Goal: Task Accomplishment & Management: Manage account settings

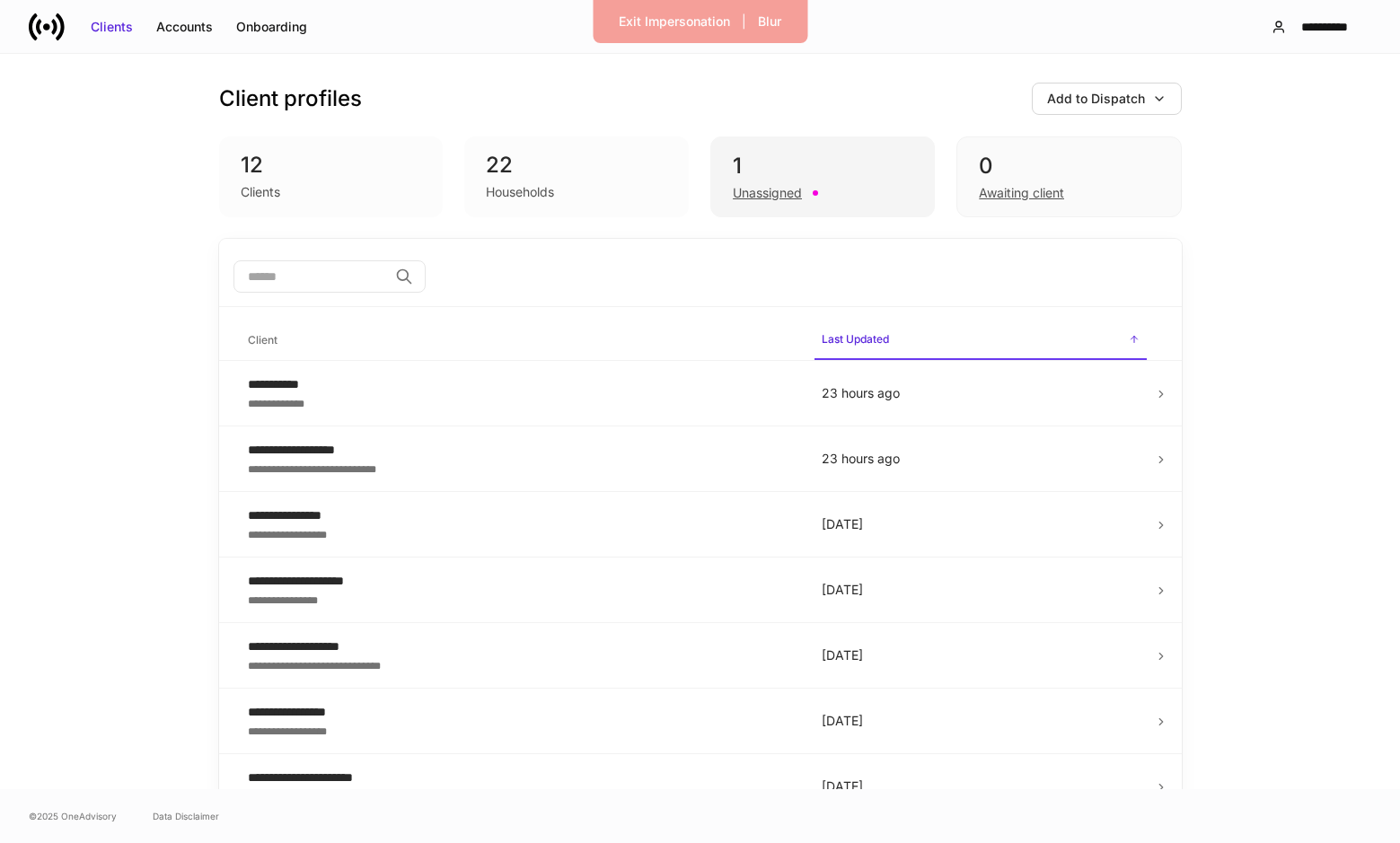
click at [776, 199] on div "Unassigned" at bounding box center [767, 193] width 69 height 18
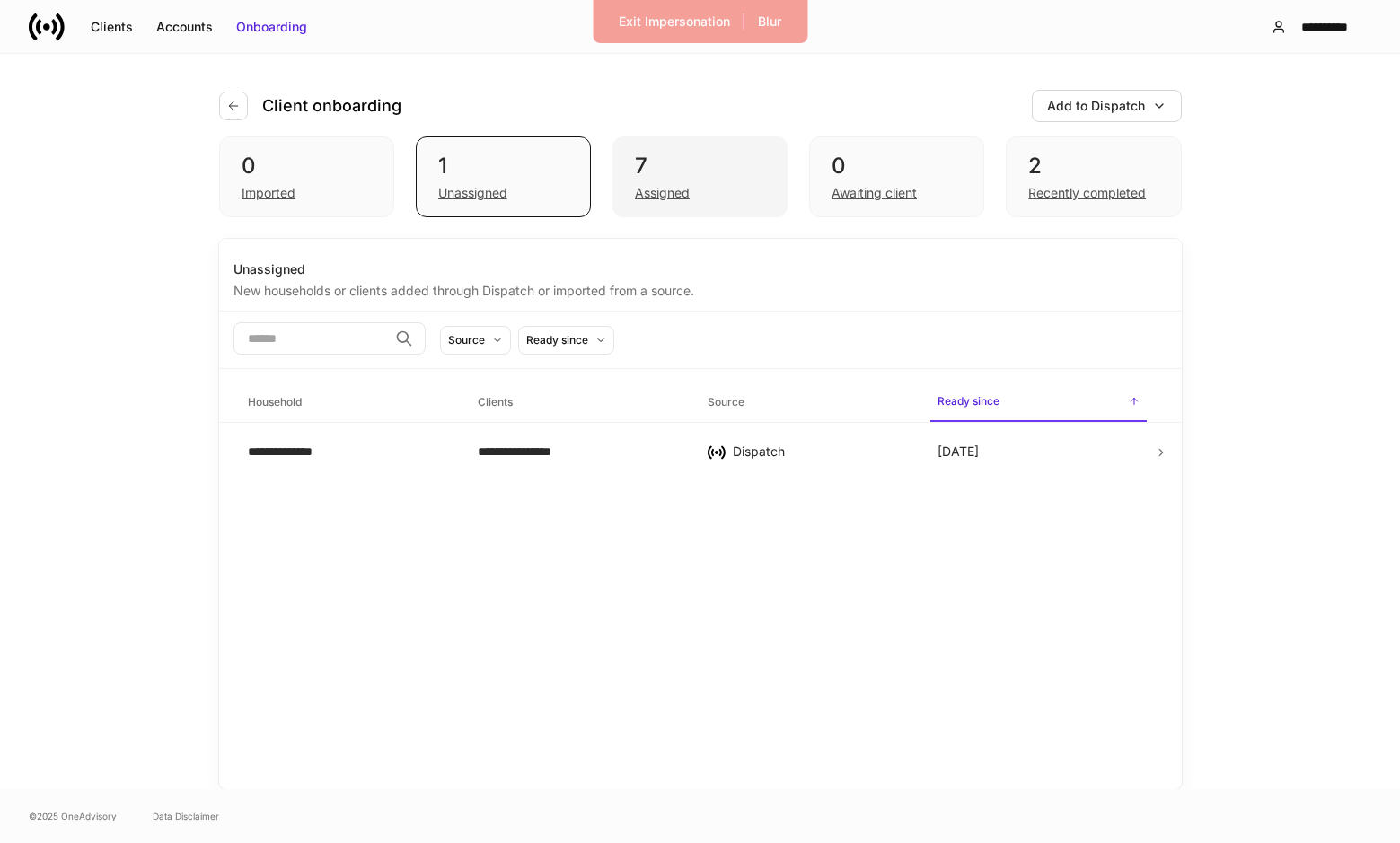
click at [652, 195] on div "Assigned" at bounding box center [663, 193] width 55 height 18
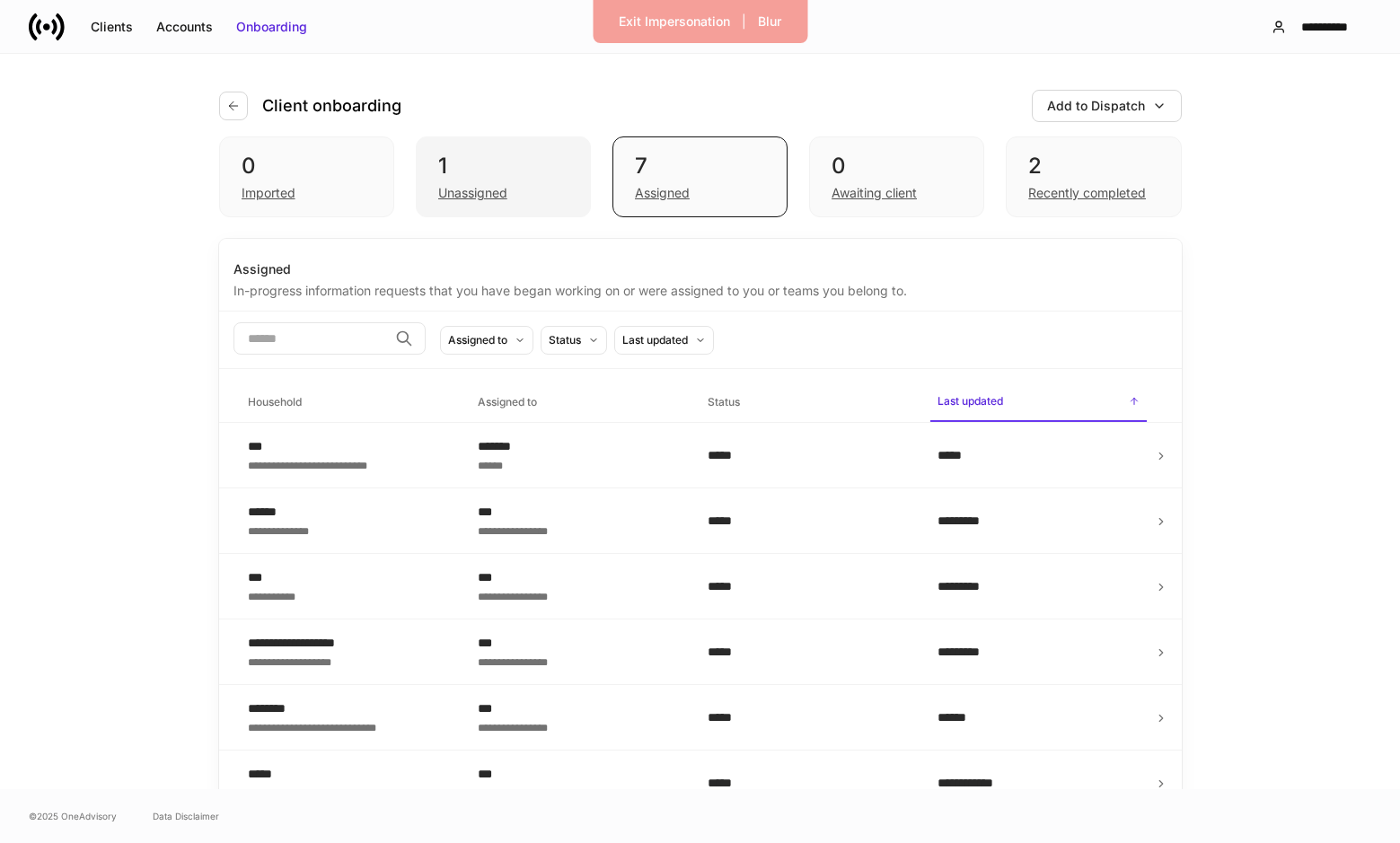
click at [502, 193] on div "Unassigned" at bounding box center [473, 193] width 69 height 18
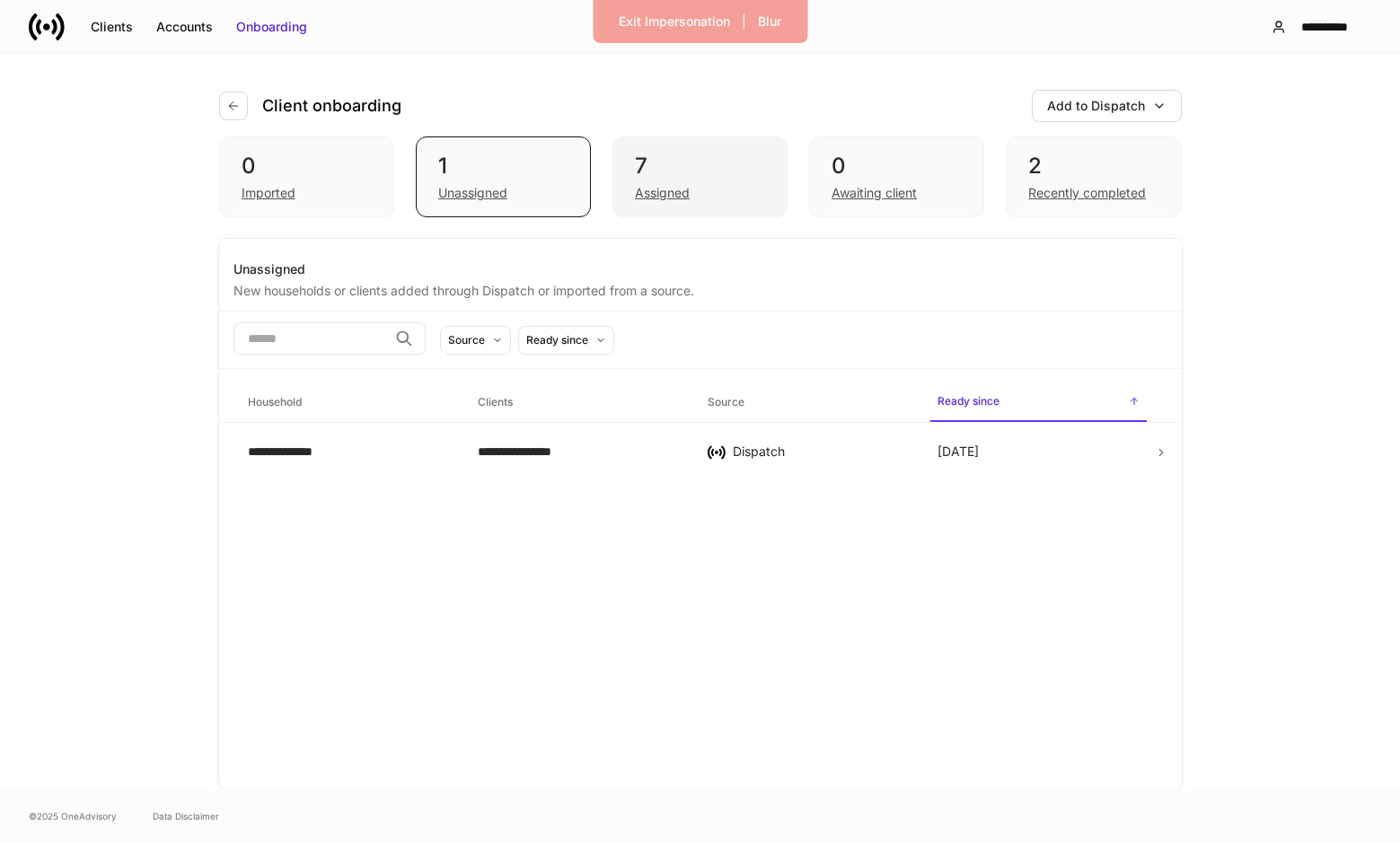
click at [702, 181] on div "Assigned" at bounding box center [700, 192] width 130 height 22
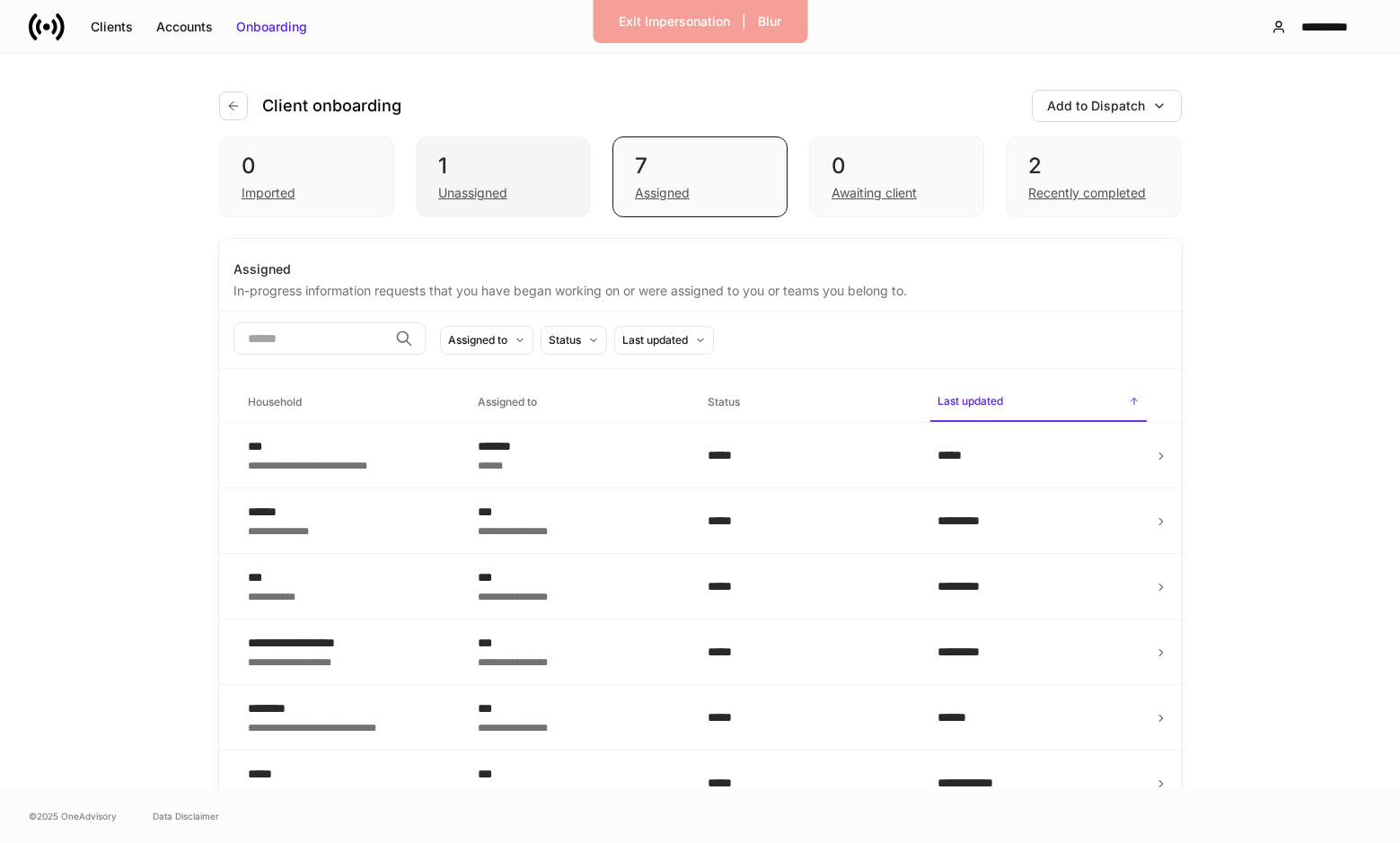
click at [470, 200] on div "Unassigned" at bounding box center [473, 193] width 69 height 18
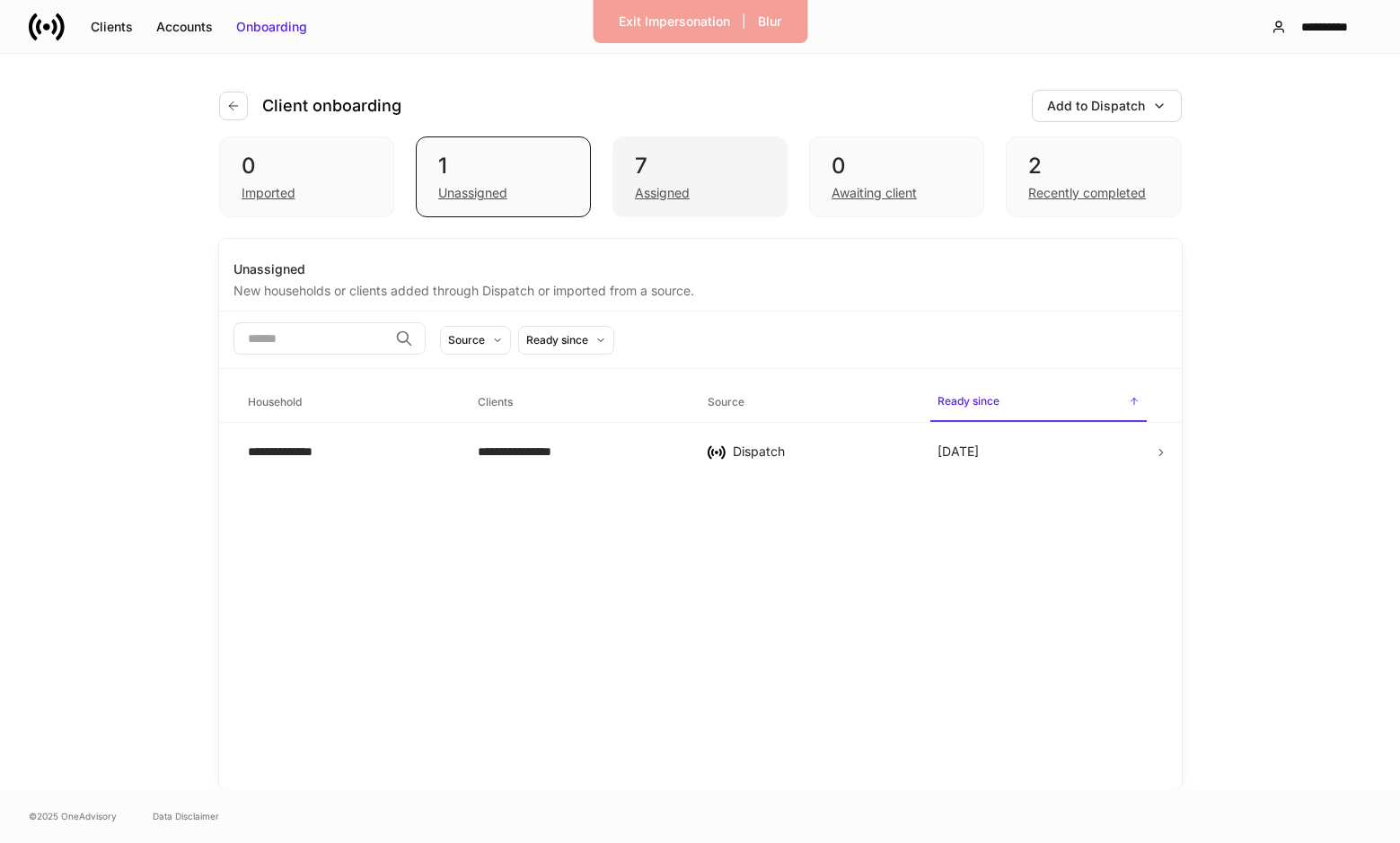
click at [669, 182] on div "Assigned" at bounding box center [700, 192] width 130 height 22
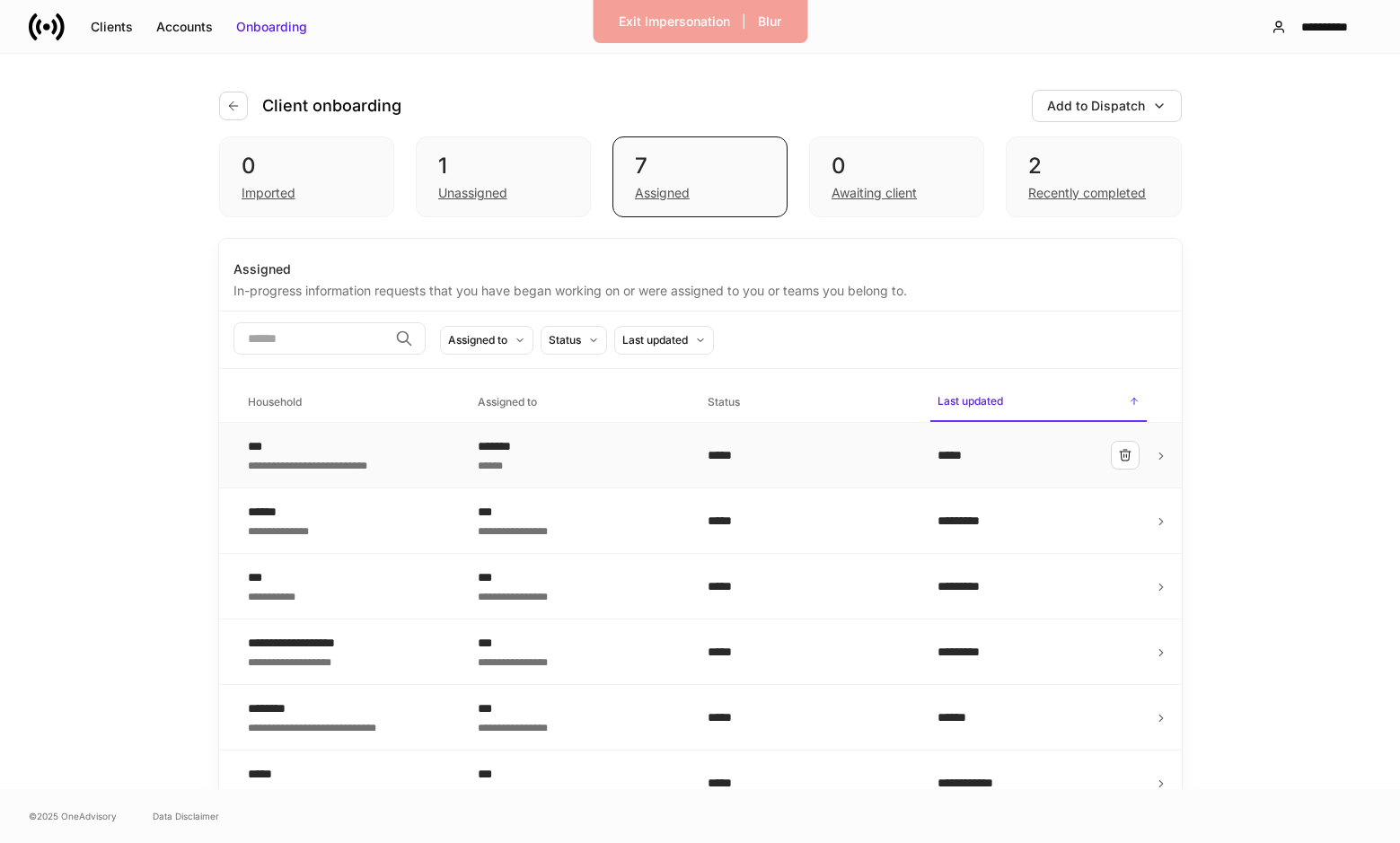
click at [491, 436] on td "******* ******" at bounding box center [579, 455] width 230 height 66
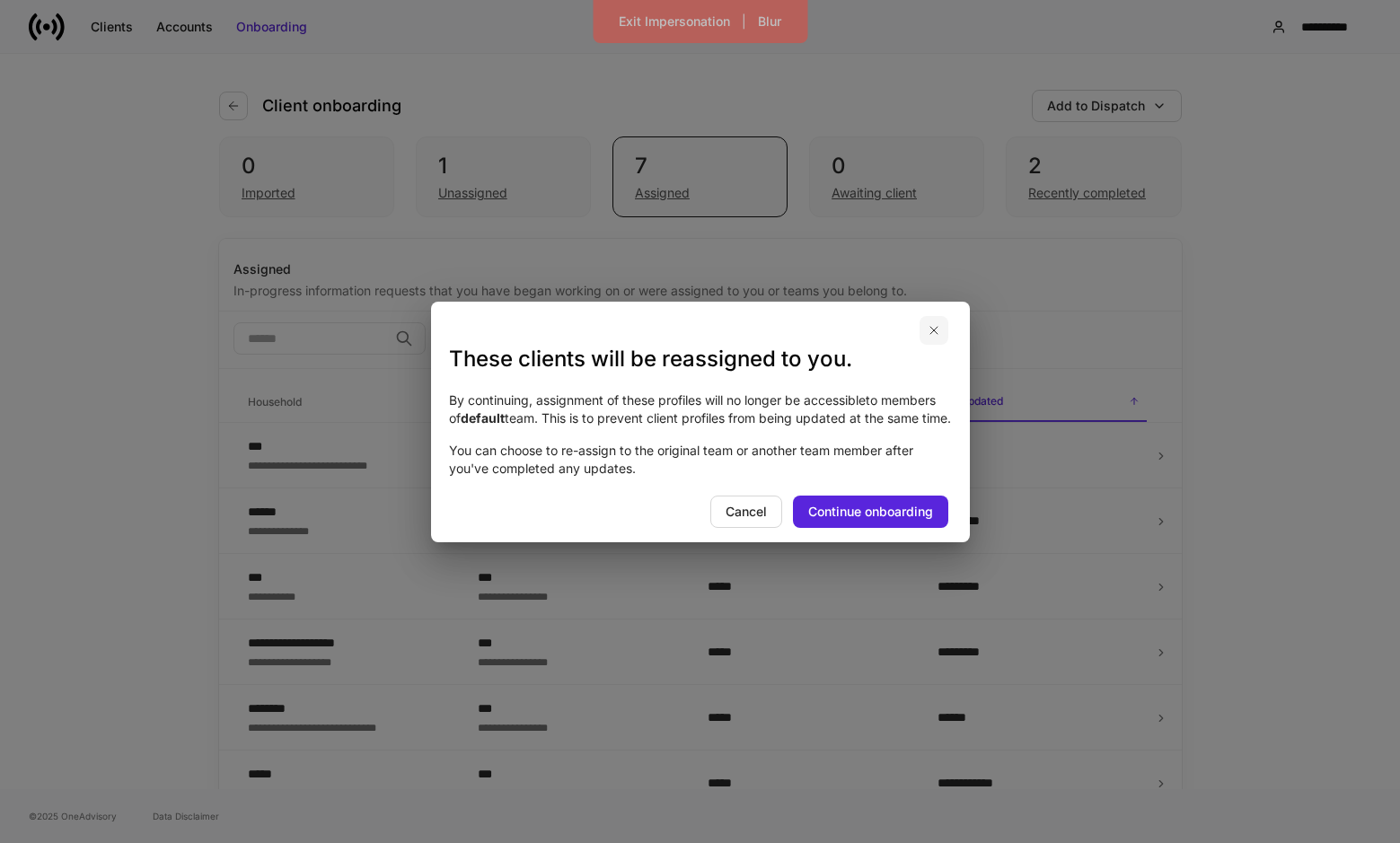
click at [937, 324] on icon "button" at bounding box center [934, 331] width 14 height 14
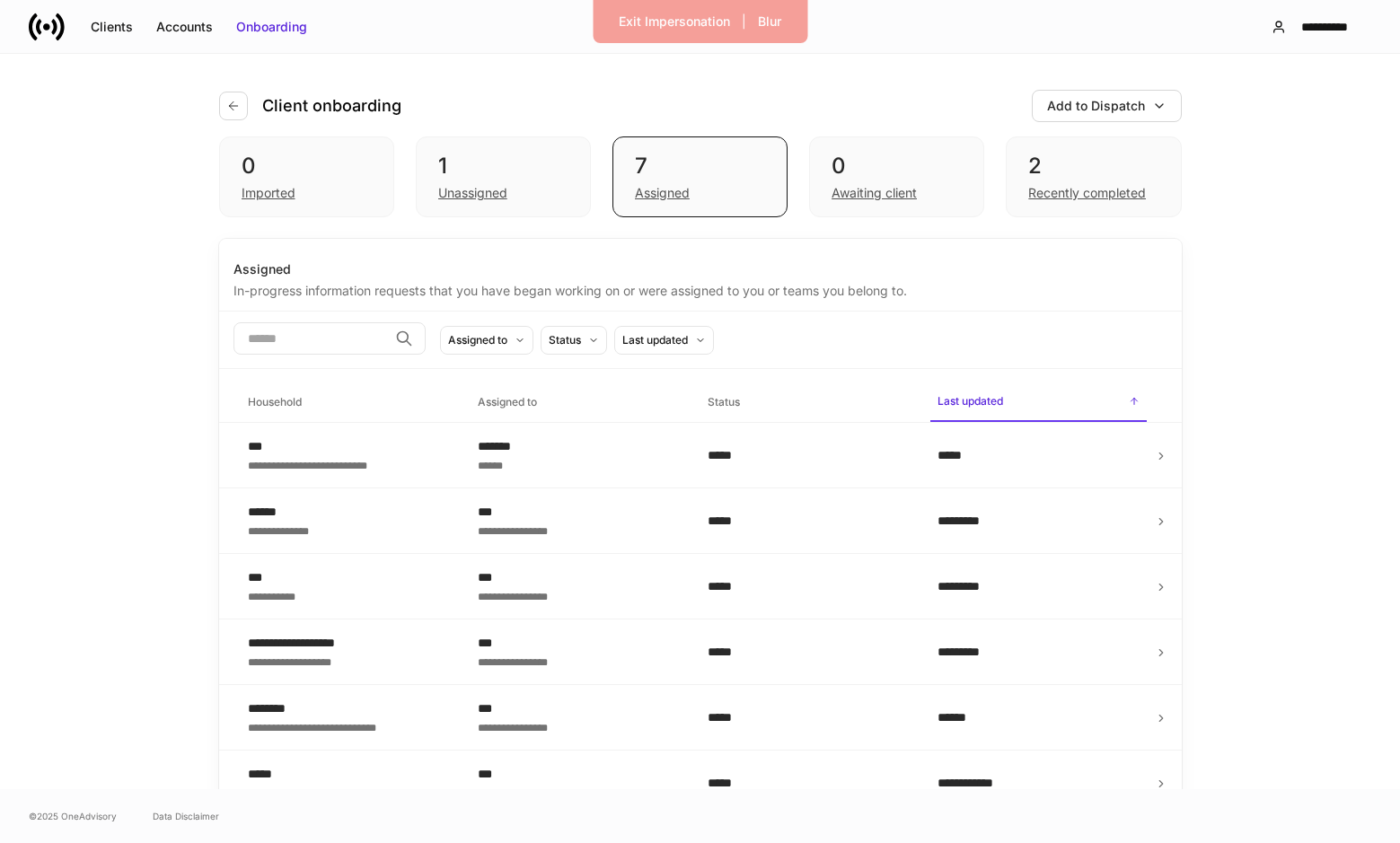
click at [248, 108] on div "Client onboarding" at bounding box center [317, 106] width 197 height 29
click at [232, 108] on icon "button" at bounding box center [234, 106] width 14 height 14
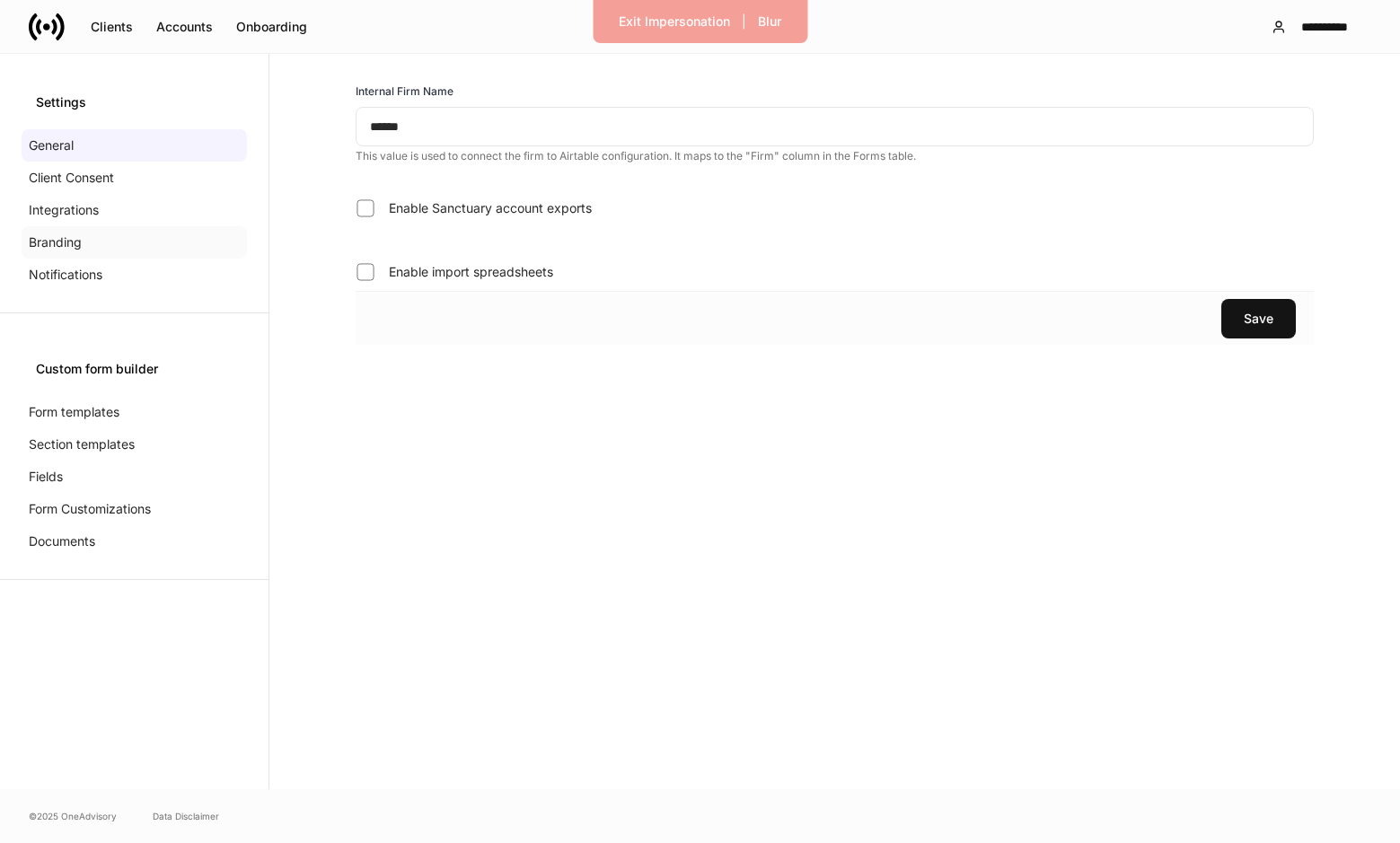
click at [80, 252] on div "Branding" at bounding box center [135, 243] width 226 height 32
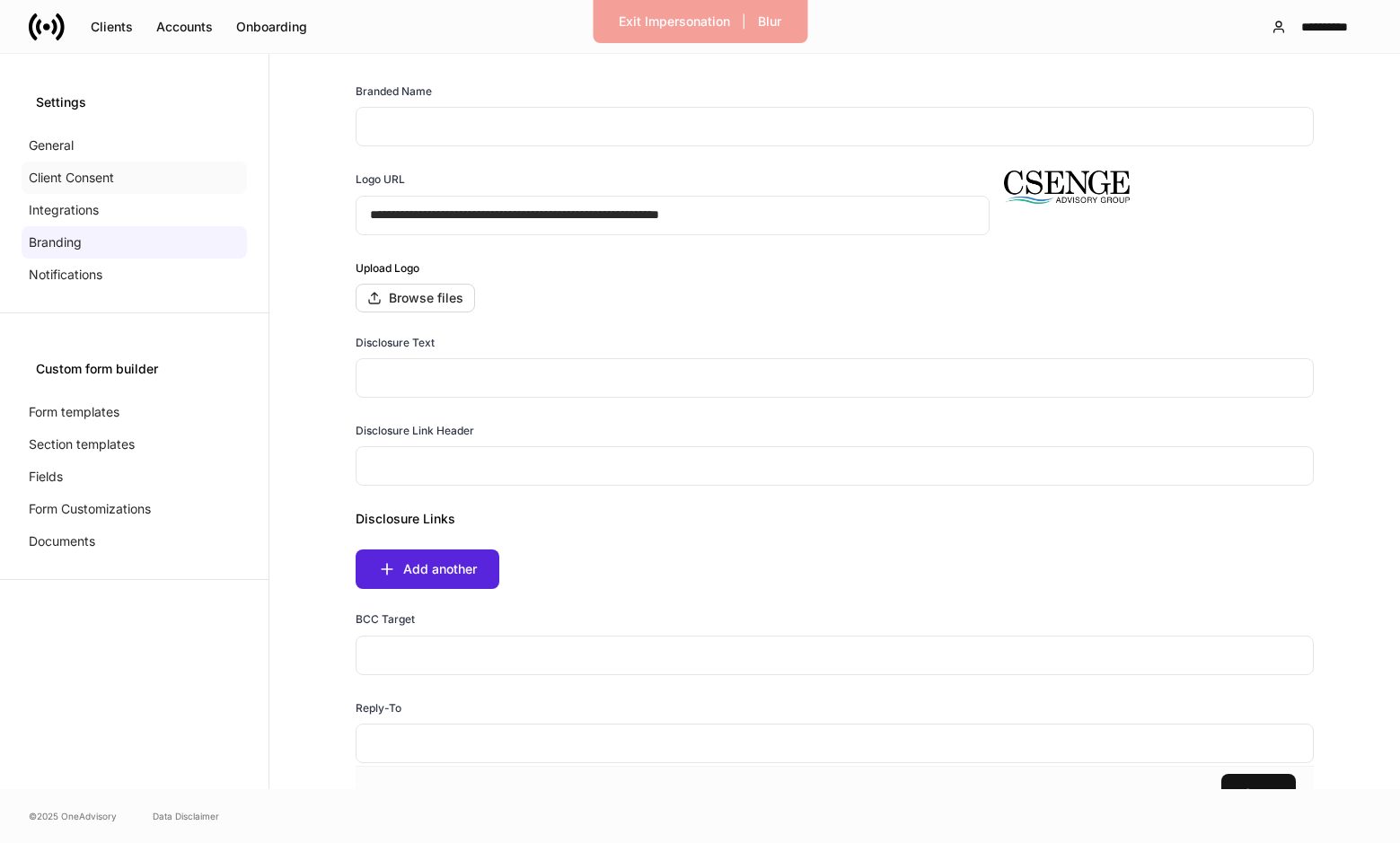
click at [96, 177] on p "Client Consent" at bounding box center [71, 178] width 85 height 18
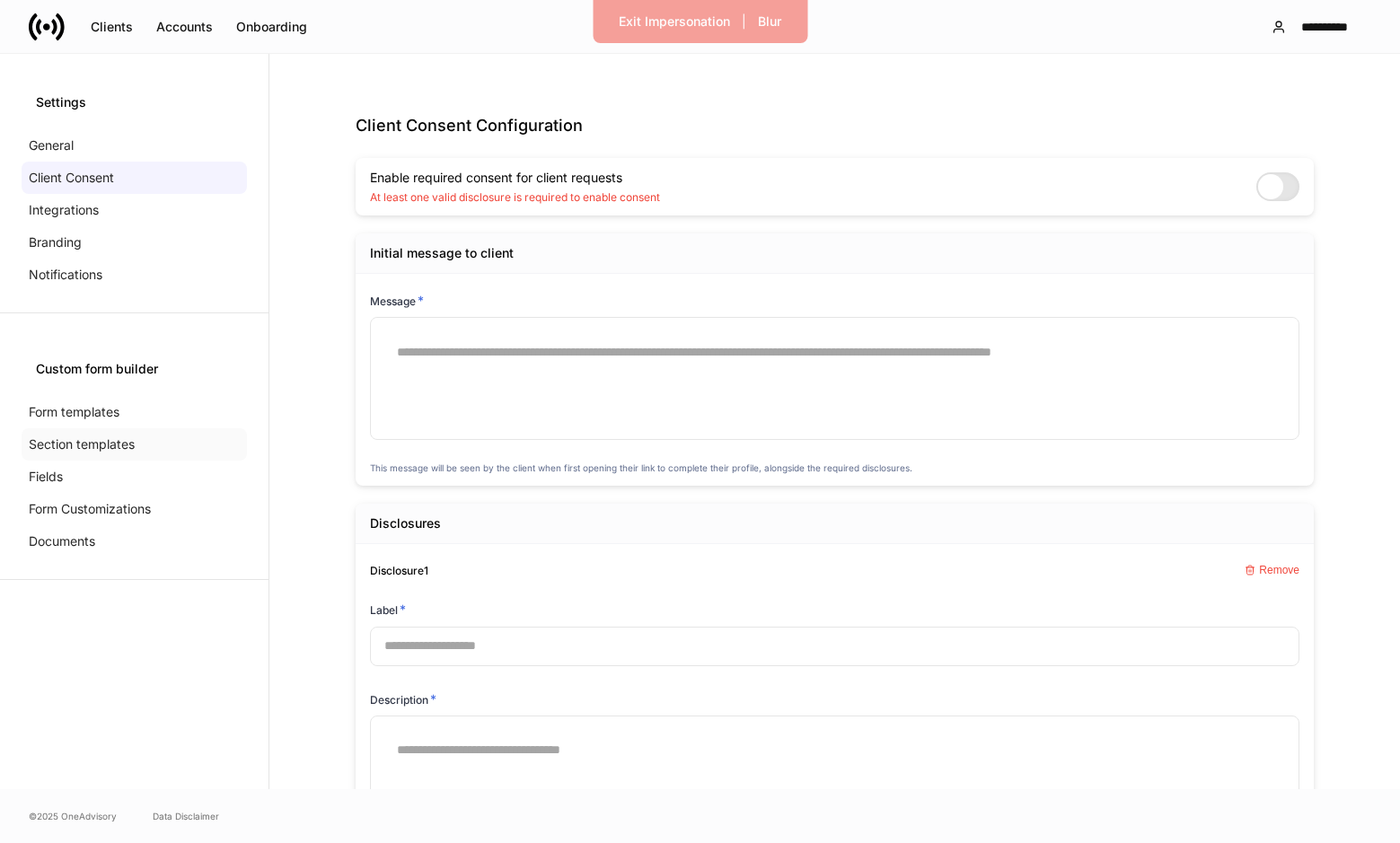
click at [81, 441] on p "Section templates" at bounding box center [82, 444] width 106 height 18
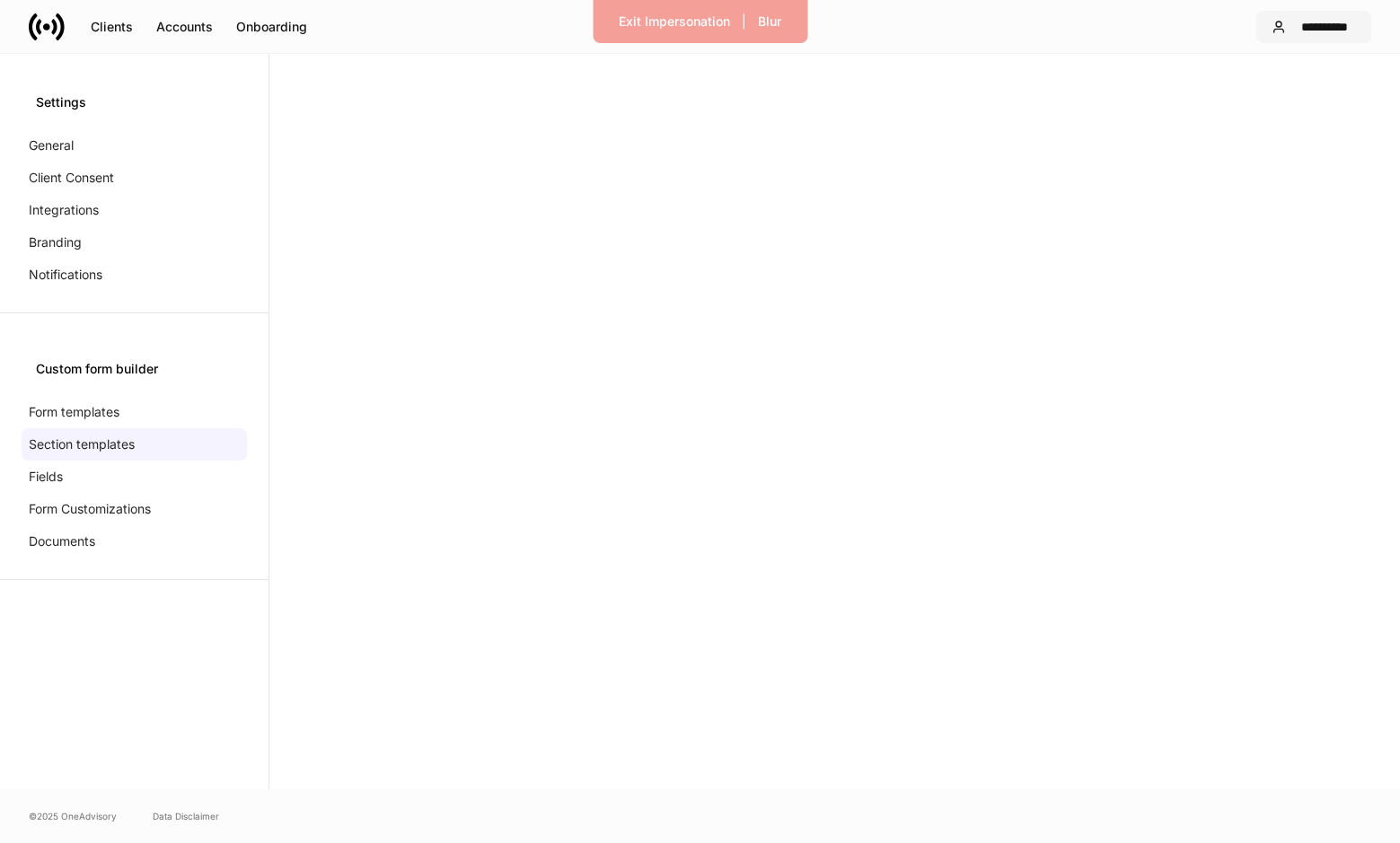
click at [1338, 28] on div "**********" at bounding box center [1324, 27] width 63 height 18
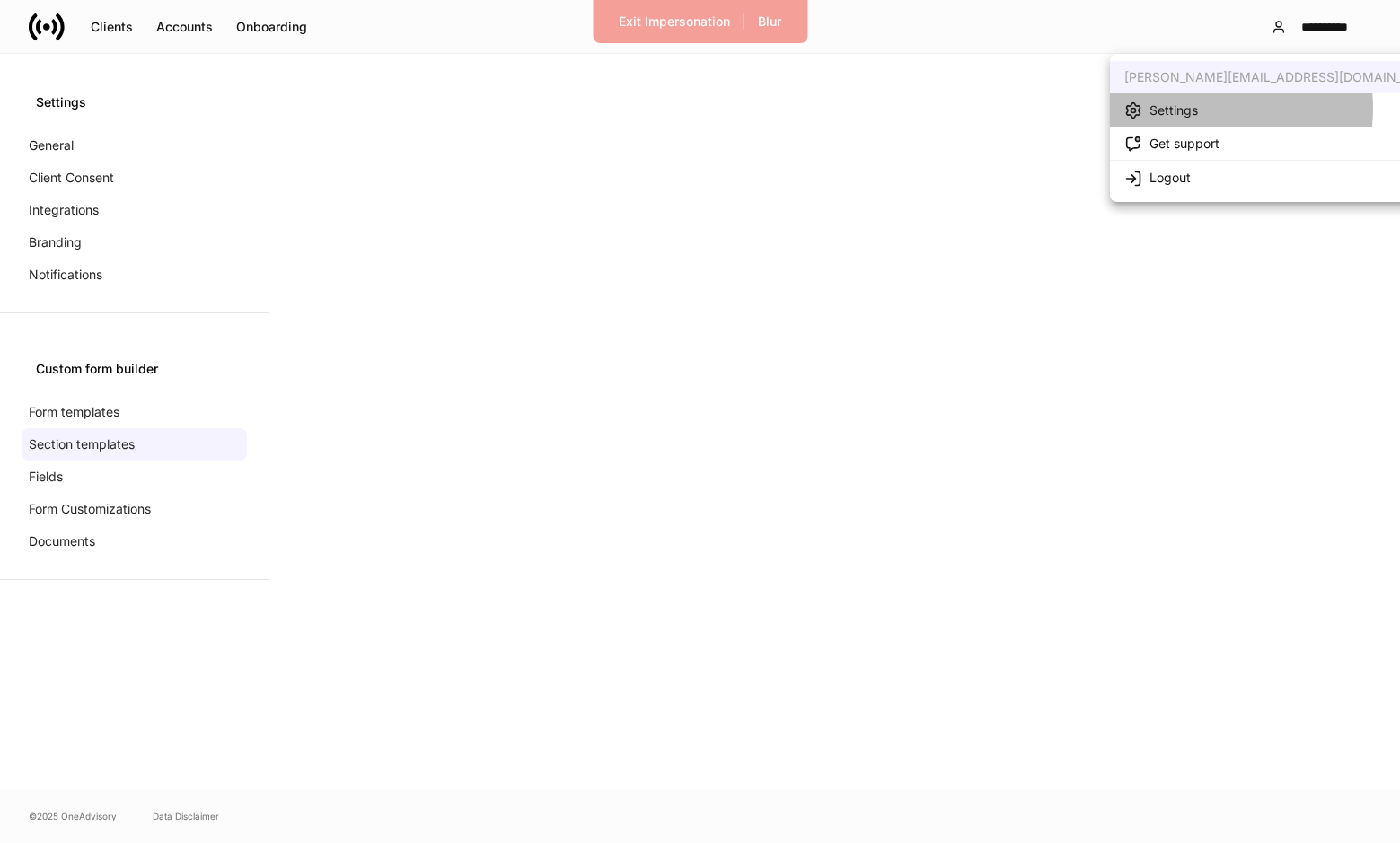
click at [1204, 109] on li "Settings" at bounding box center [1284, 109] width 349 height 33
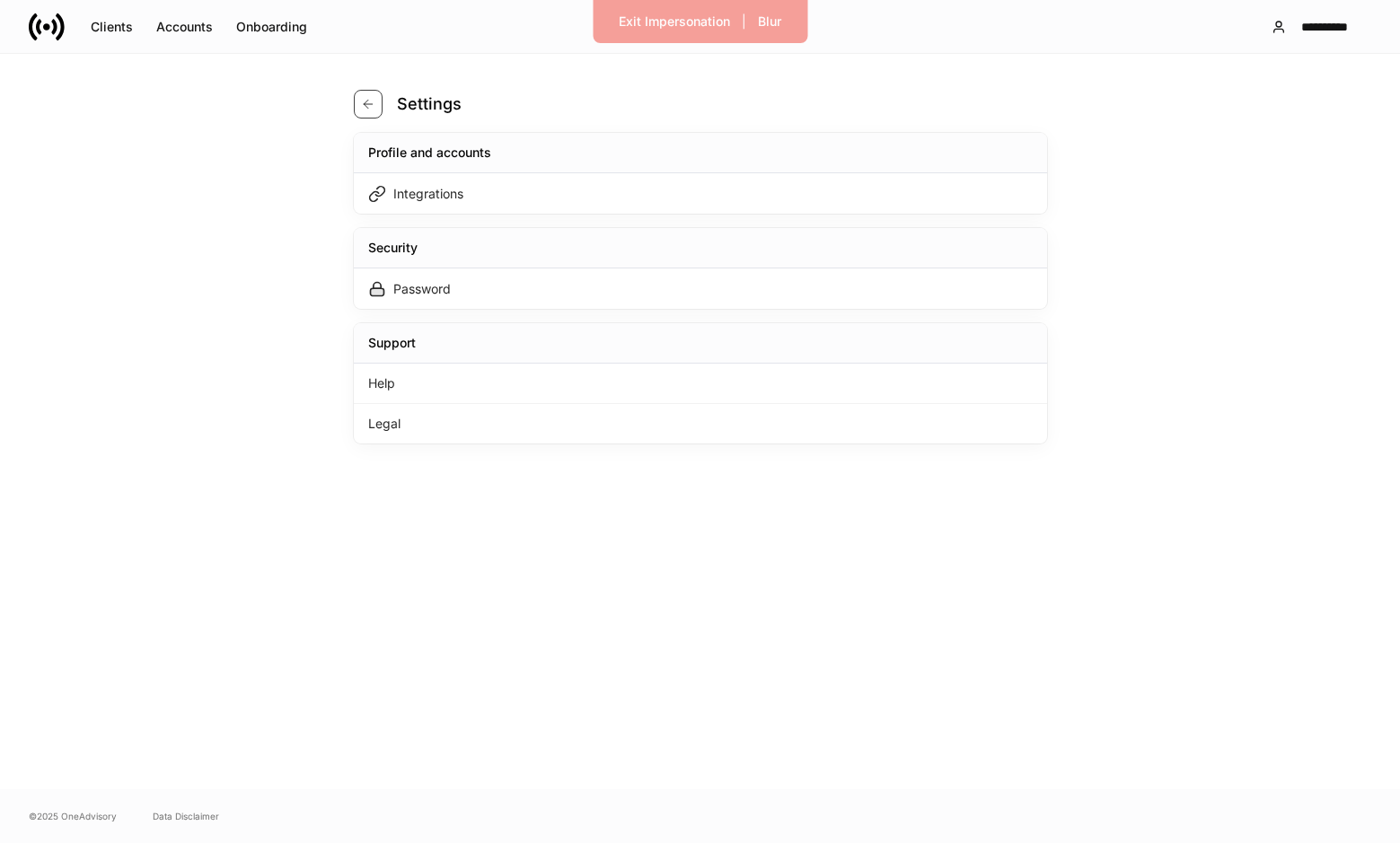
click at [373, 98] on icon "button" at bounding box center [368, 104] width 14 height 14
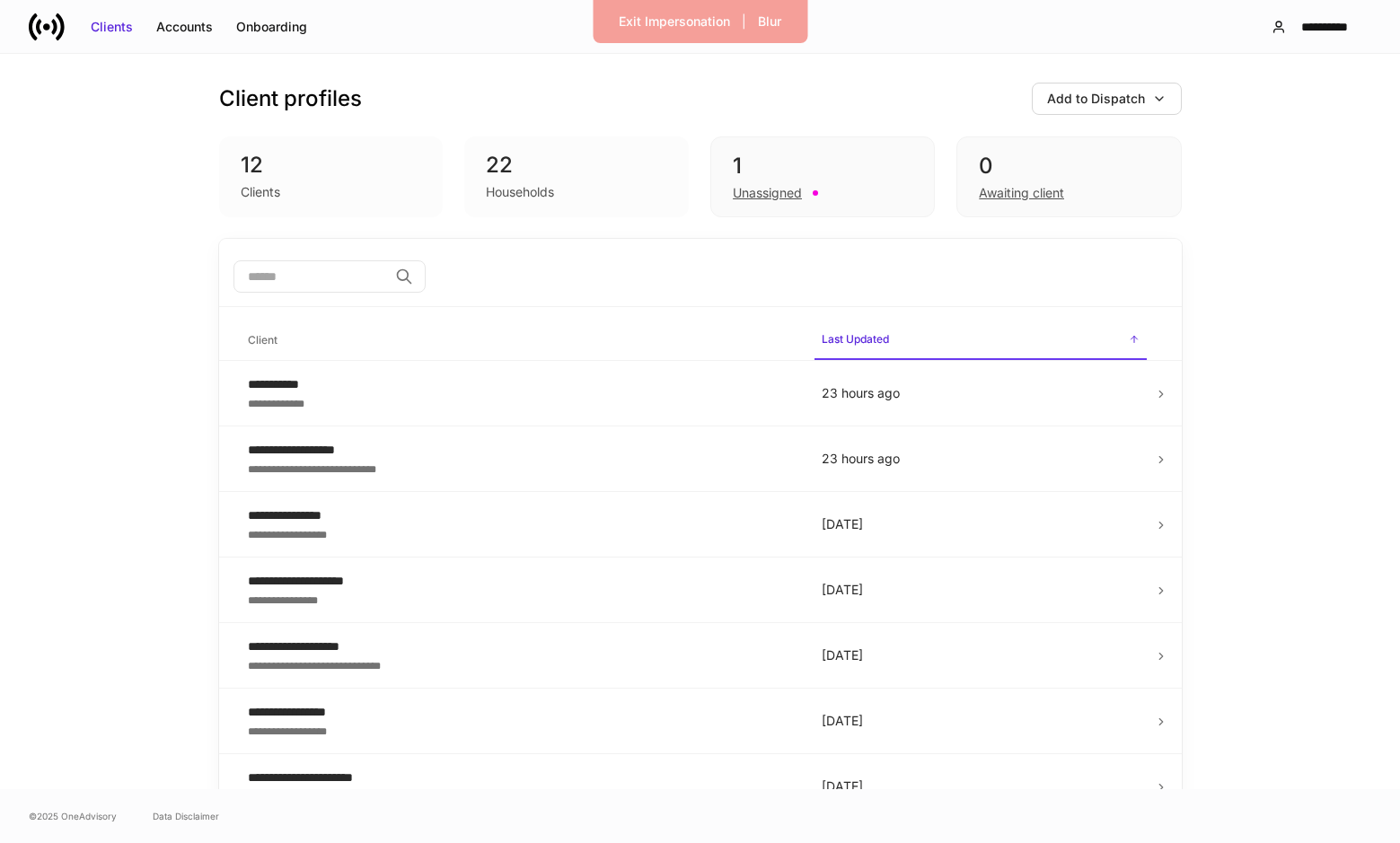
click at [502, 42] on div "**********" at bounding box center [700, 26] width 1400 height 53
click at [666, 16] on div "Exit Impersonation" at bounding box center [674, 22] width 111 height 18
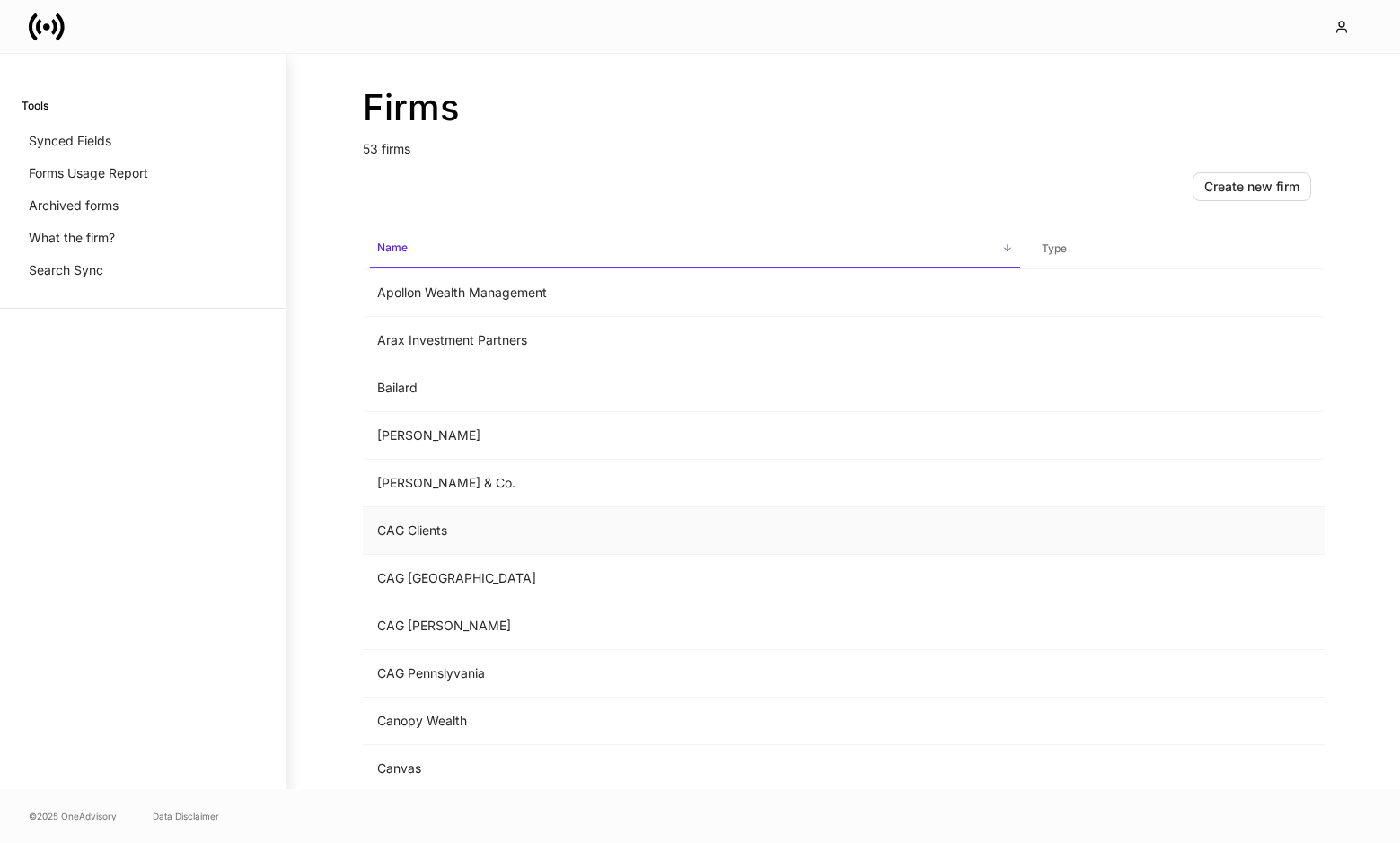
click at [422, 538] on td "CAG Clients" at bounding box center [695, 531] width 665 height 48
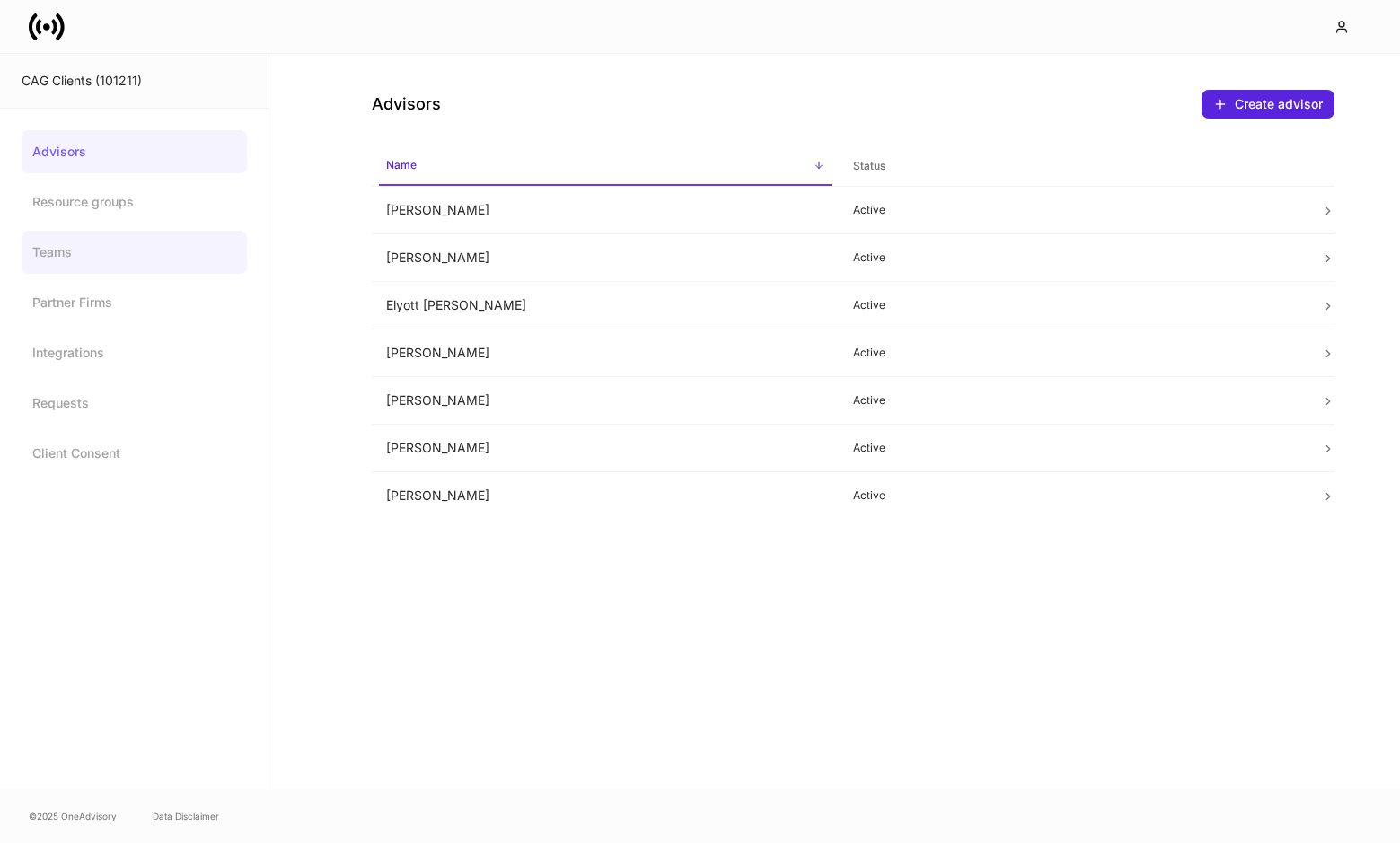
click at [107, 258] on link "Teams" at bounding box center [135, 252] width 226 height 43
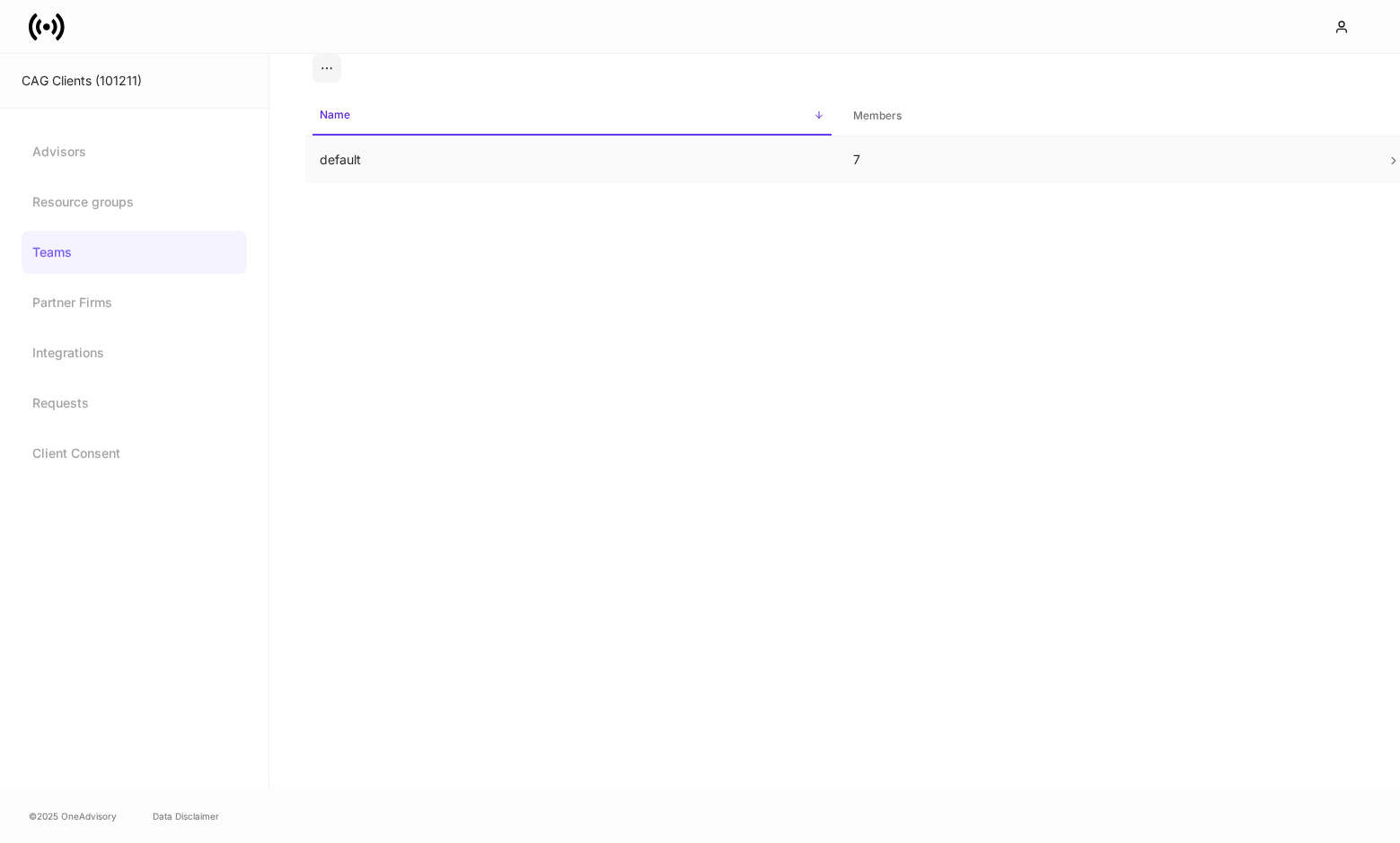
click at [460, 159] on td "default" at bounding box center [573, 161] width 534 height 48
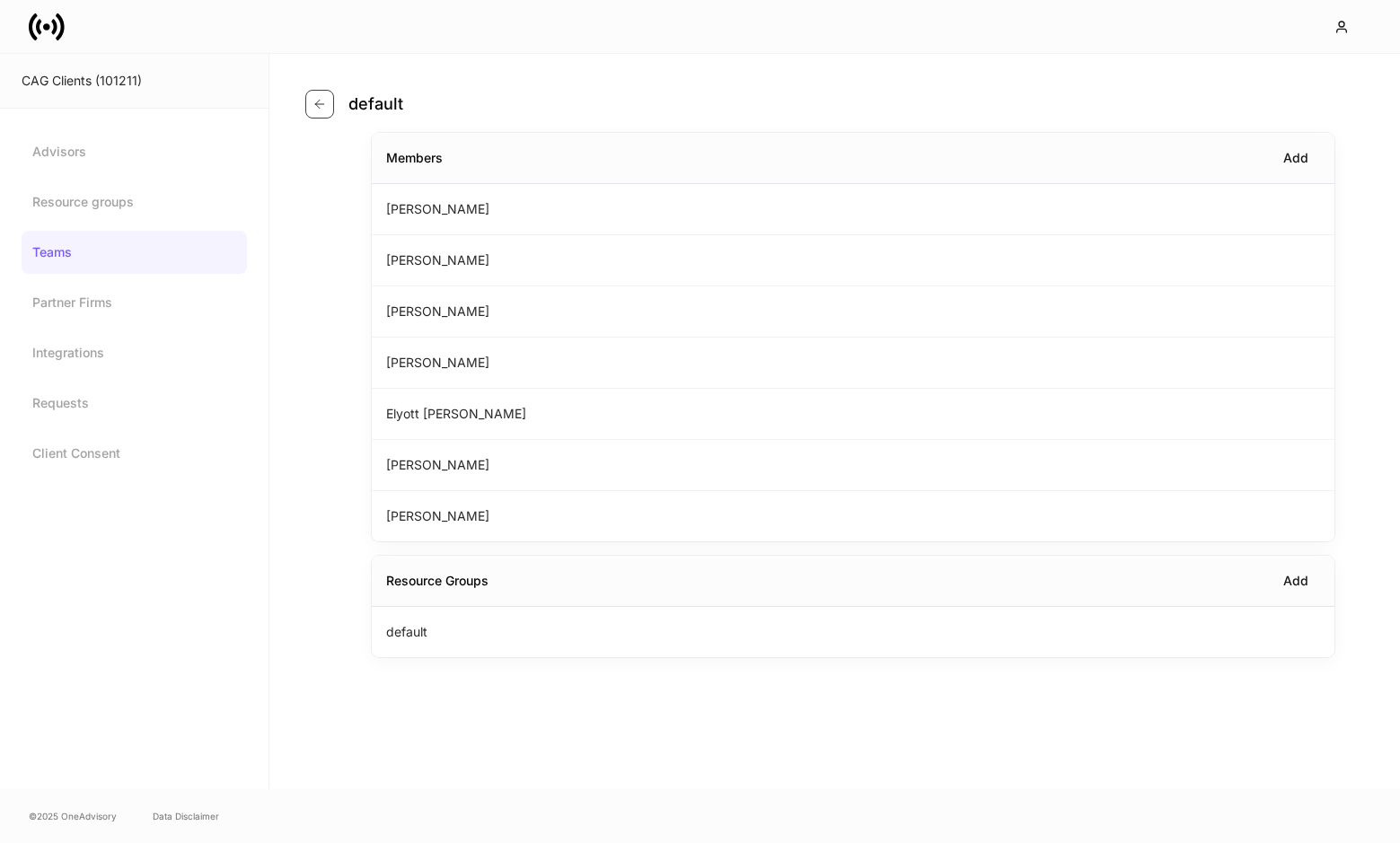
click at [316, 104] on icon "button" at bounding box center [320, 104] width 8 height 8
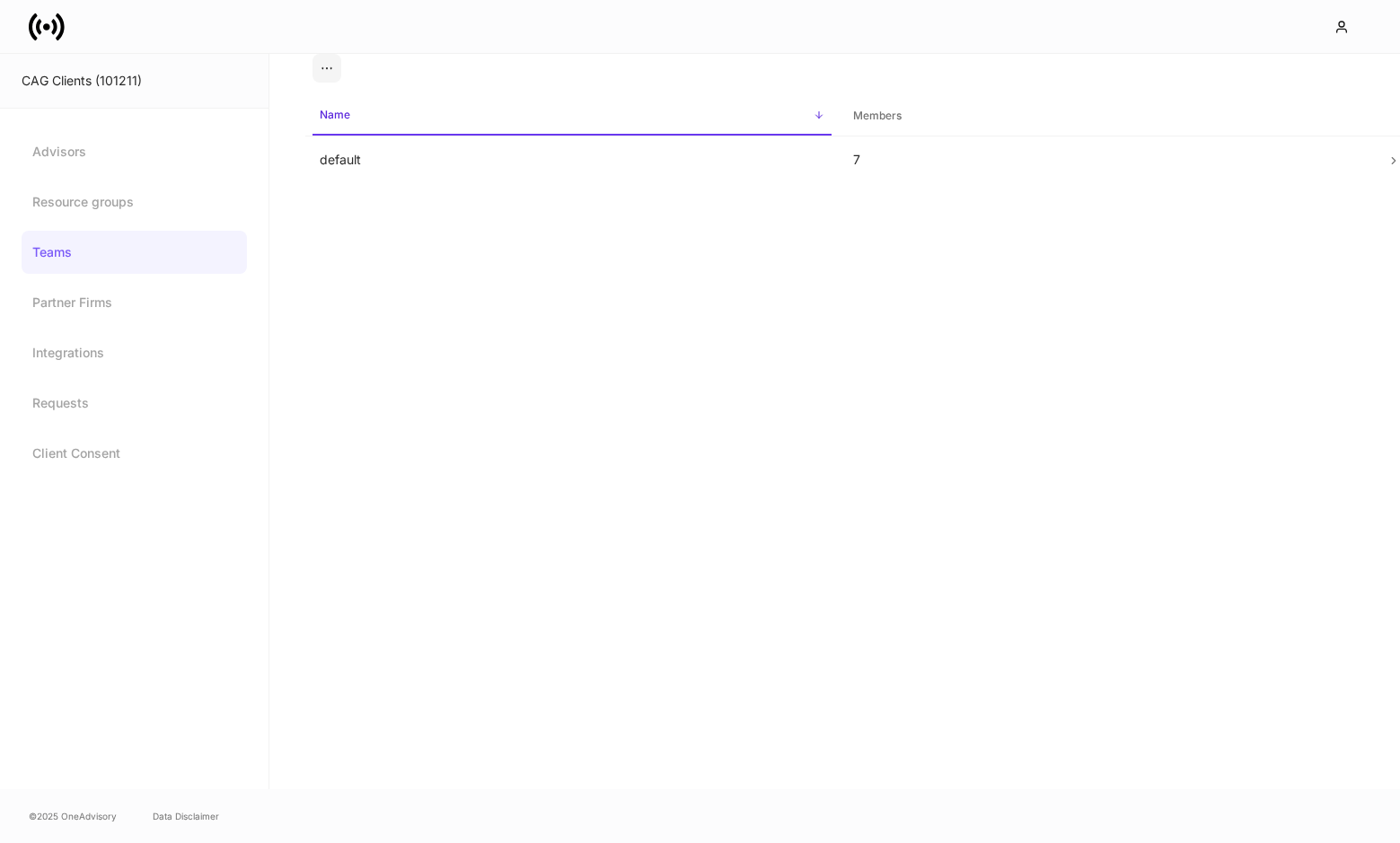
click at [112, 251] on link "Teams" at bounding box center [135, 252] width 226 height 43
click at [132, 158] on link "Advisors" at bounding box center [135, 151] width 226 height 43
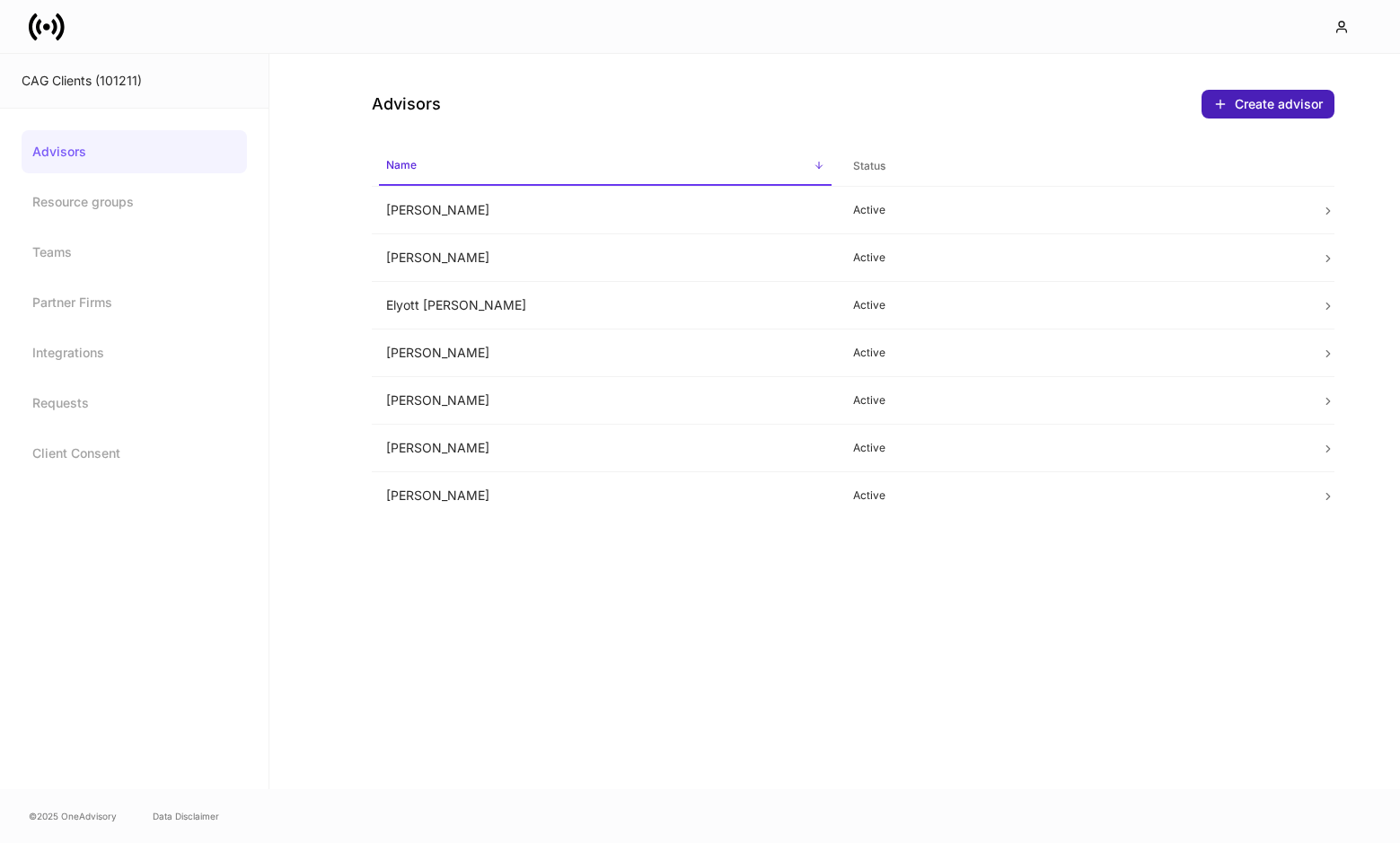
click at [1276, 112] on div "Create advisor" at bounding box center [1279, 104] width 88 height 18
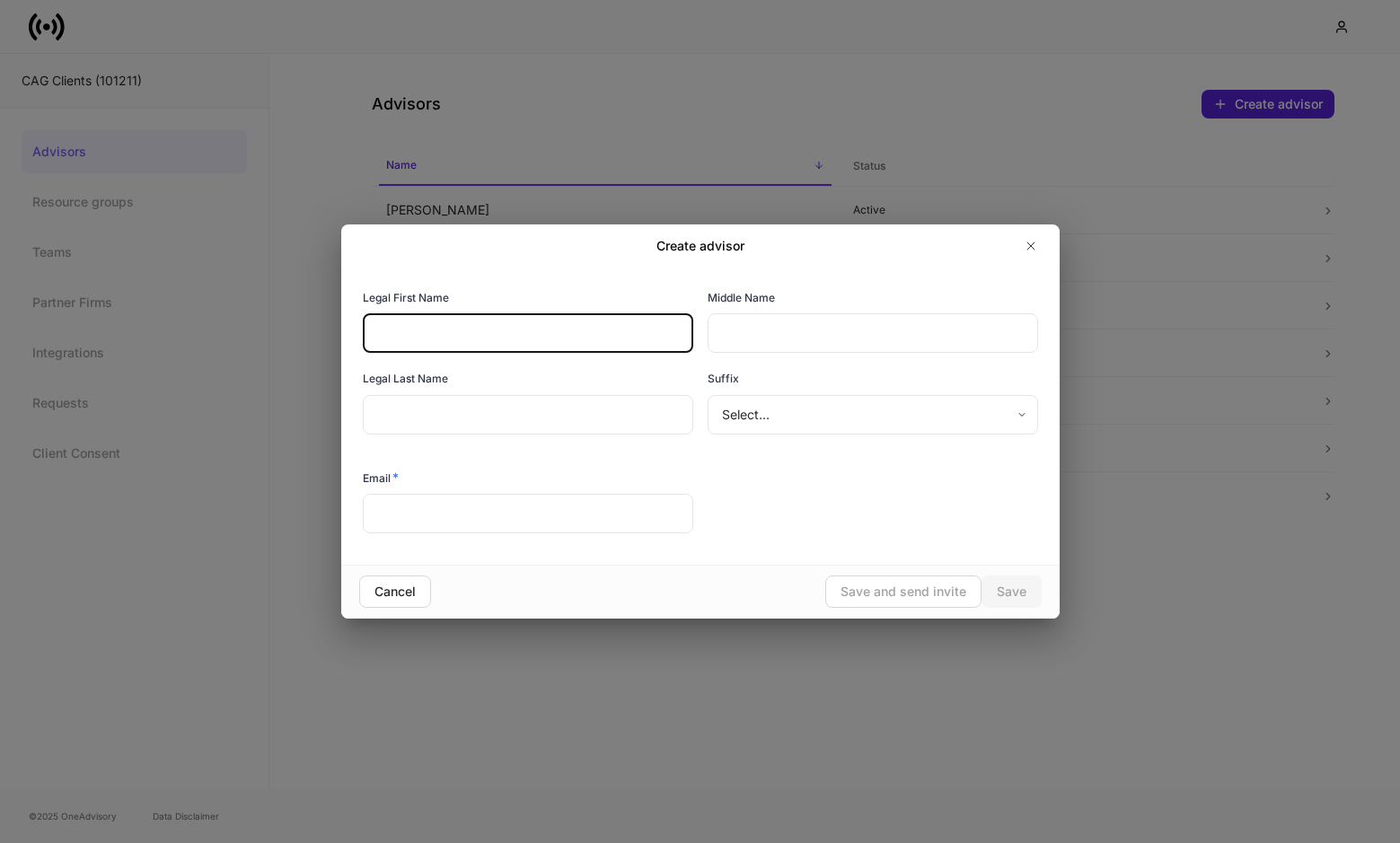
click at [531, 330] on input "text" at bounding box center [528, 334] width 331 height 40
type input "********"
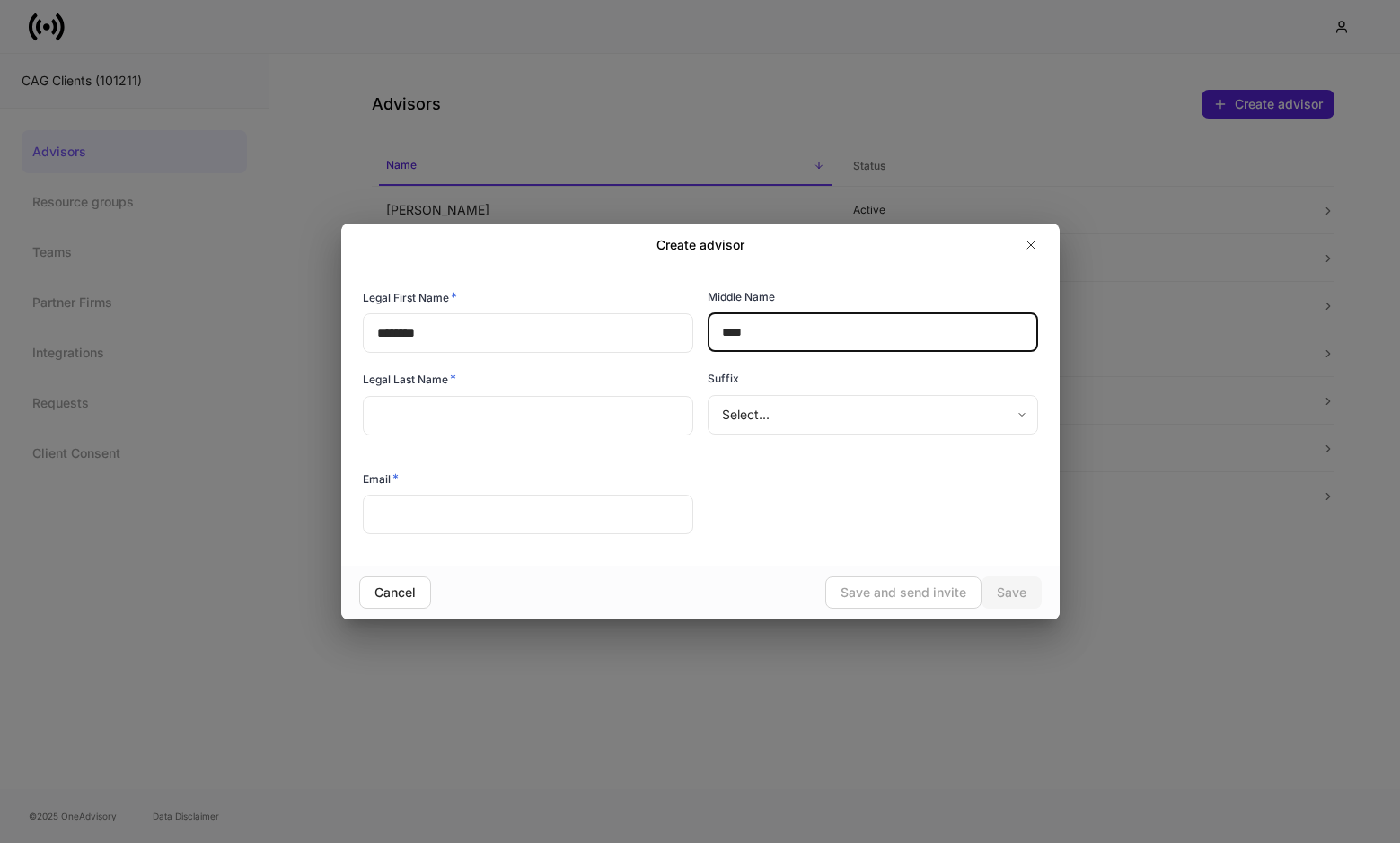
type input "****"
click at [425, 407] on input "text" at bounding box center [528, 416] width 331 height 40
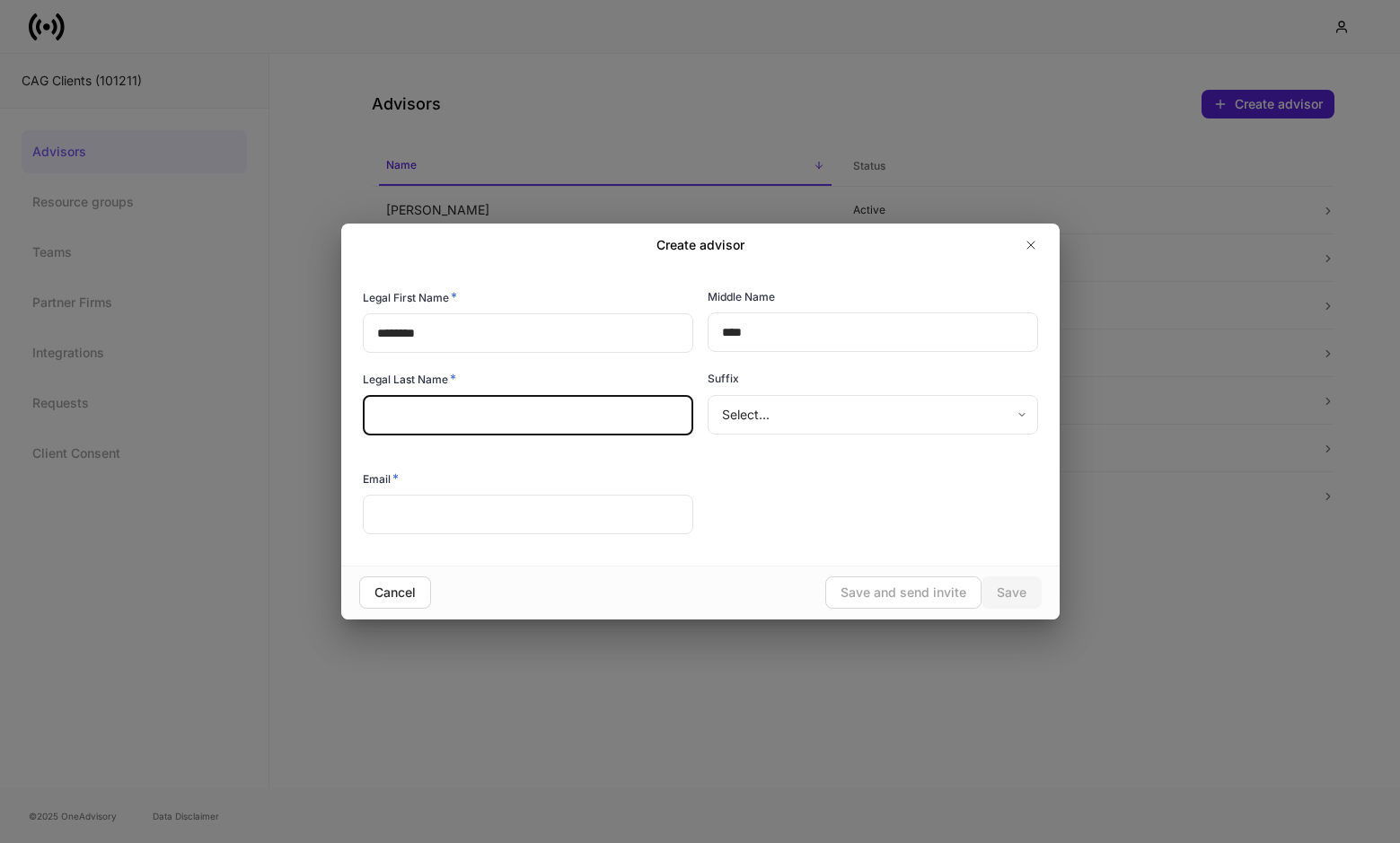
click at [789, 323] on input "****" at bounding box center [872, 333] width 331 height 40
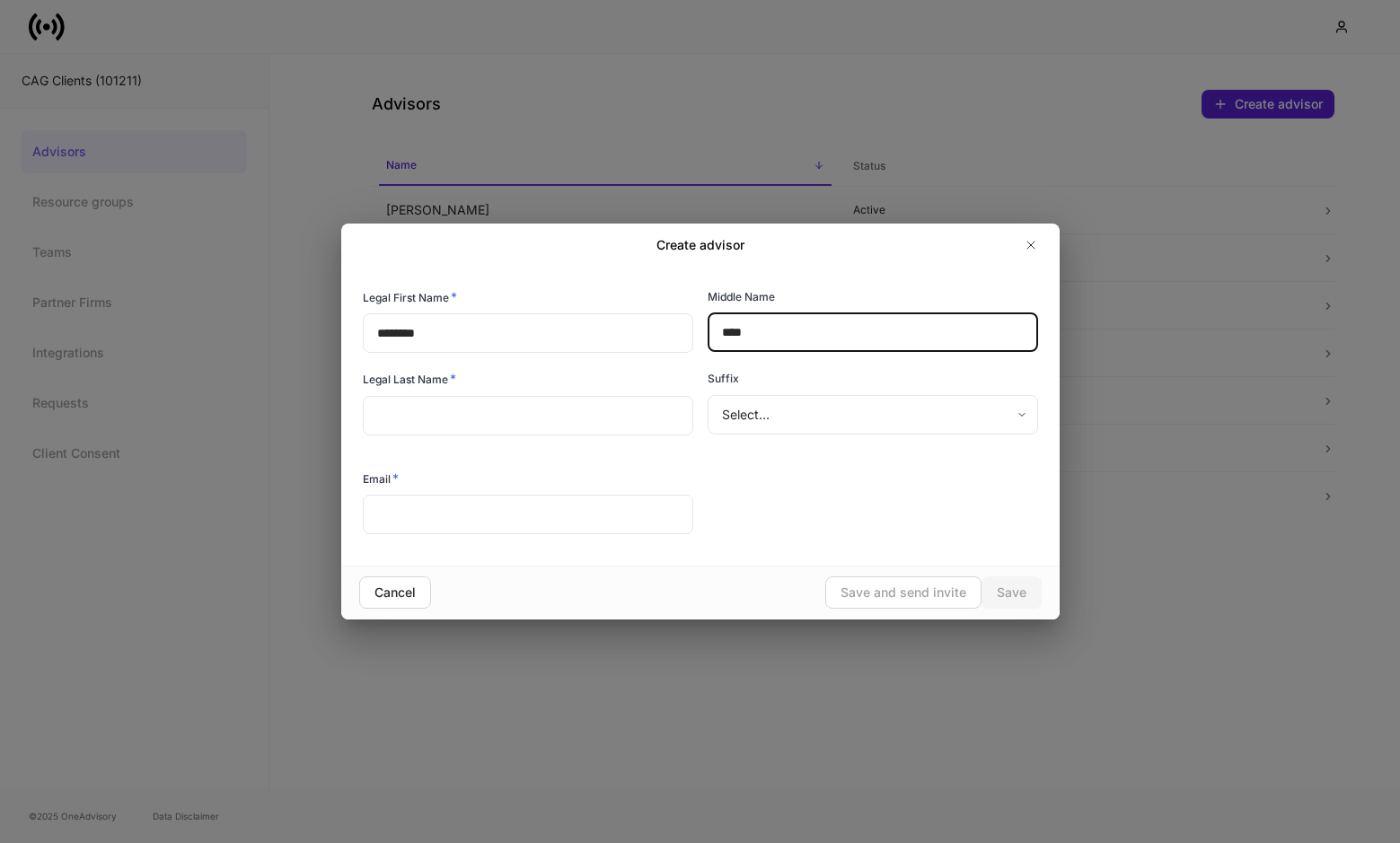
click at [789, 323] on input "****" at bounding box center [872, 333] width 331 height 40
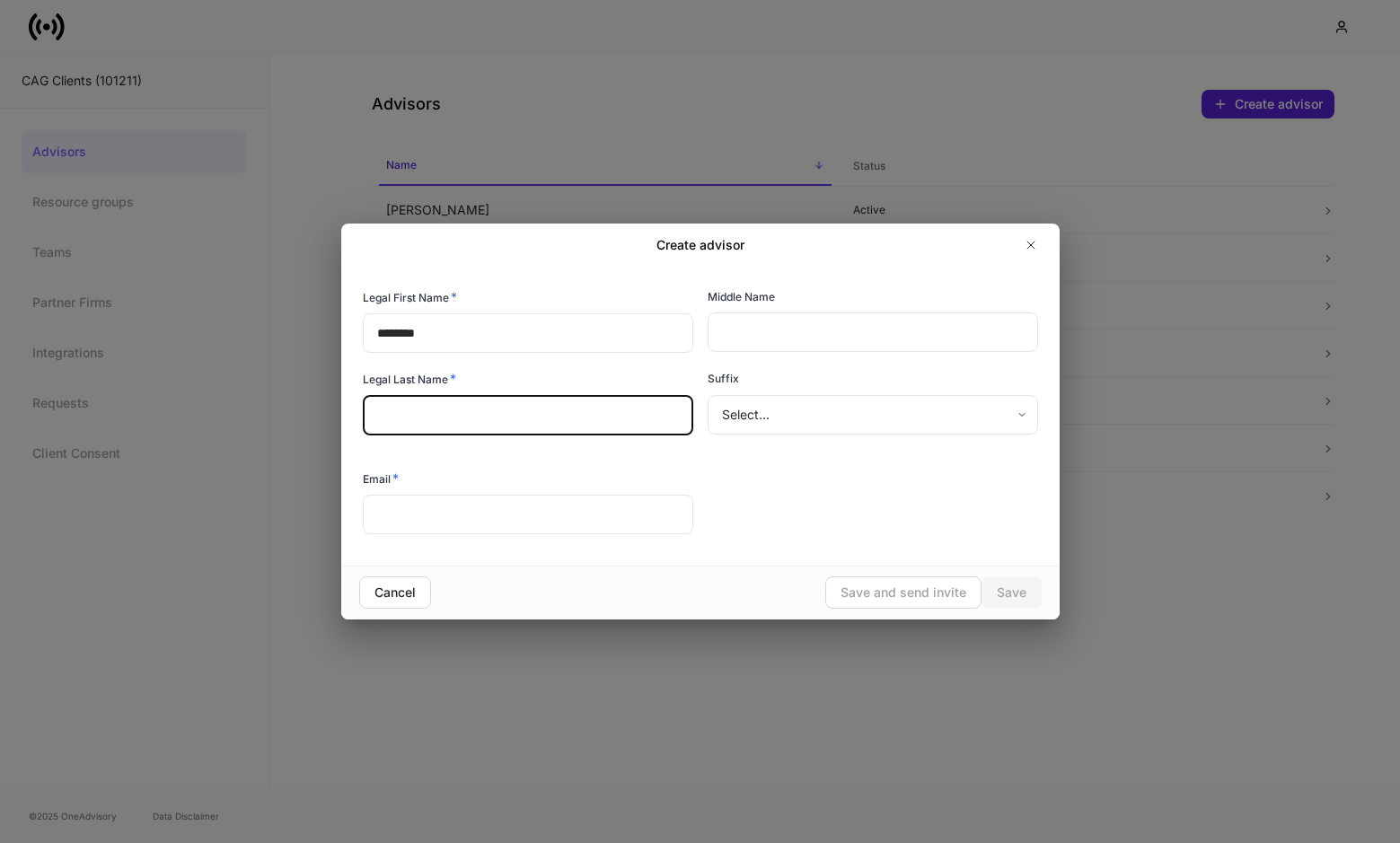
click at [632, 401] on input "text" at bounding box center [528, 416] width 331 height 40
type input "****"
click at [570, 537] on div "Legal First Name * ******** ​ Middle Name ​ Legal Last Name * **** ​ Suffix Sel…" at bounding box center [700, 416] width 718 height 299
click at [574, 516] on input "text" at bounding box center [528, 514] width 331 height 40
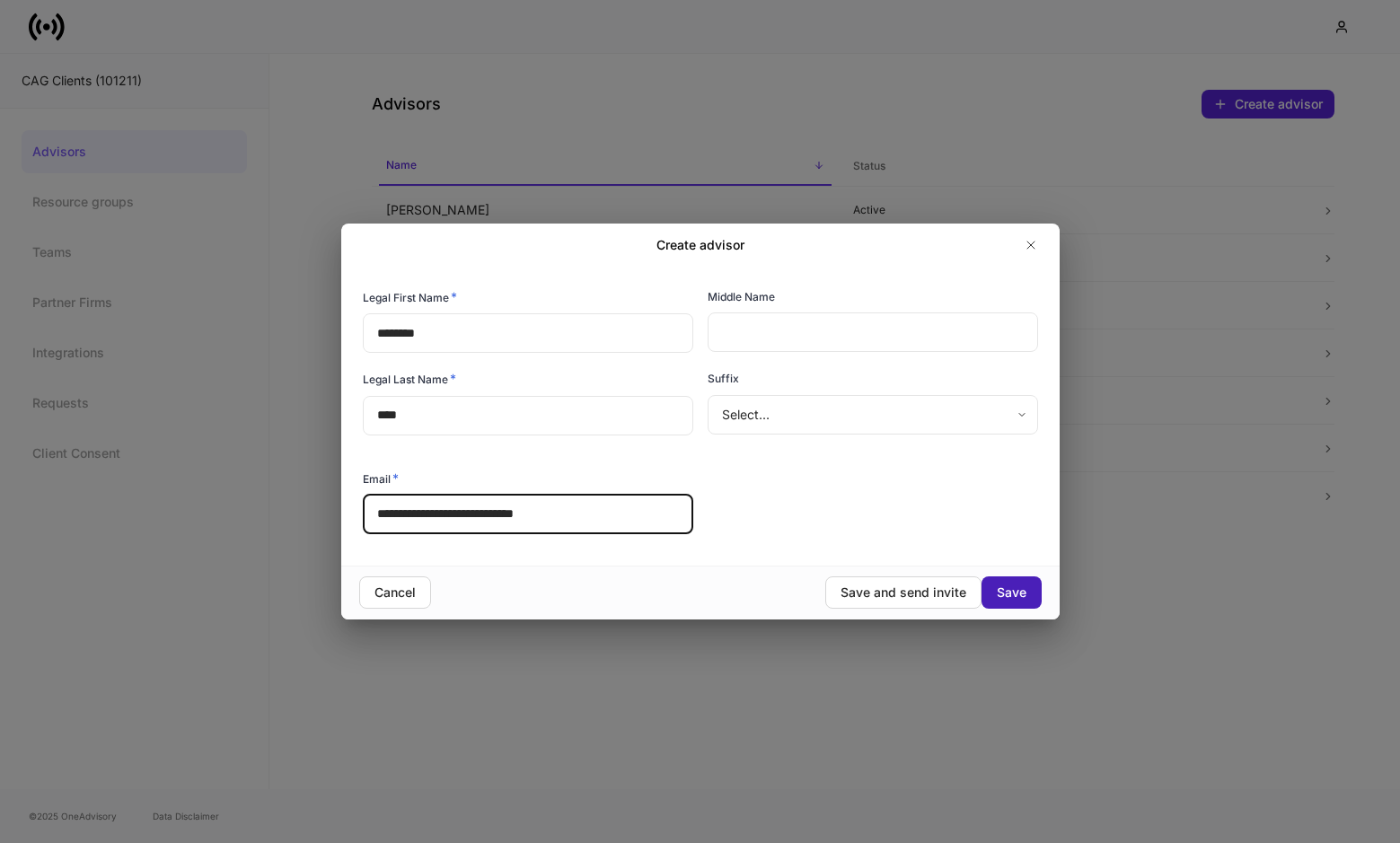
type input "**********"
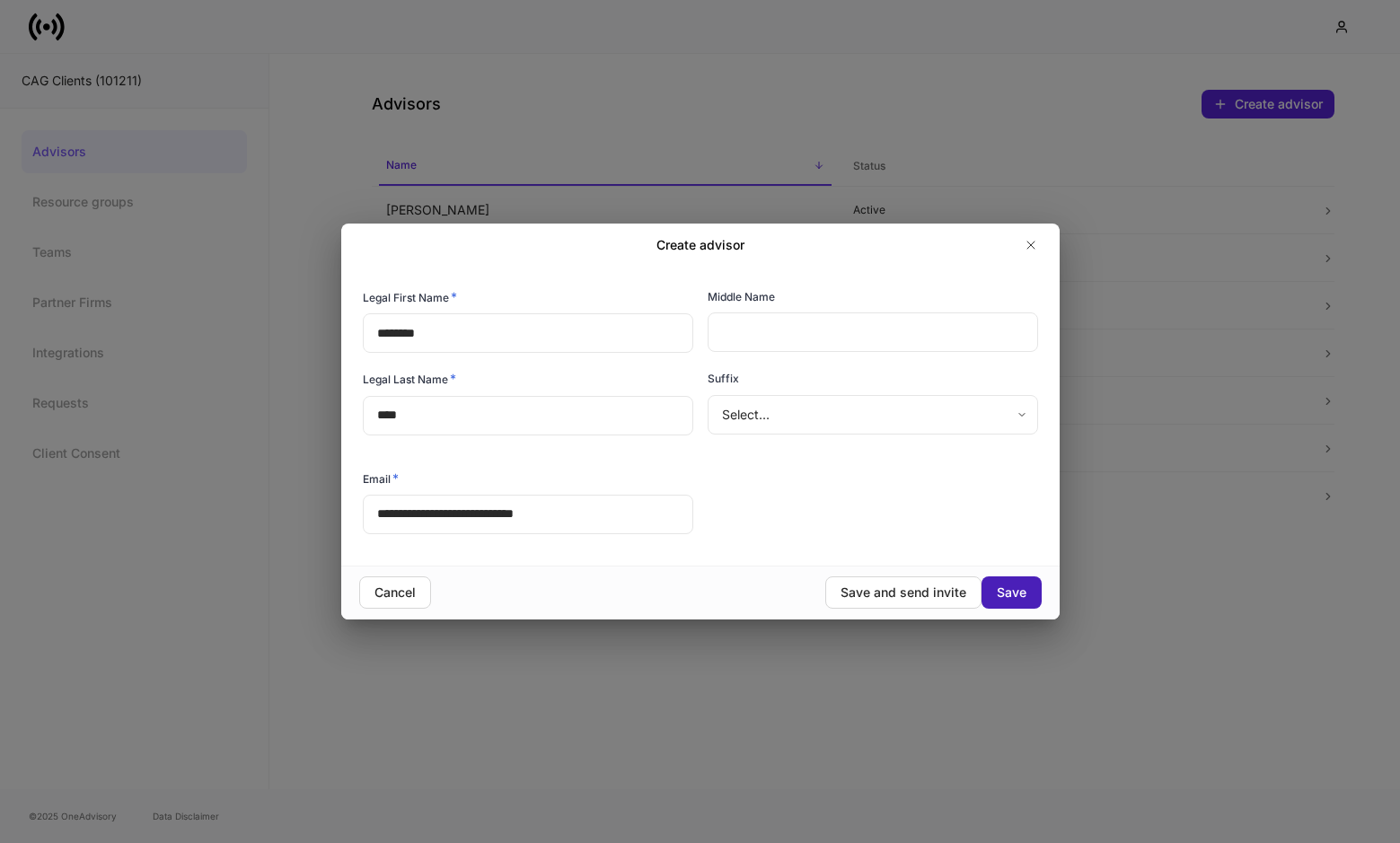
click at [1004, 590] on div "Save" at bounding box center [1012, 592] width 30 height 18
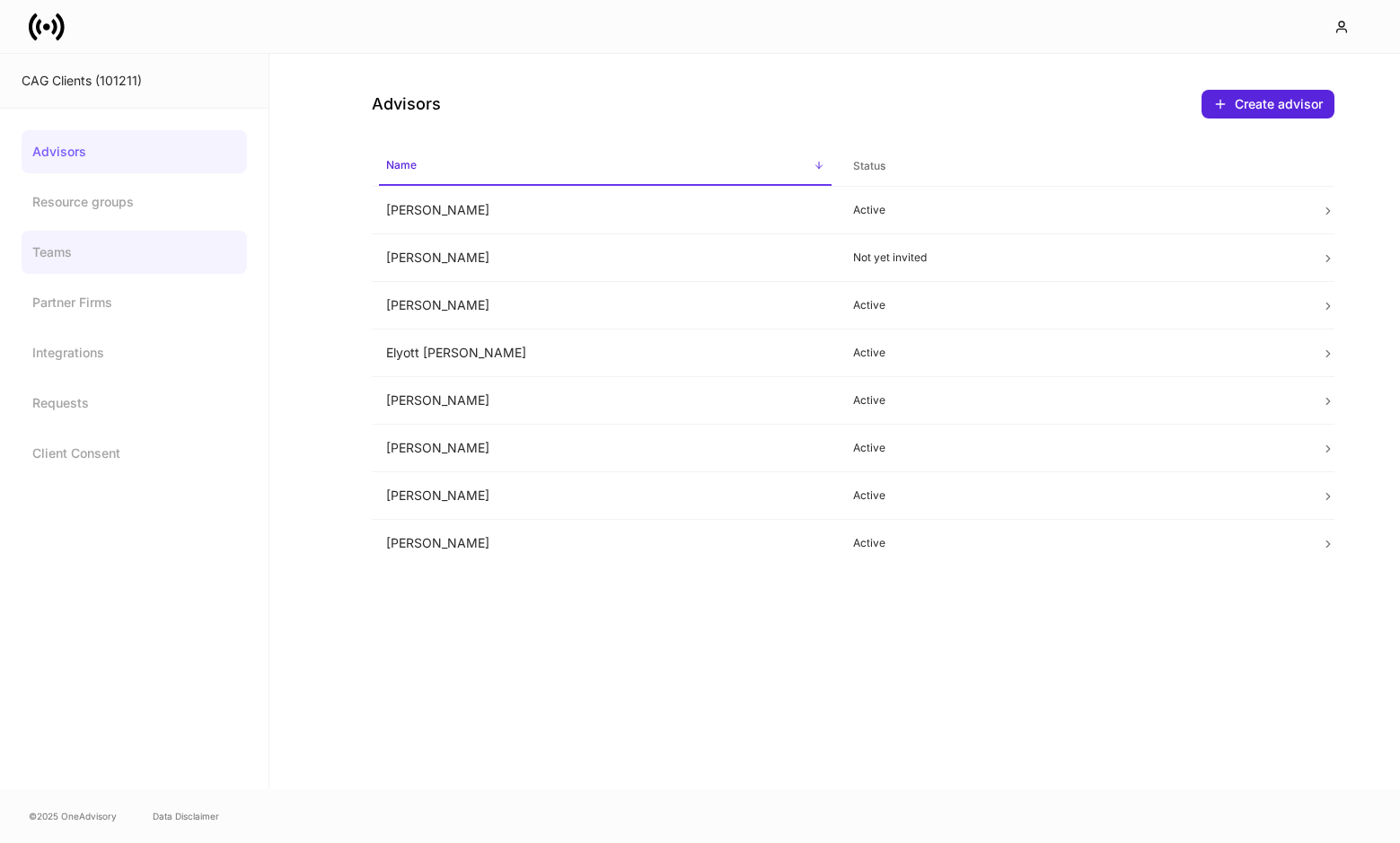
click at [122, 259] on link "Teams" at bounding box center [135, 252] width 226 height 43
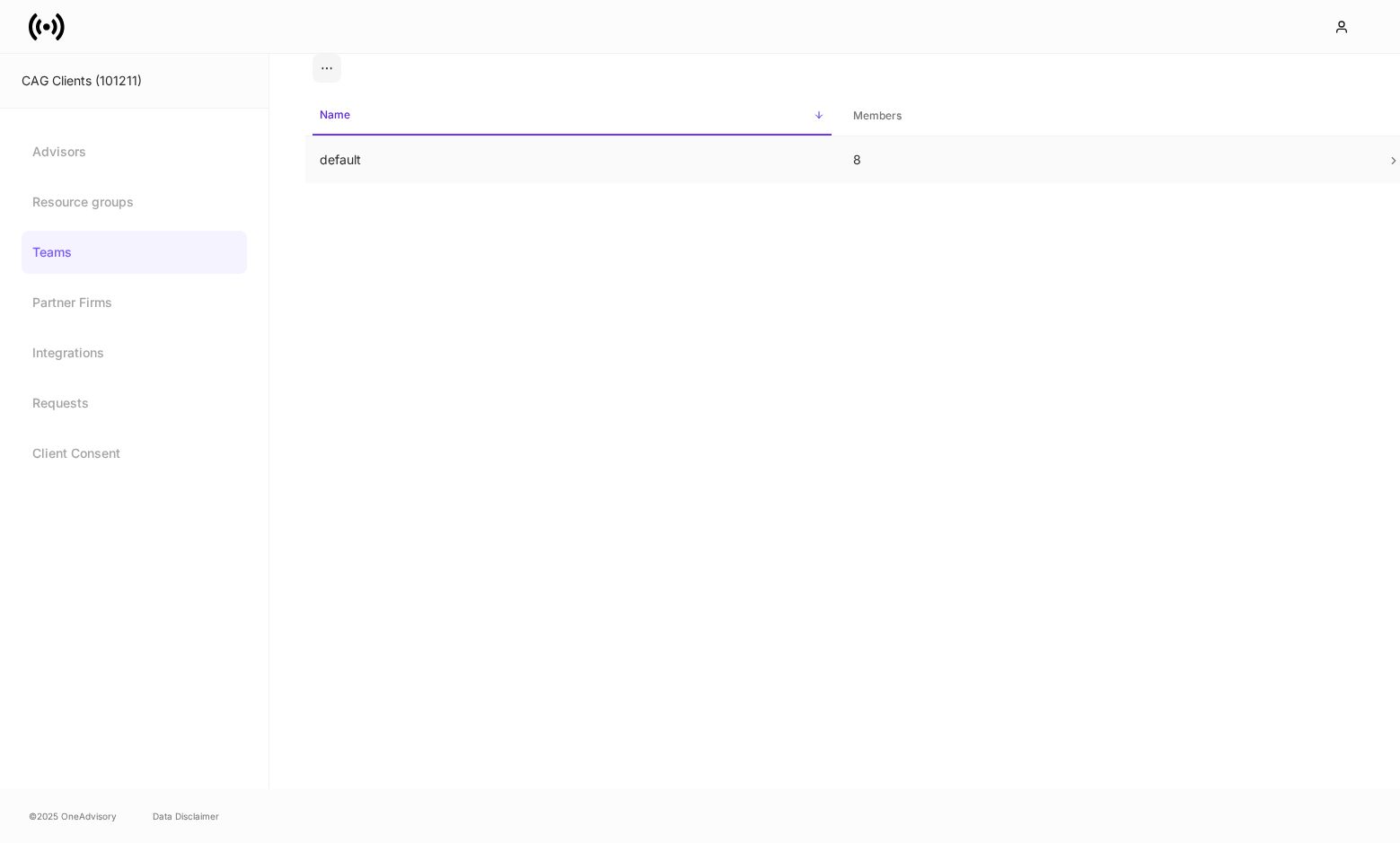
click at [510, 149] on td "default" at bounding box center [573, 161] width 534 height 48
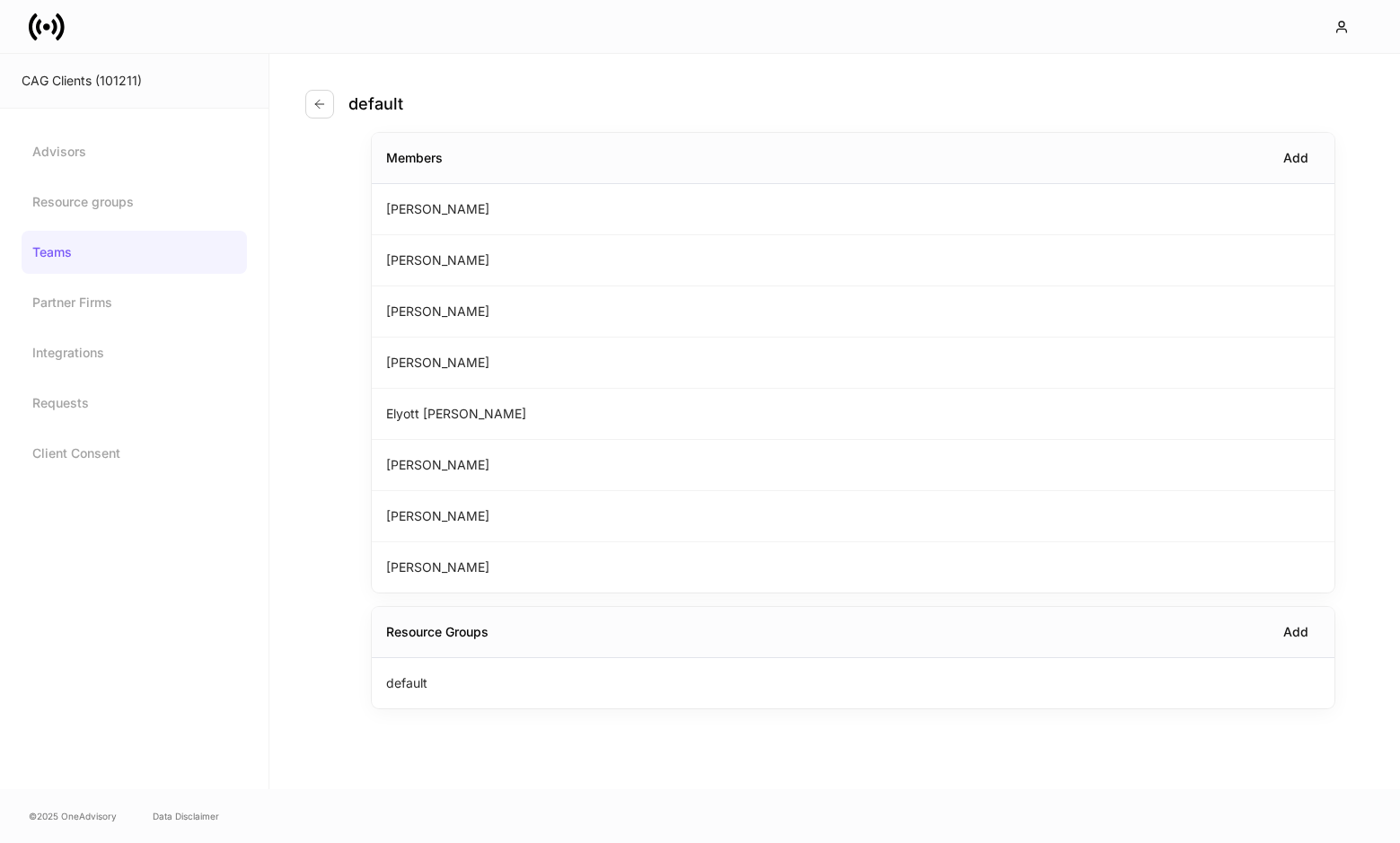
click at [297, 100] on div "default Members Add Erika Leon Teresa Evans Jack Csenge Chris Csenge Elyott Sil…" at bounding box center [835, 422] width 1131 height 735
click at [320, 100] on icon "button" at bounding box center [320, 104] width 14 height 14
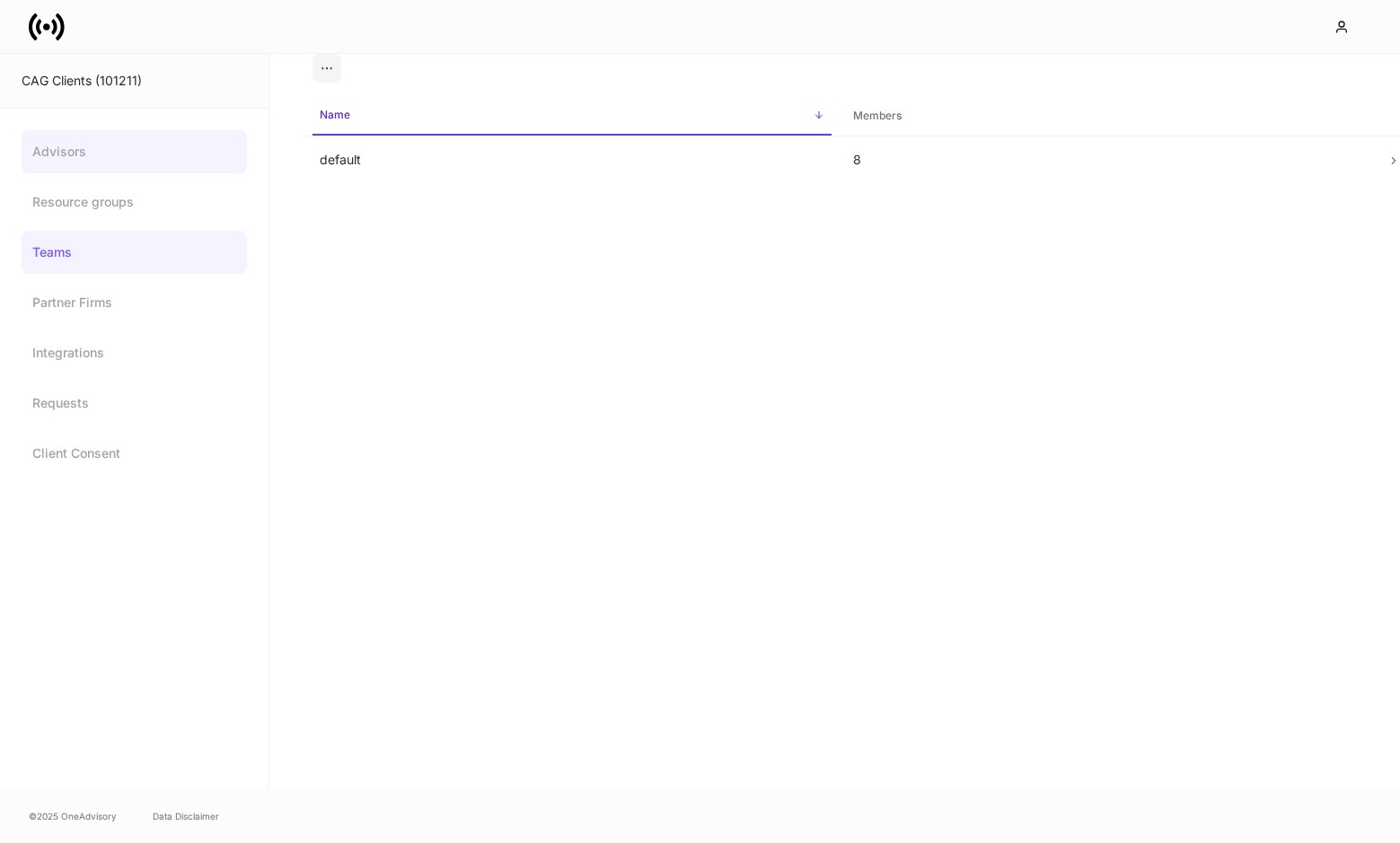
click at [137, 162] on link "Advisors" at bounding box center [135, 151] width 226 height 43
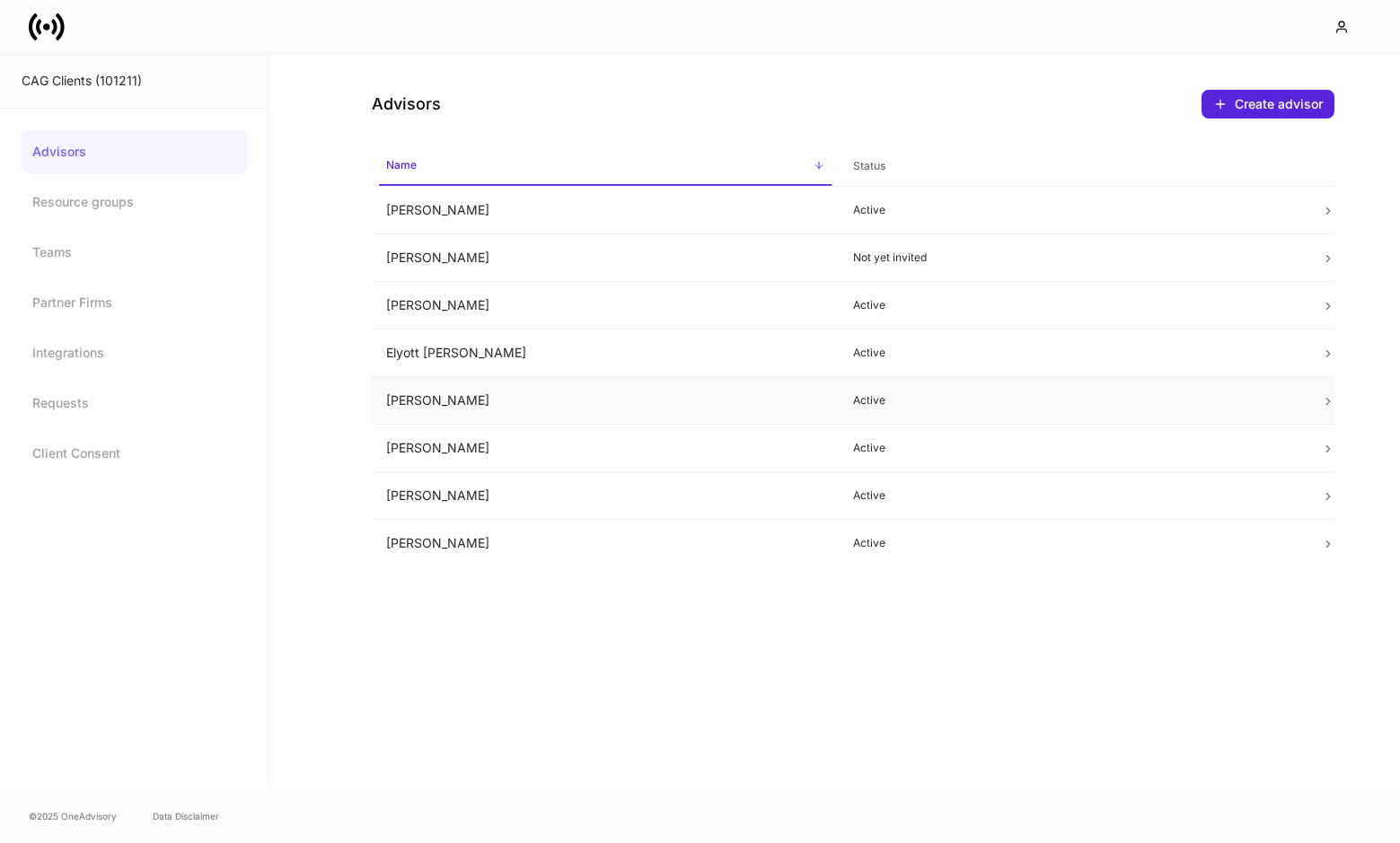
click at [485, 399] on td "Erika Leon" at bounding box center [606, 402] width 468 height 48
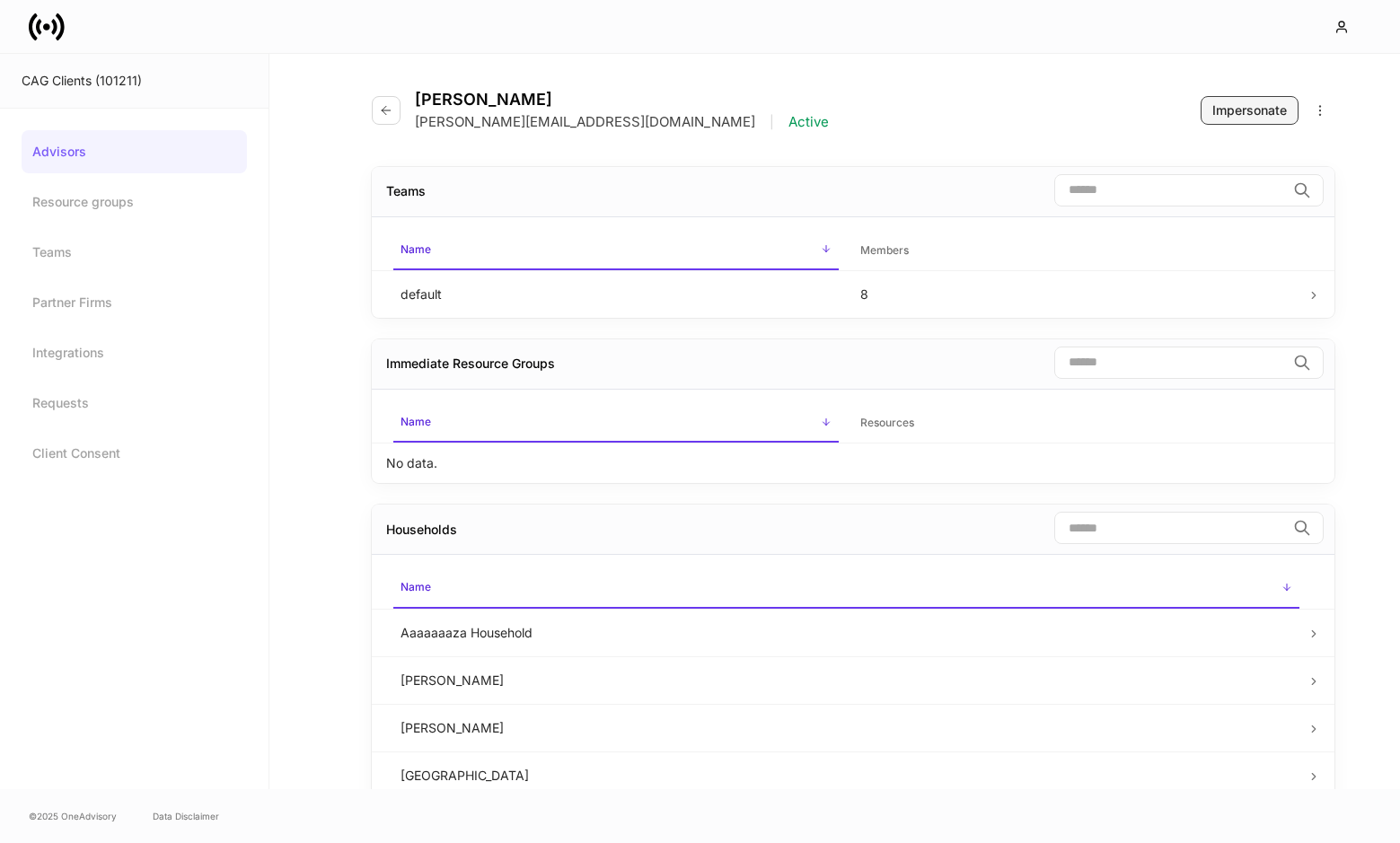
click at [1253, 105] on div "Impersonate" at bounding box center [1250, 111] width 75 height 18
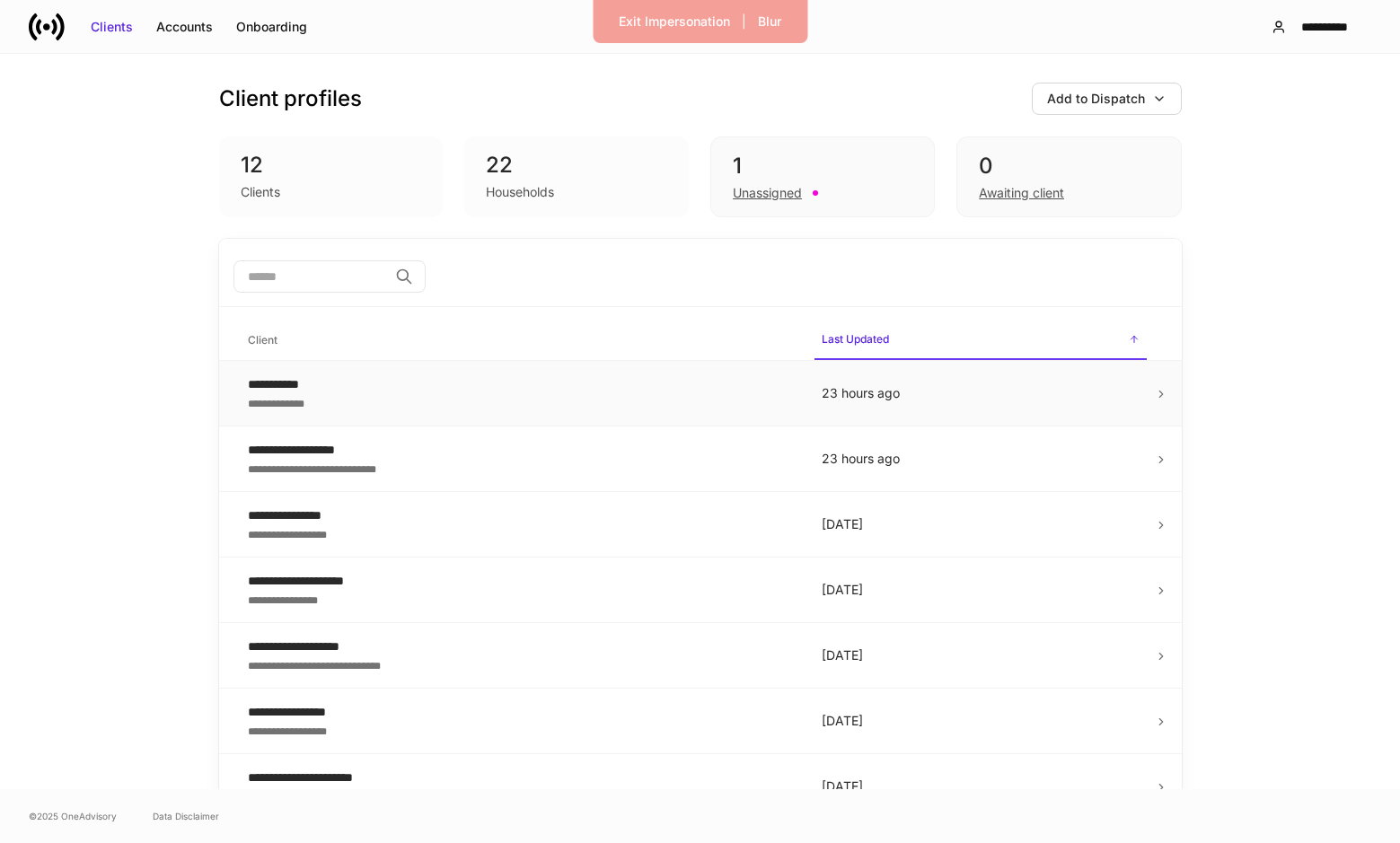
click at [372, 388] on div "**********" at bounding box center [521, 385] width 546 height 18
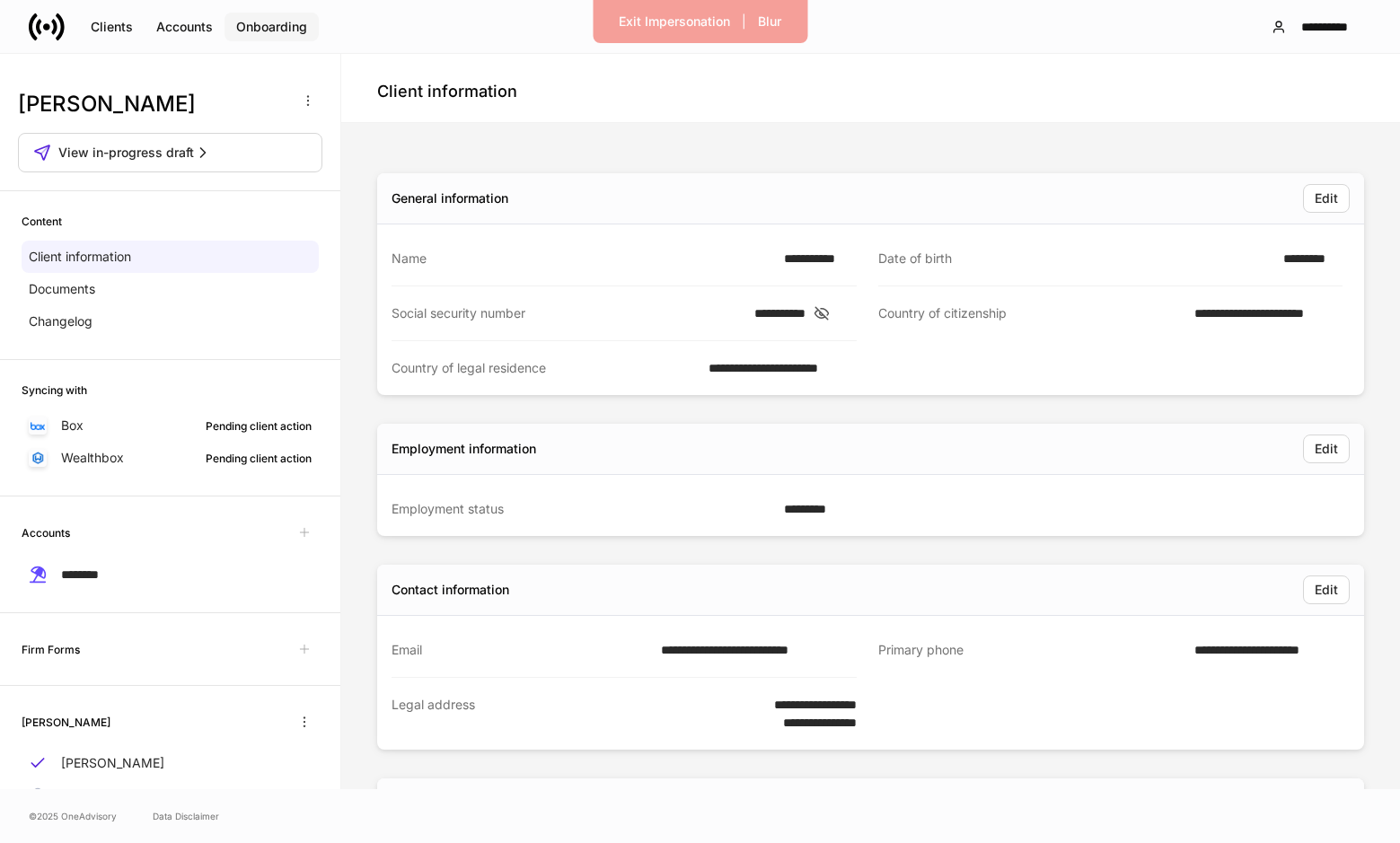
click at [299, 31] on div "Onboarding" at bounding box center [271, 27] width 71 height 18
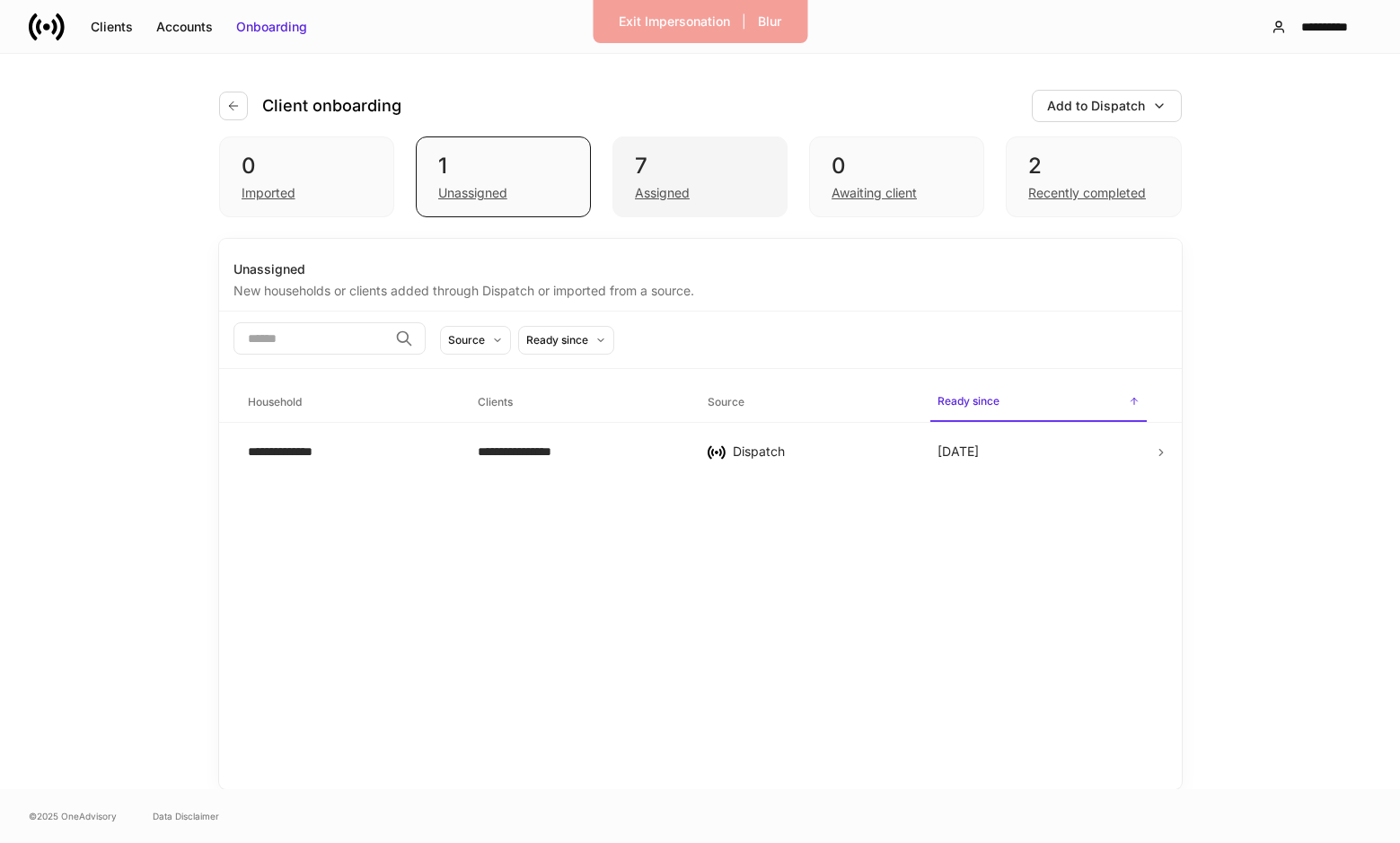
click at [624, 184] on div "7 Assigned" at bounding box center [700, 177] width 175 height 81
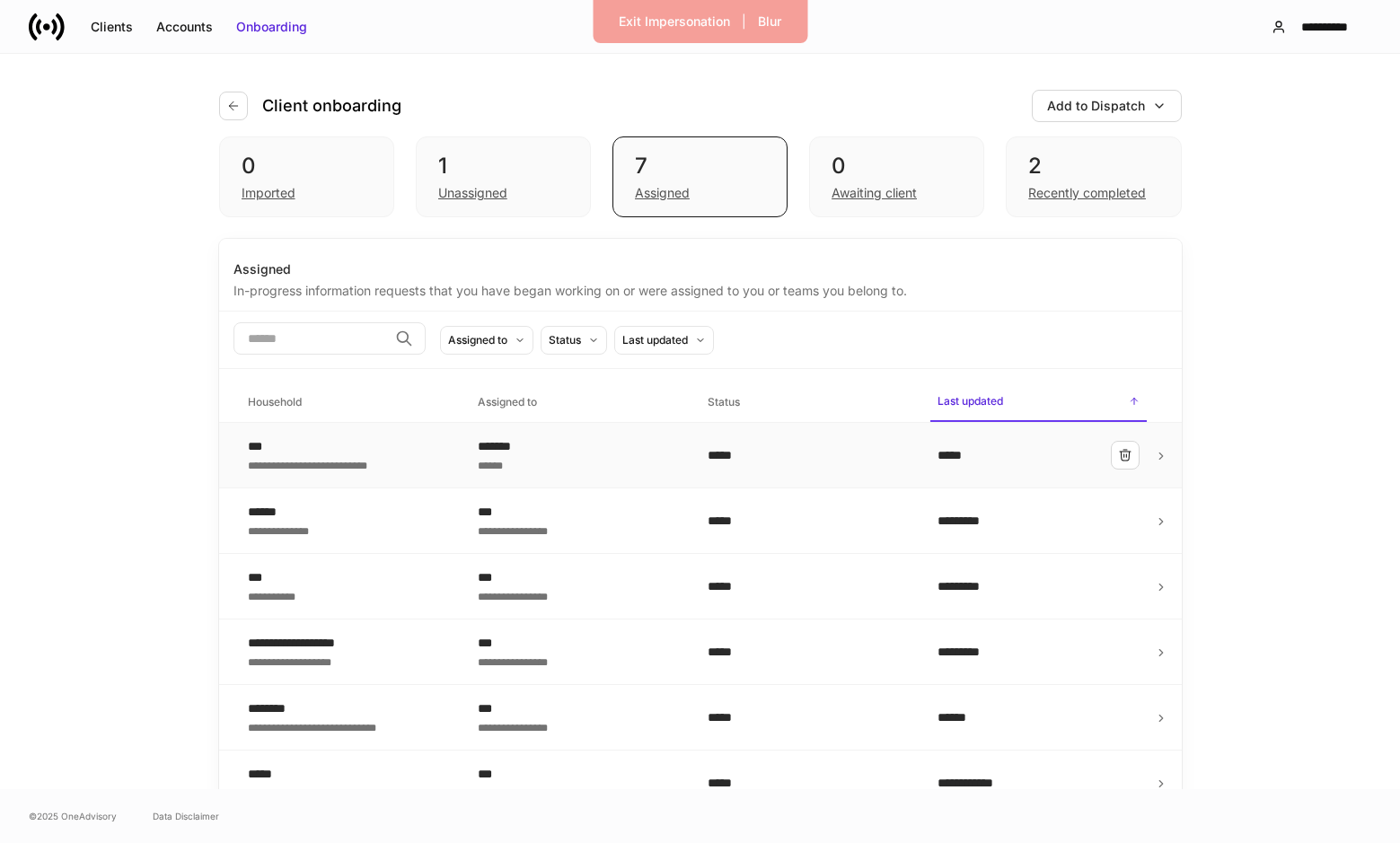
click at [432, 439] on div "**********" at bounding box center [348, 455] width 201 height 36
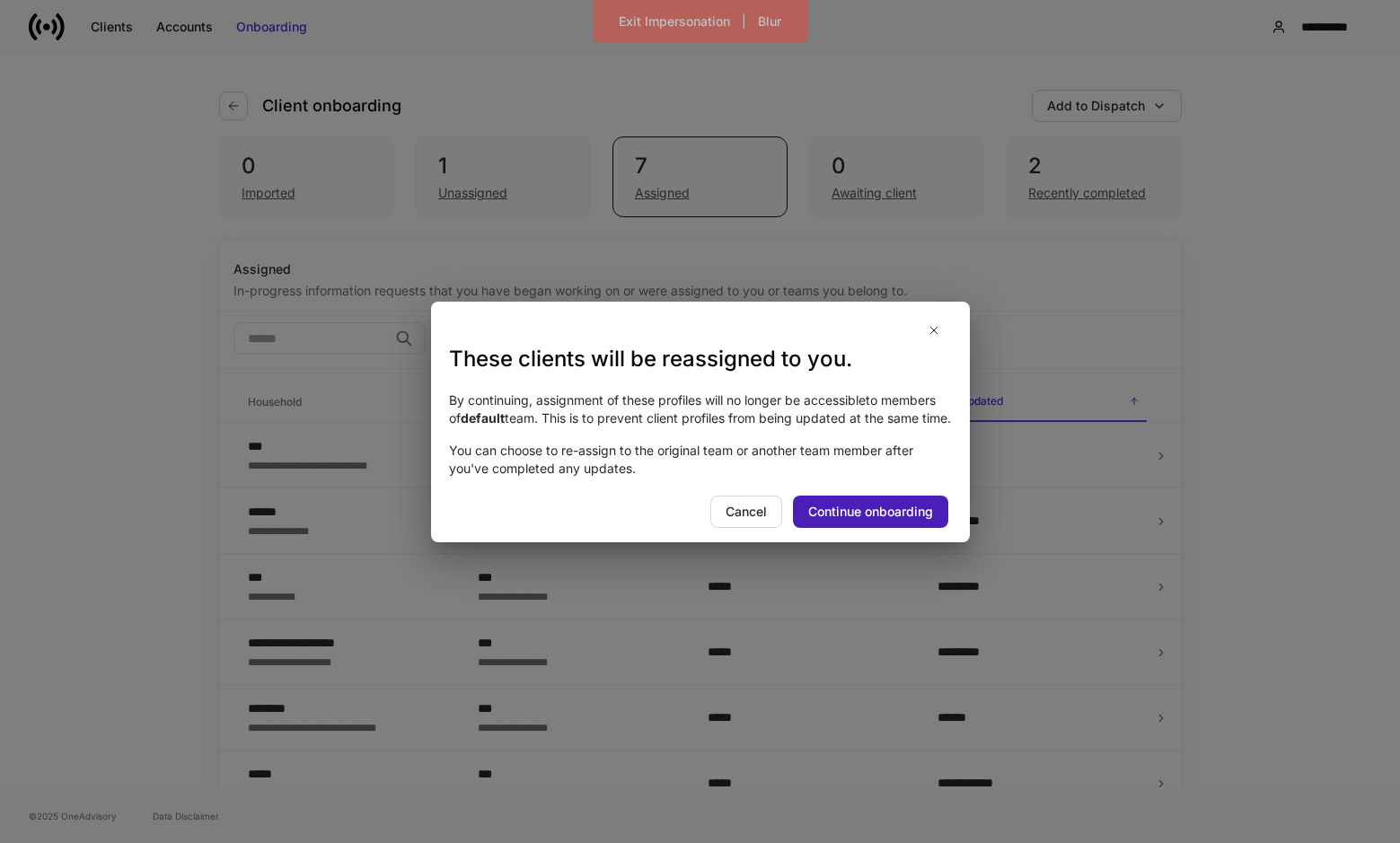
click at [889, 520] on div "Continue onboarding" at bounding box center [870, 511] width 125 height 18
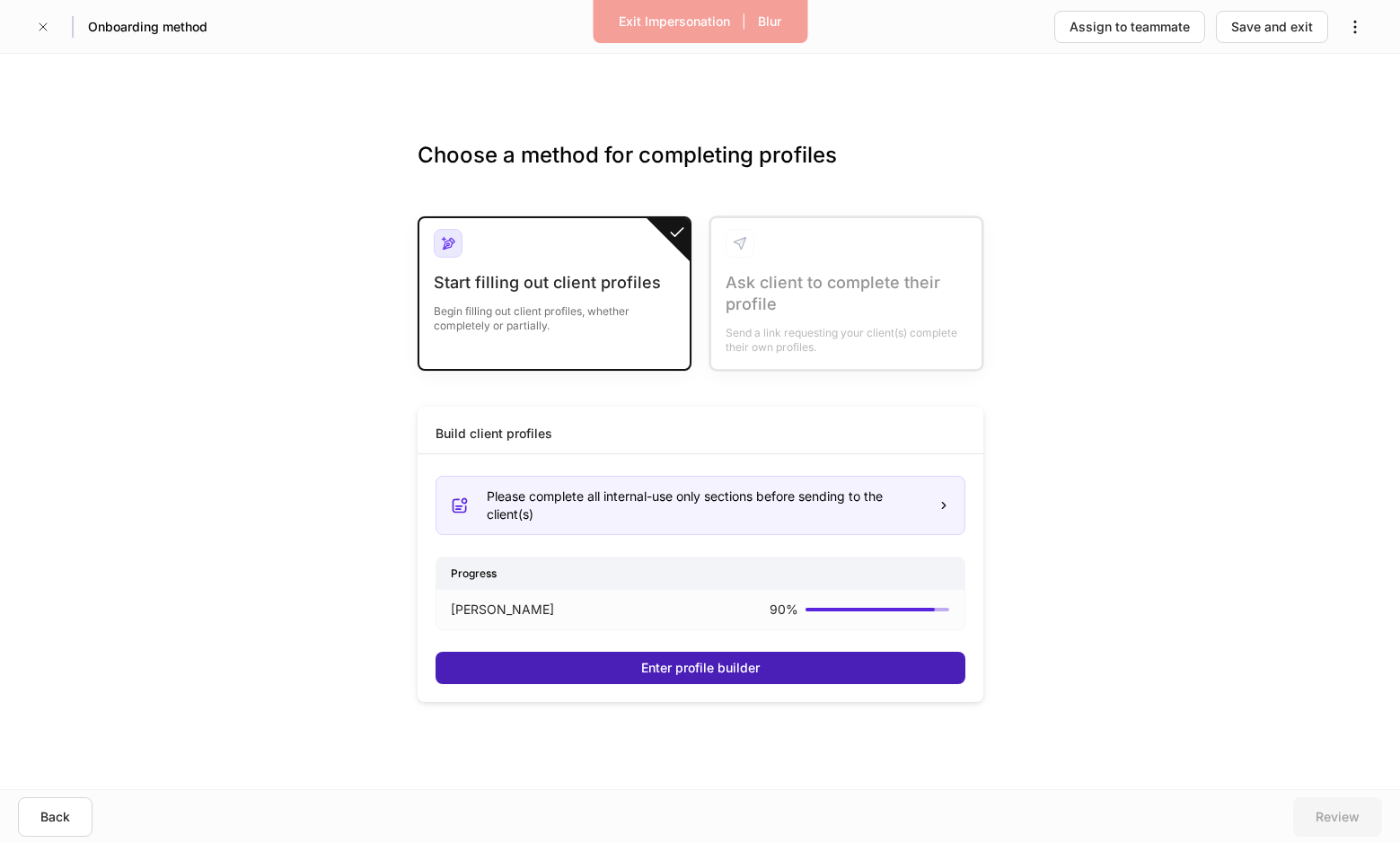
click at [648, 671] on div "Enter profile builder" at bounding box center [700, 668] width 119 height 18
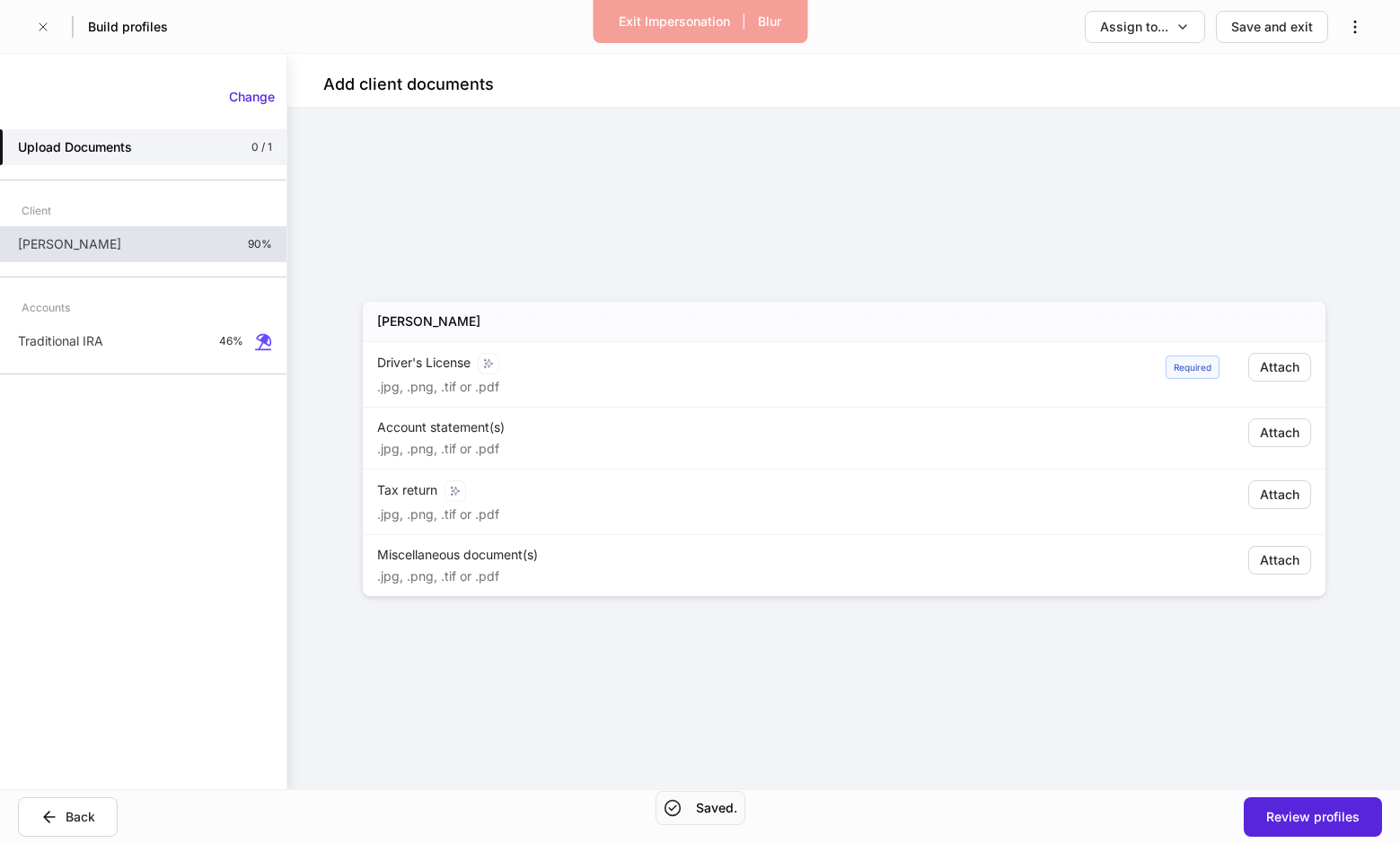
click at [177, 251] on div "Bob Holland 90%" at bounding box center [143, 245] width 287 height 36
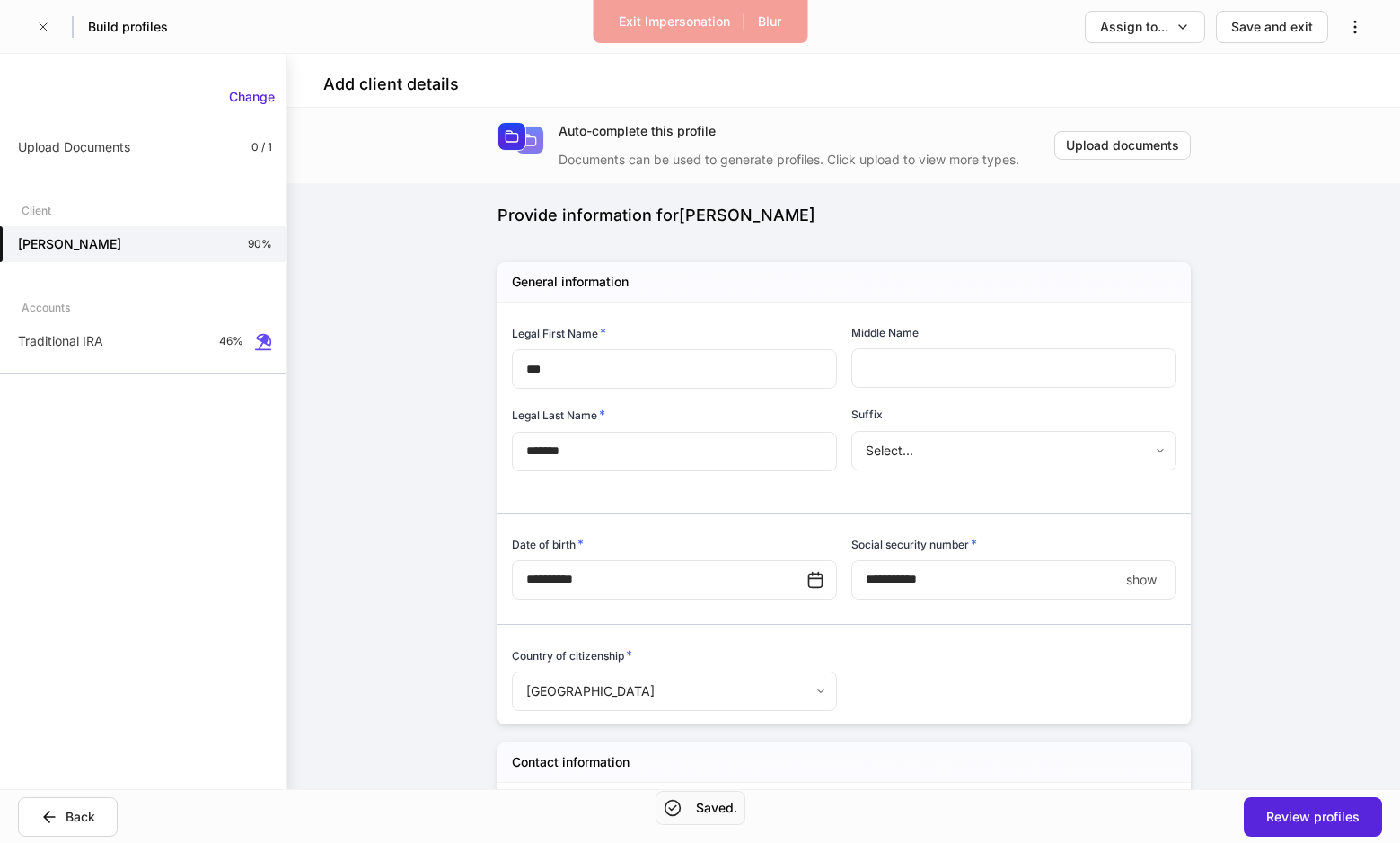
type input "**********"
click at [209, 148] on div "Upload Documents 0 / 1" at bounding box center [143, 147] width 287 height 36
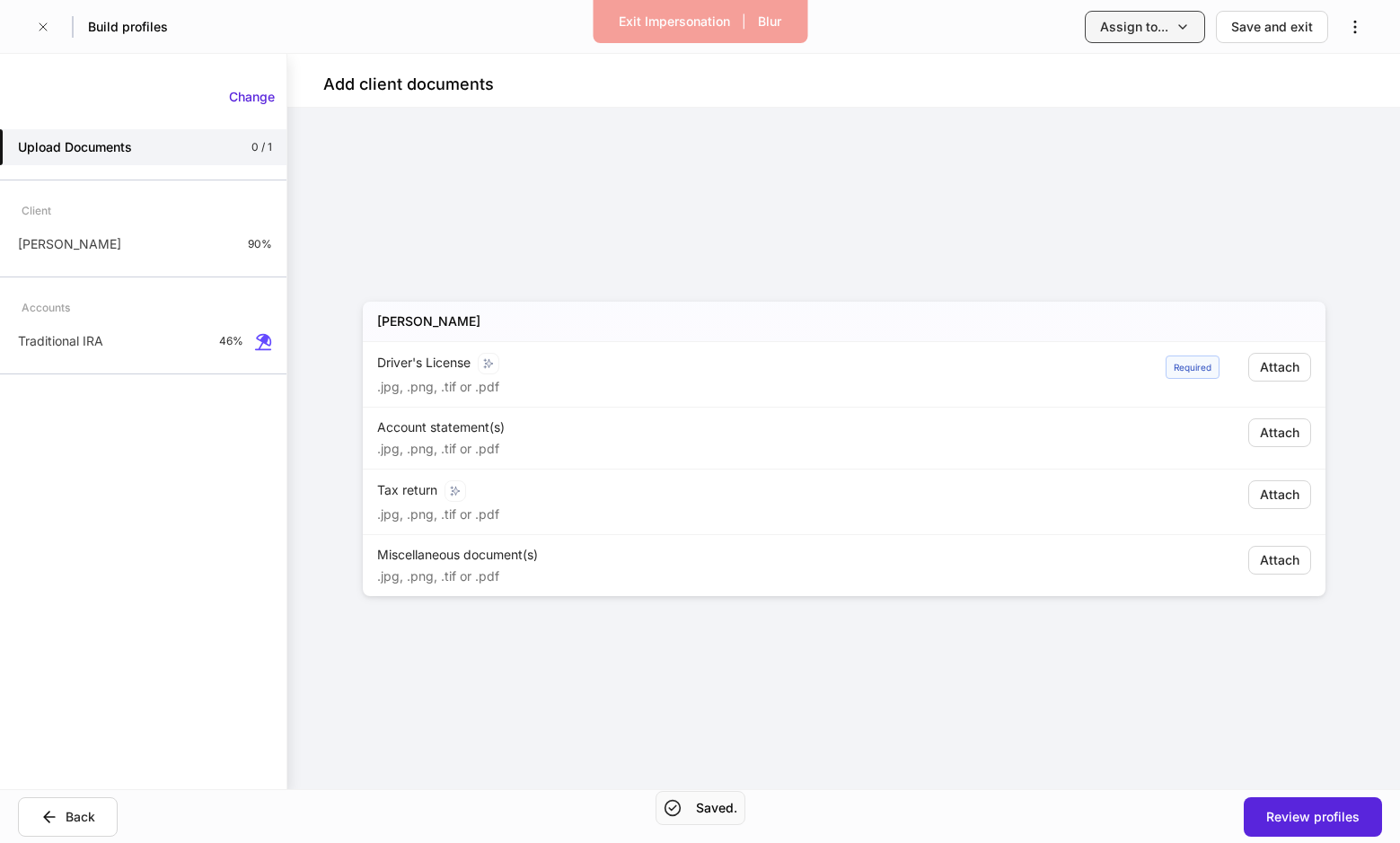
click at [1160, 24] on div "Assign to..." at bounding box center [1134, 27] width 68 height 18
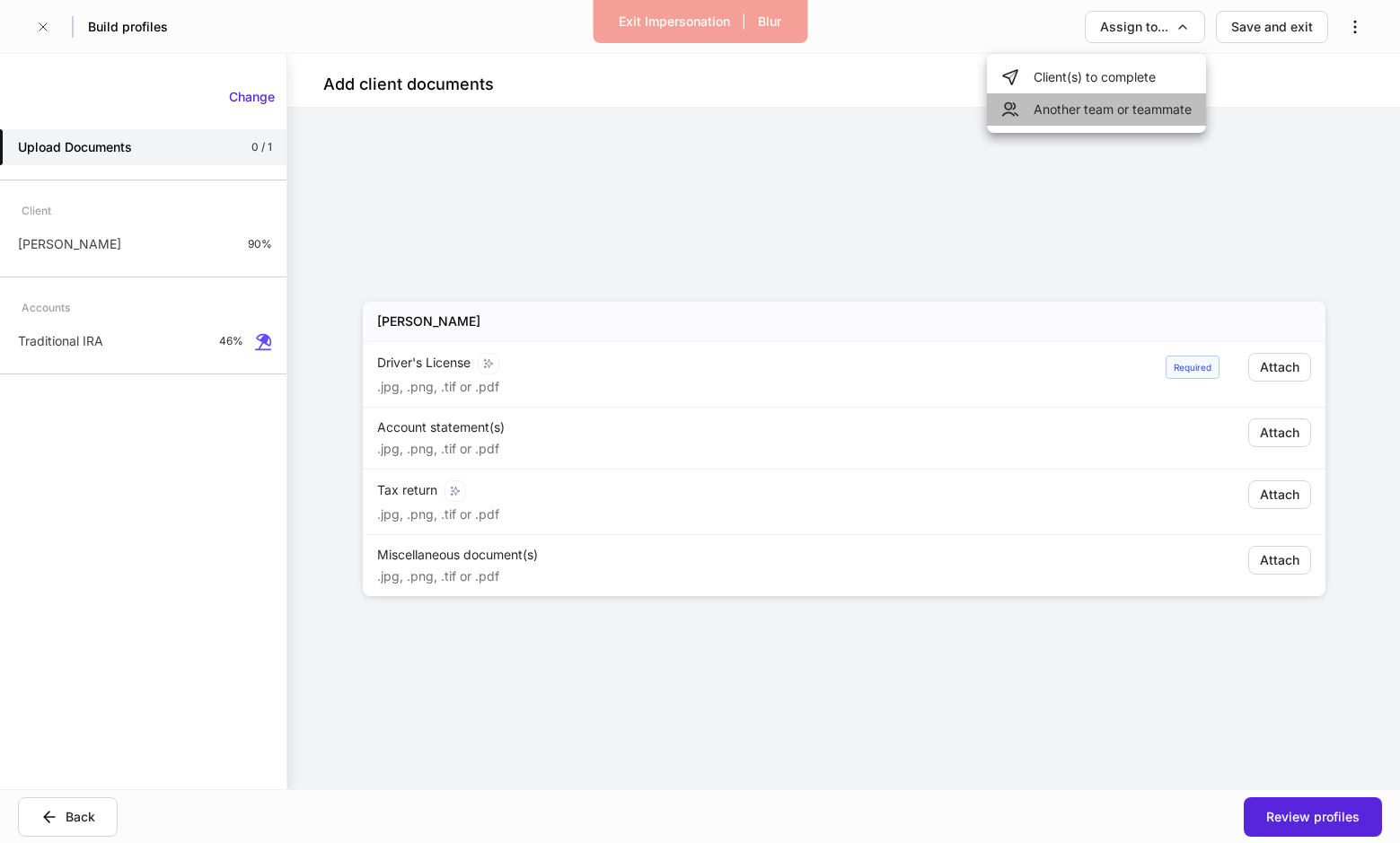
click at [1123, 113] on li "Another team or teammate" at bounding box center [1096, 109] width 219 height 32
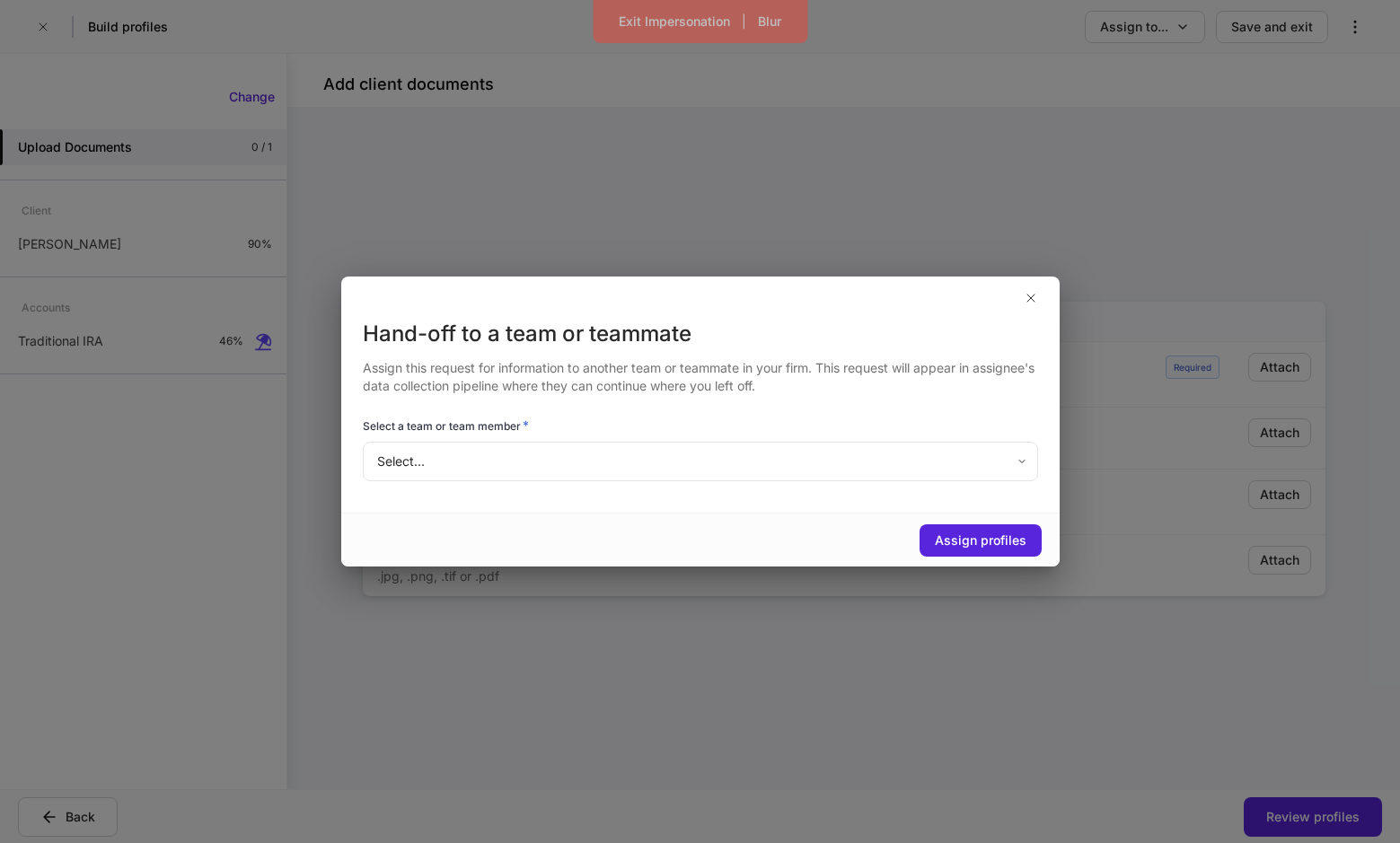
click at [559, 469] on body "Exit Impersonation | Blur Build profiles Assign to... Save and exit Add client …" at bounding box center [700, 422] width 1400 height 843
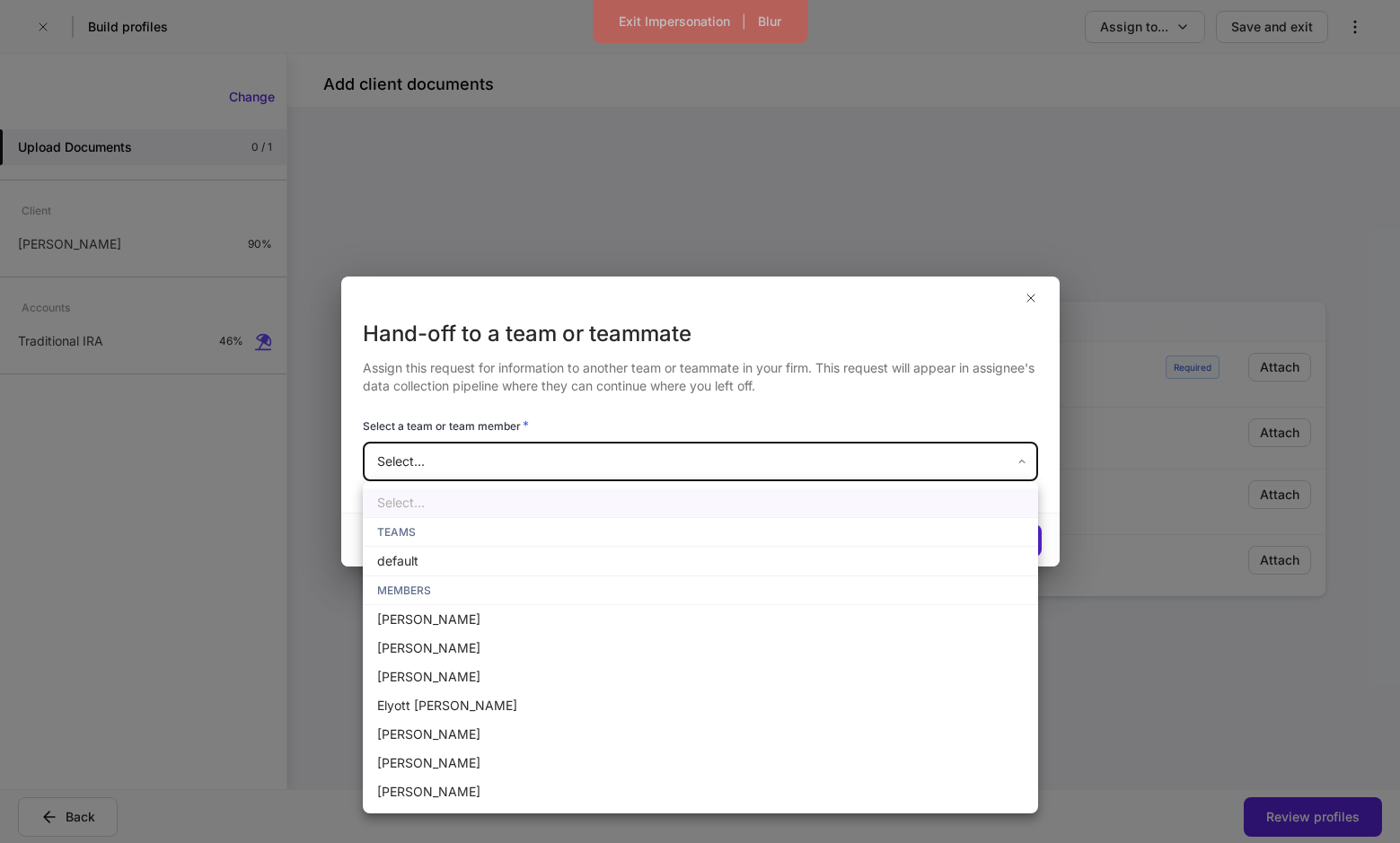
click at [409, 530] on ul "Select... TEAMS default MEMBERS Teresa Evans Jack Csenge Chris Csenge Elyott Si…" at bounding box center [700, 647] width 676 height 333
click at [583, 418] on div at bounding box center [700, 422] width 1400 height 843
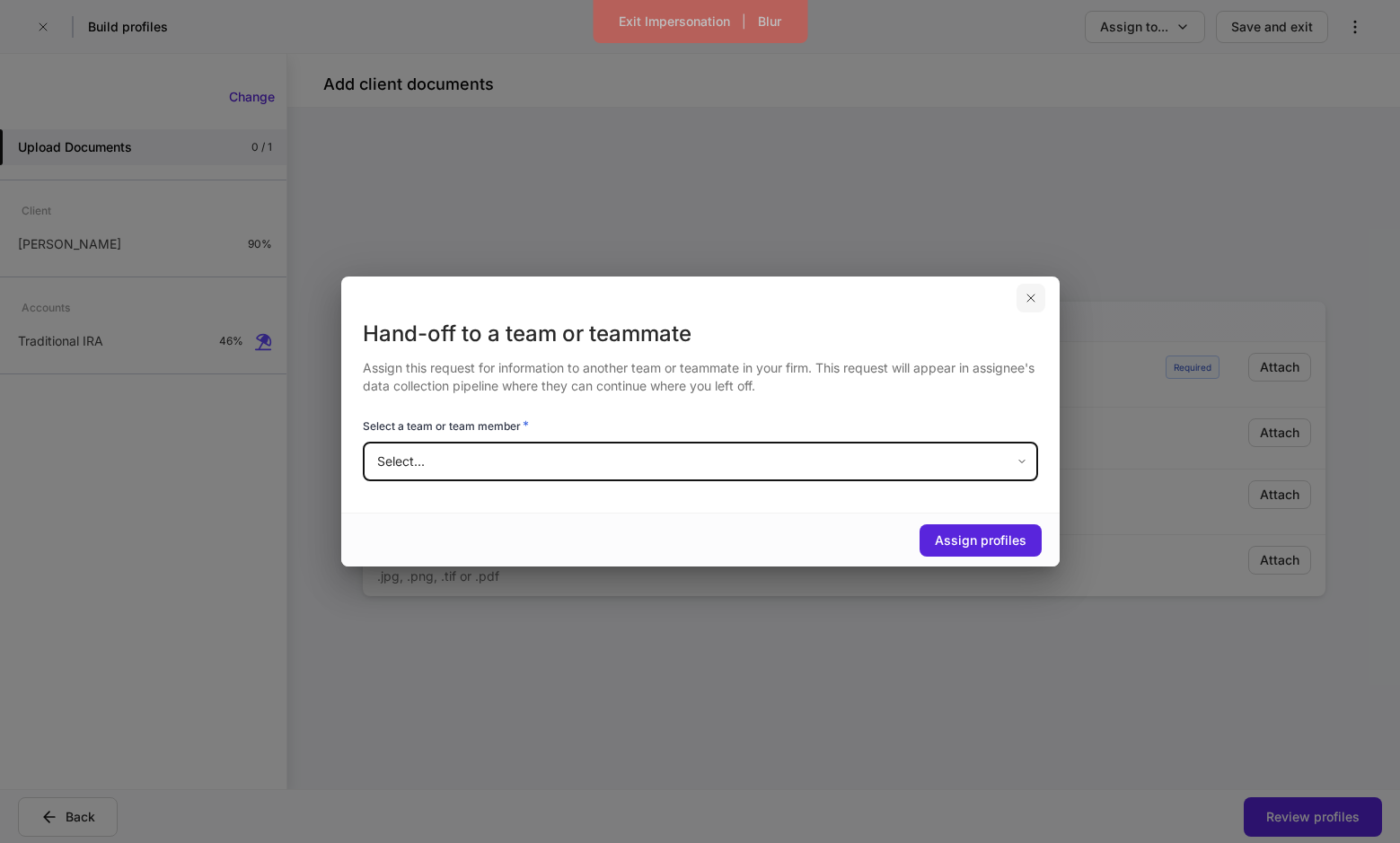
click at [1041, 301] on button "button" at bounding box center [1031, 298] width 29 height 29
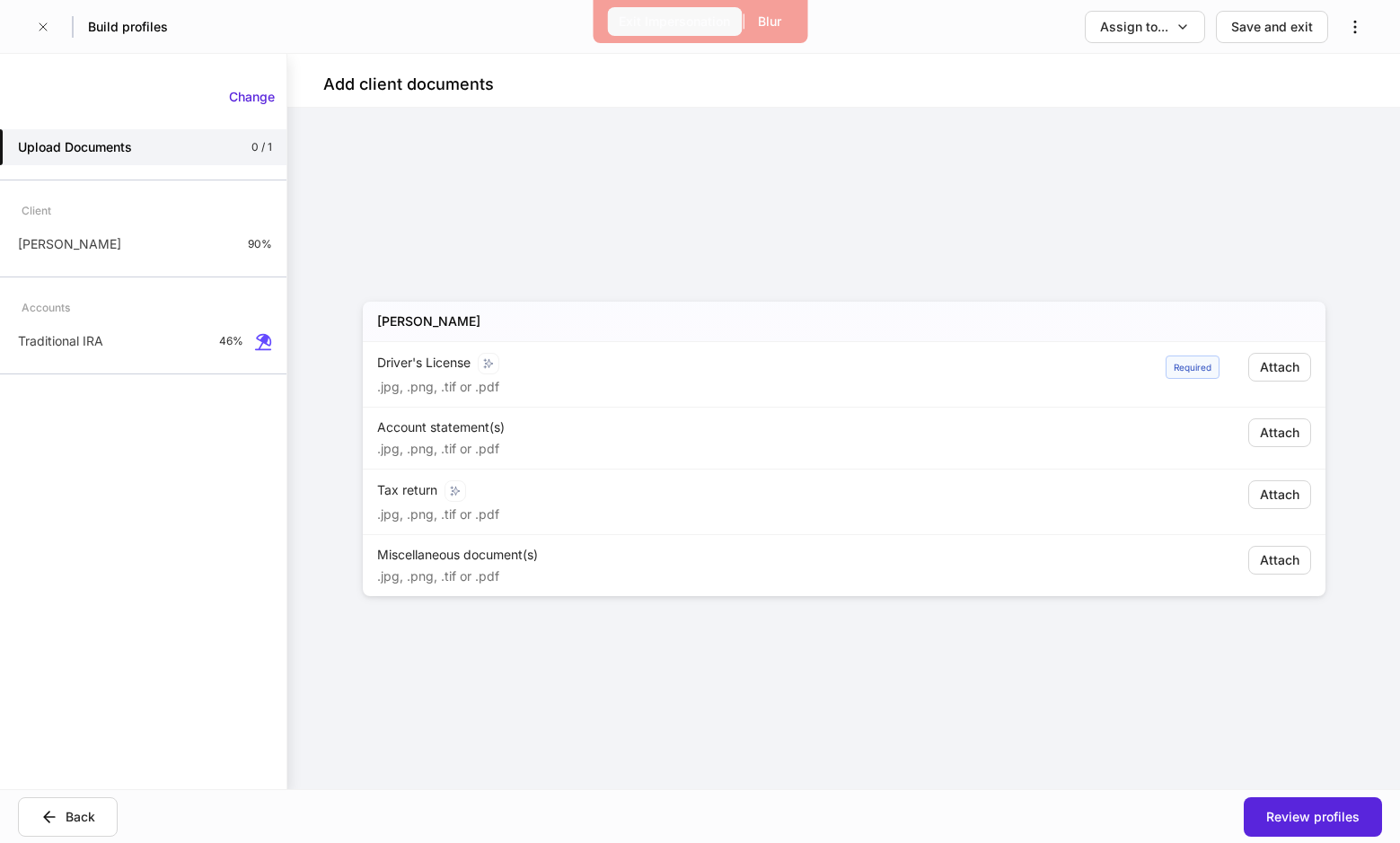
click at [662, 16] on div "Exit Impersonation" at bounding box center [674, 22] width 111 height 18
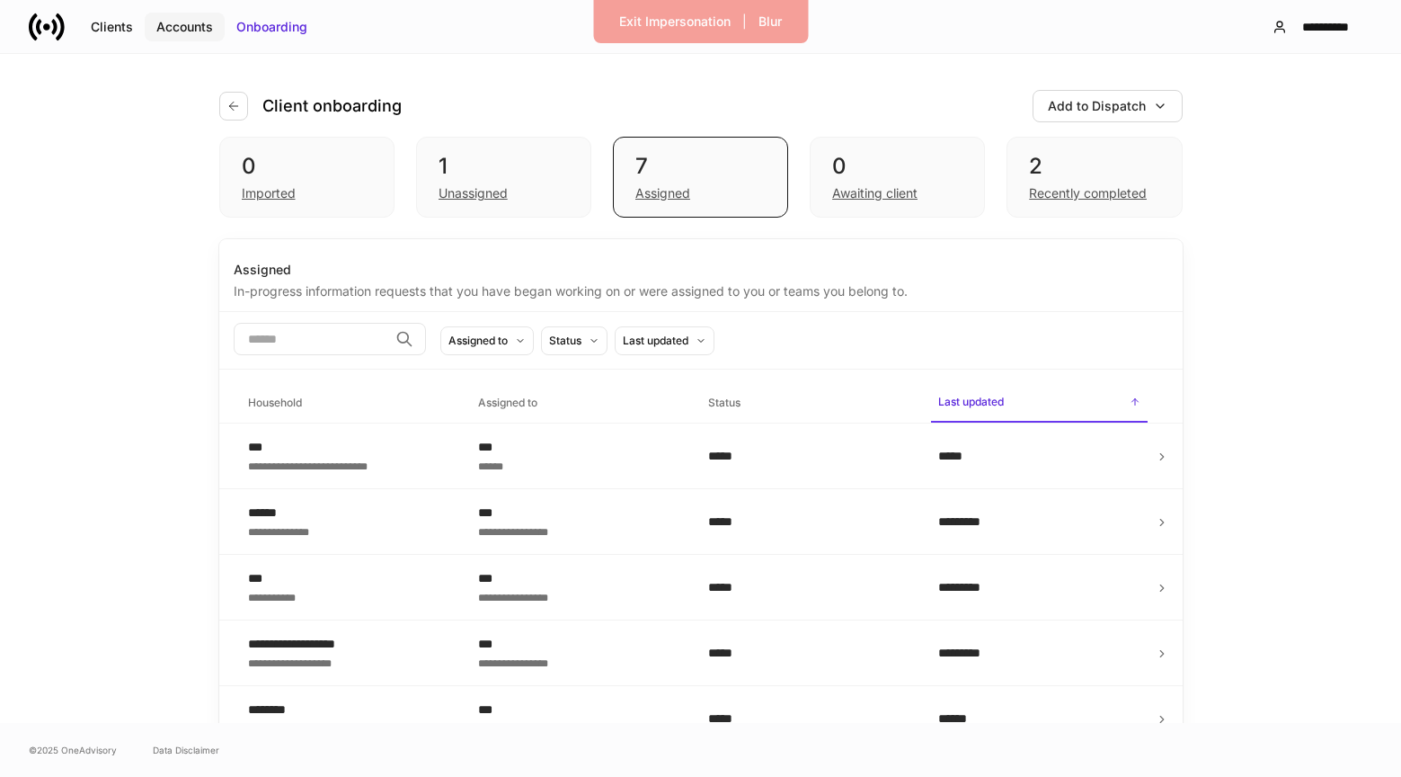
click at [212, 23] on button "Accounts" at bounding box center [185, 27] width 80 height 29
click at [191, 38] on button "Accounts" at bounding box center [185, 27] width 80 height 29
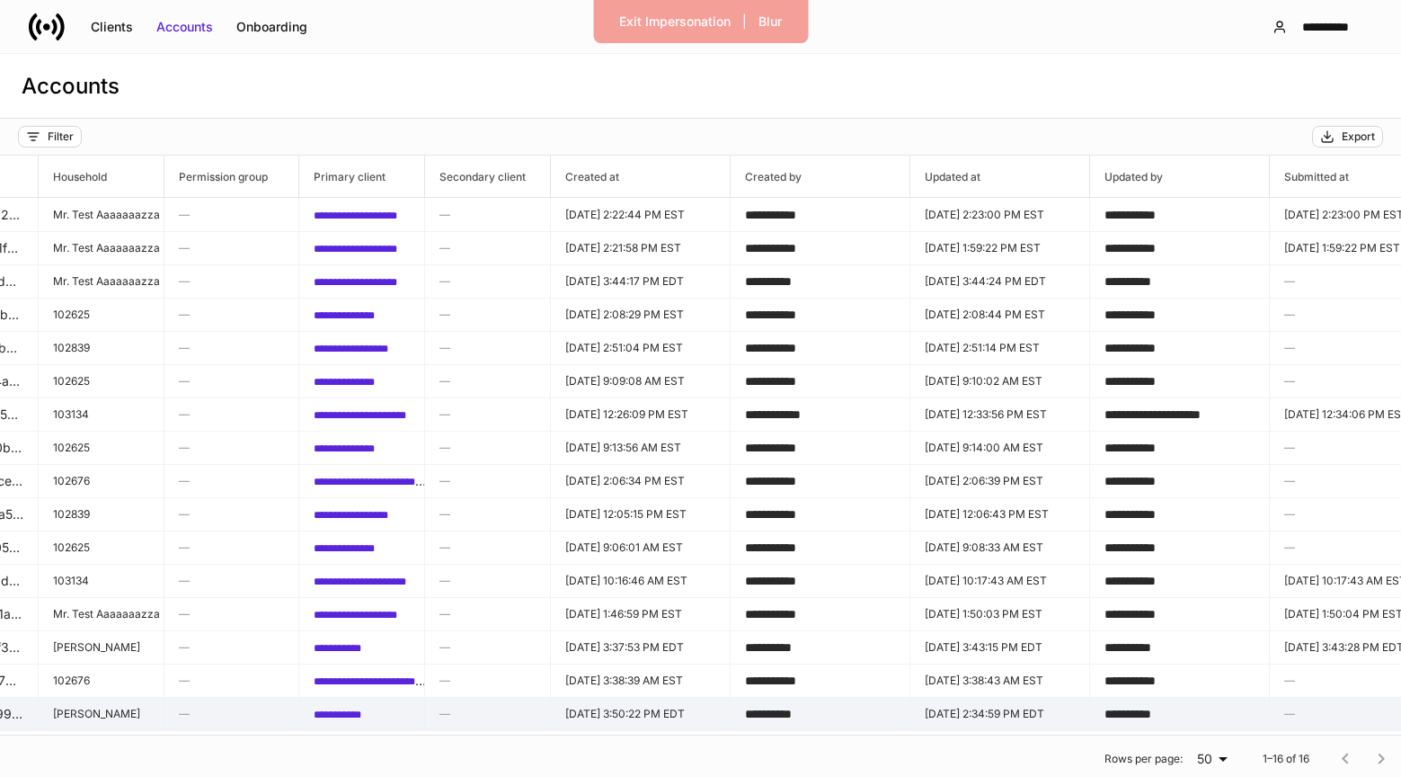
scroll to position [0, 913]
click at [465, 712] on h6 "—" at bounding box center [488, 713] width 96 height 17
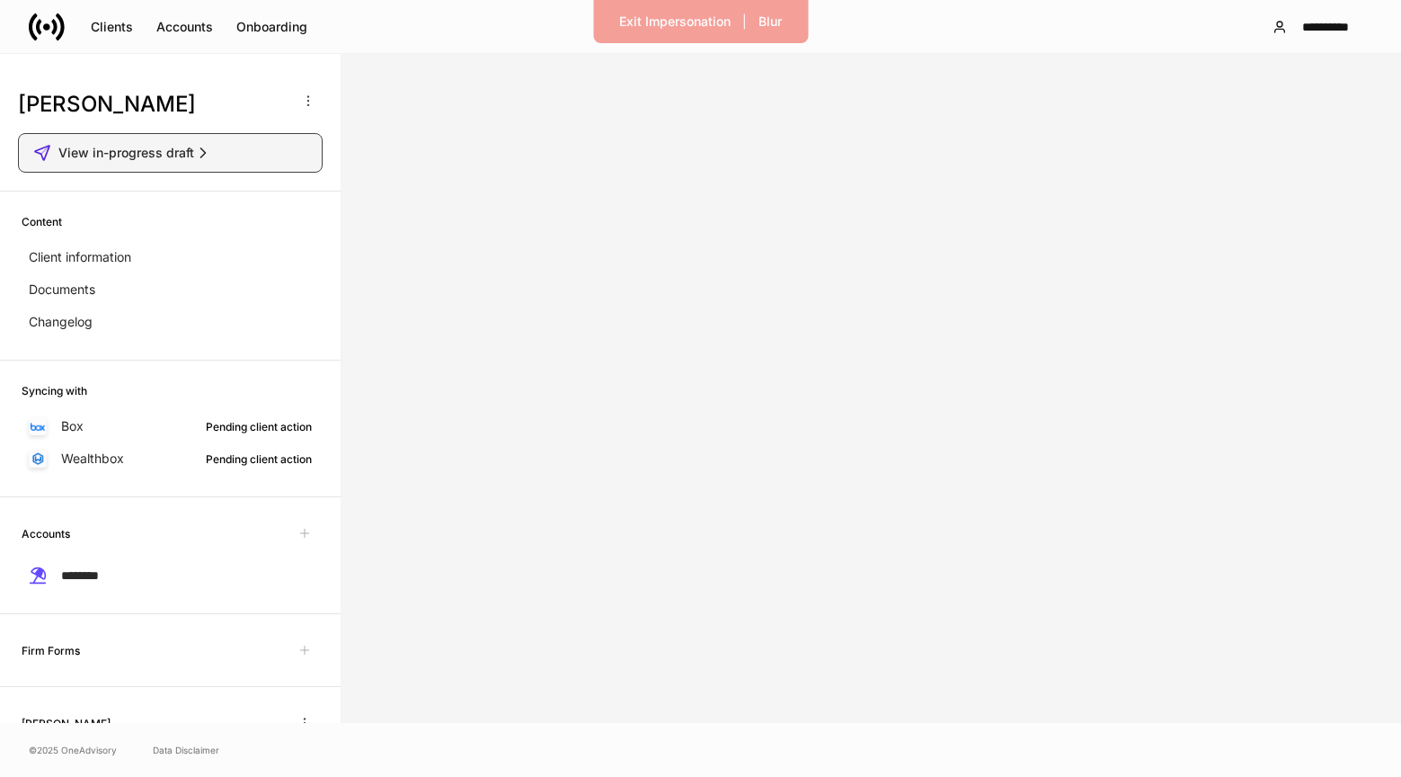
click at [204, 146] on icon "button" at bounding box center [203, 153] width 18 height 18
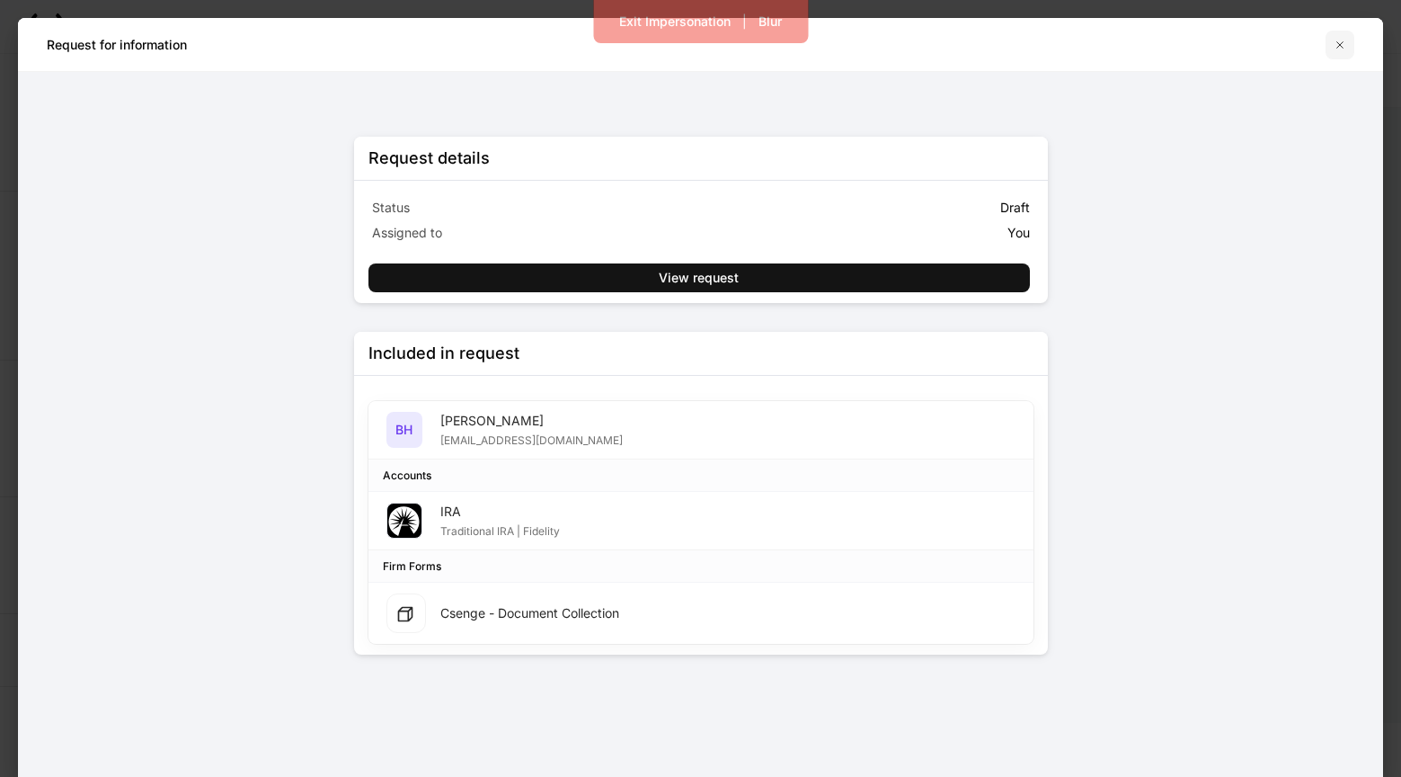
click at [1334, 38] on icon "button" at bounding box center [1340, 45] width 14 height 14
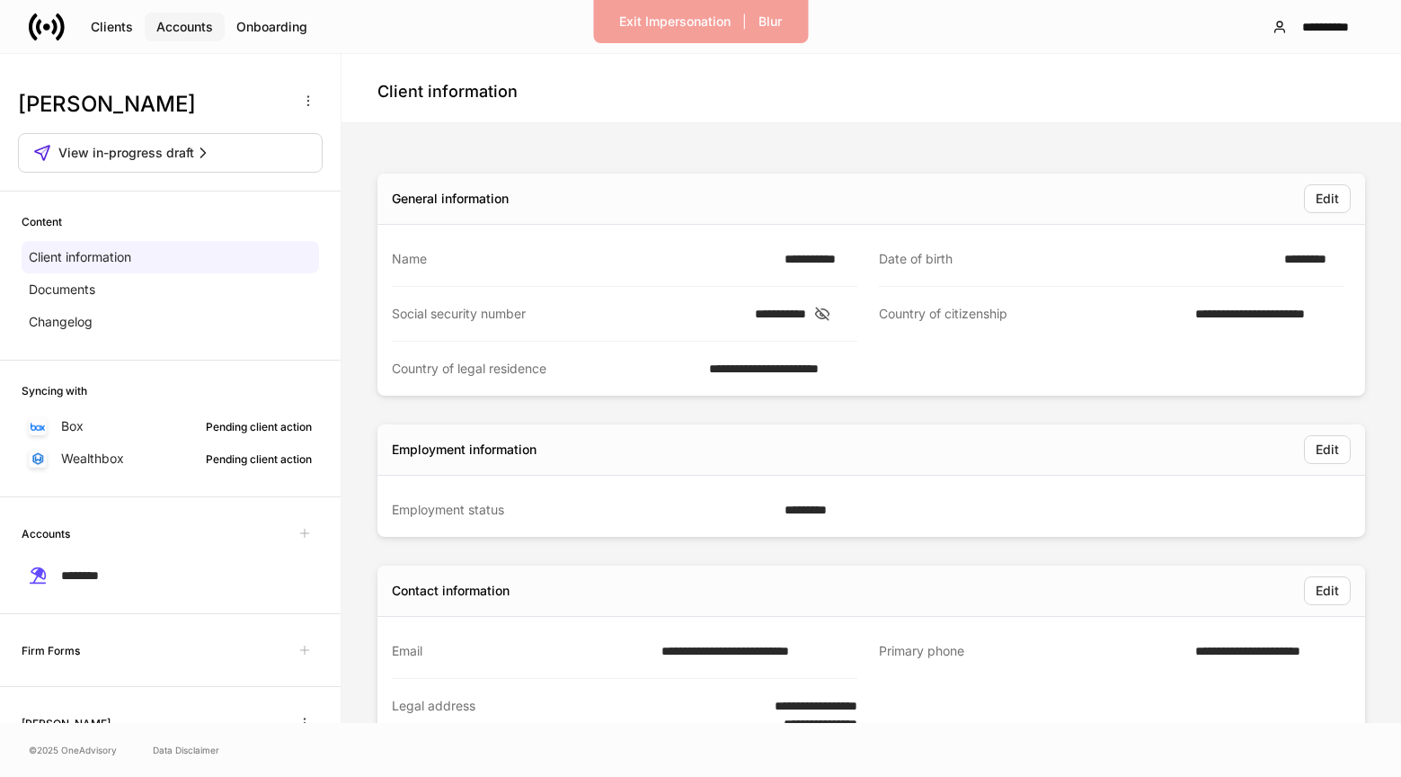
click at [186, 38] on button "Accounts" at bounding box center [185, 27] width 80 height 29
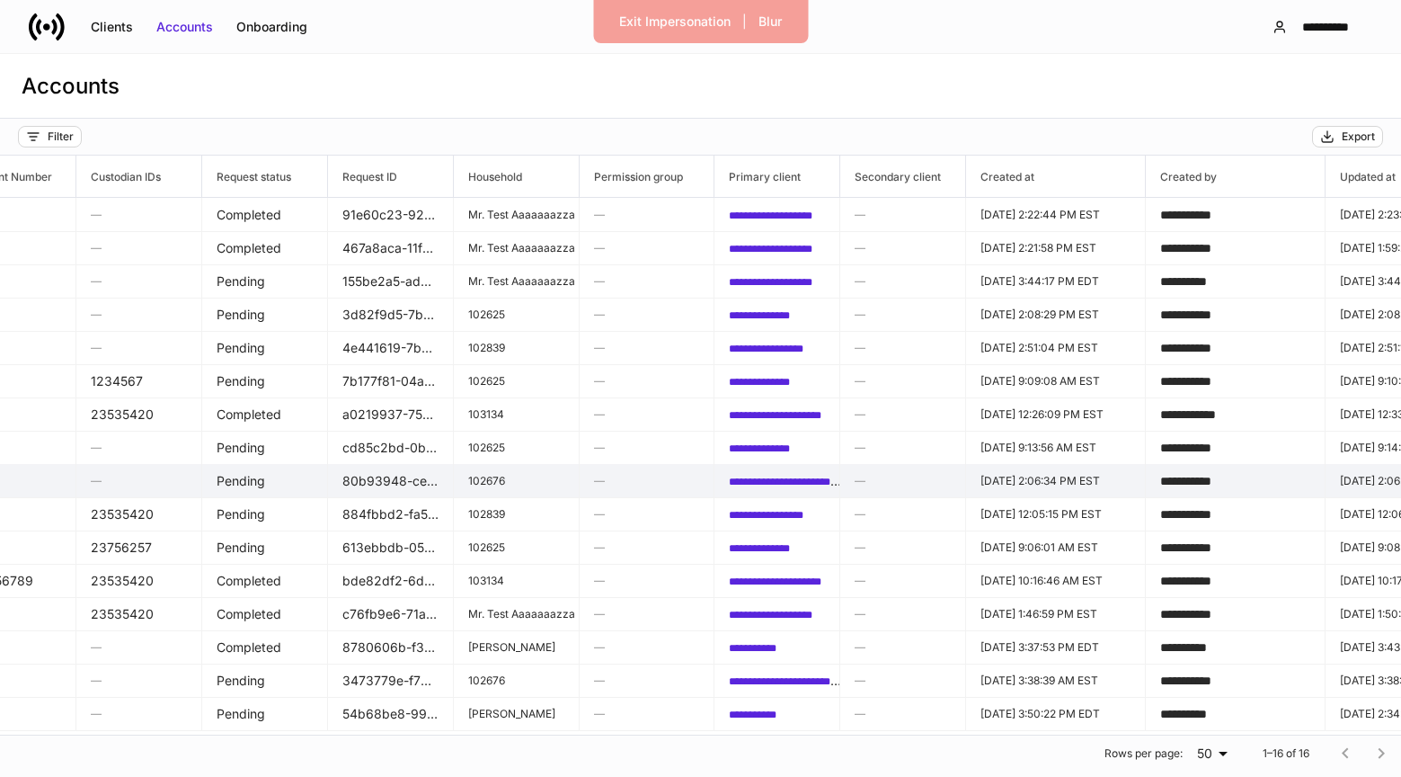
scroll to position [0, 188]
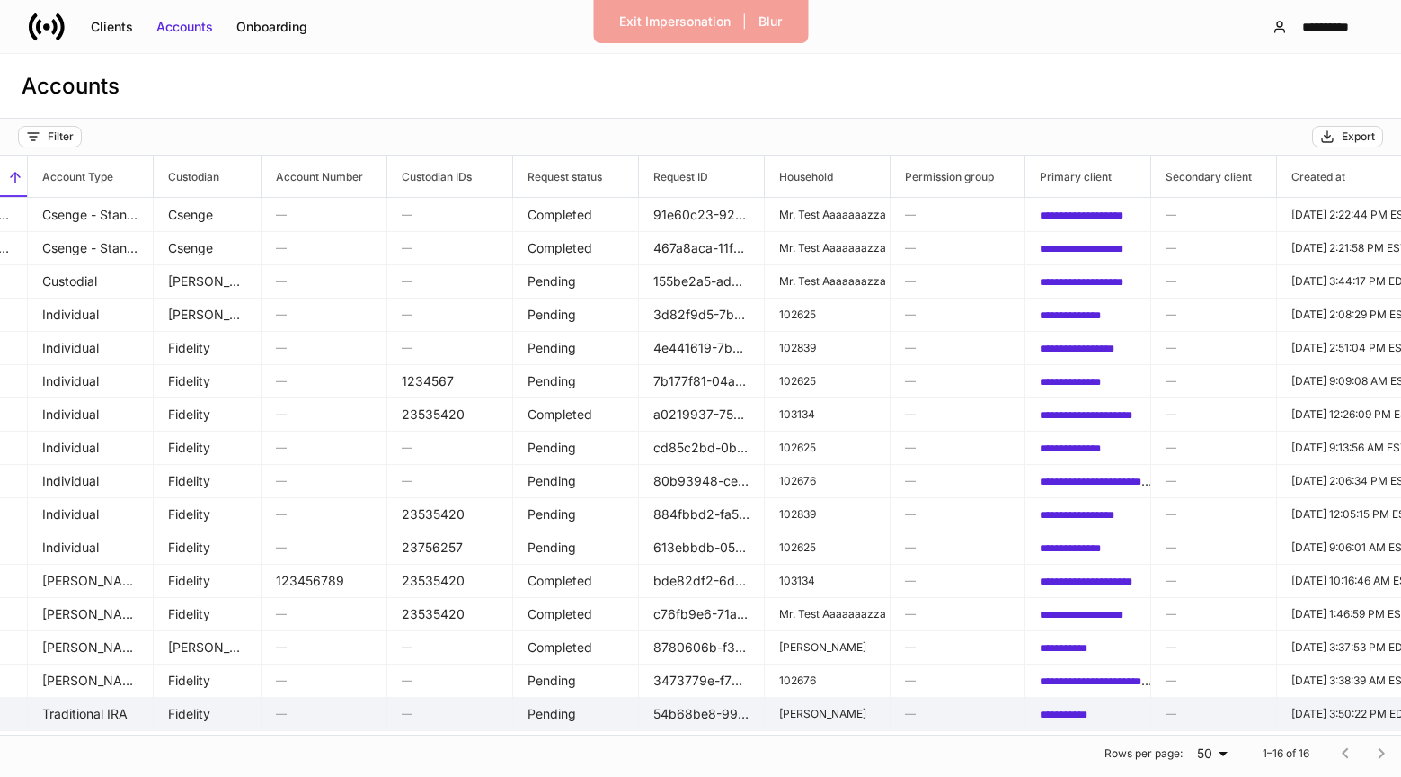
click at [569, 707] on td "Pending" at bounding box center [576, 714] width 126 height 34
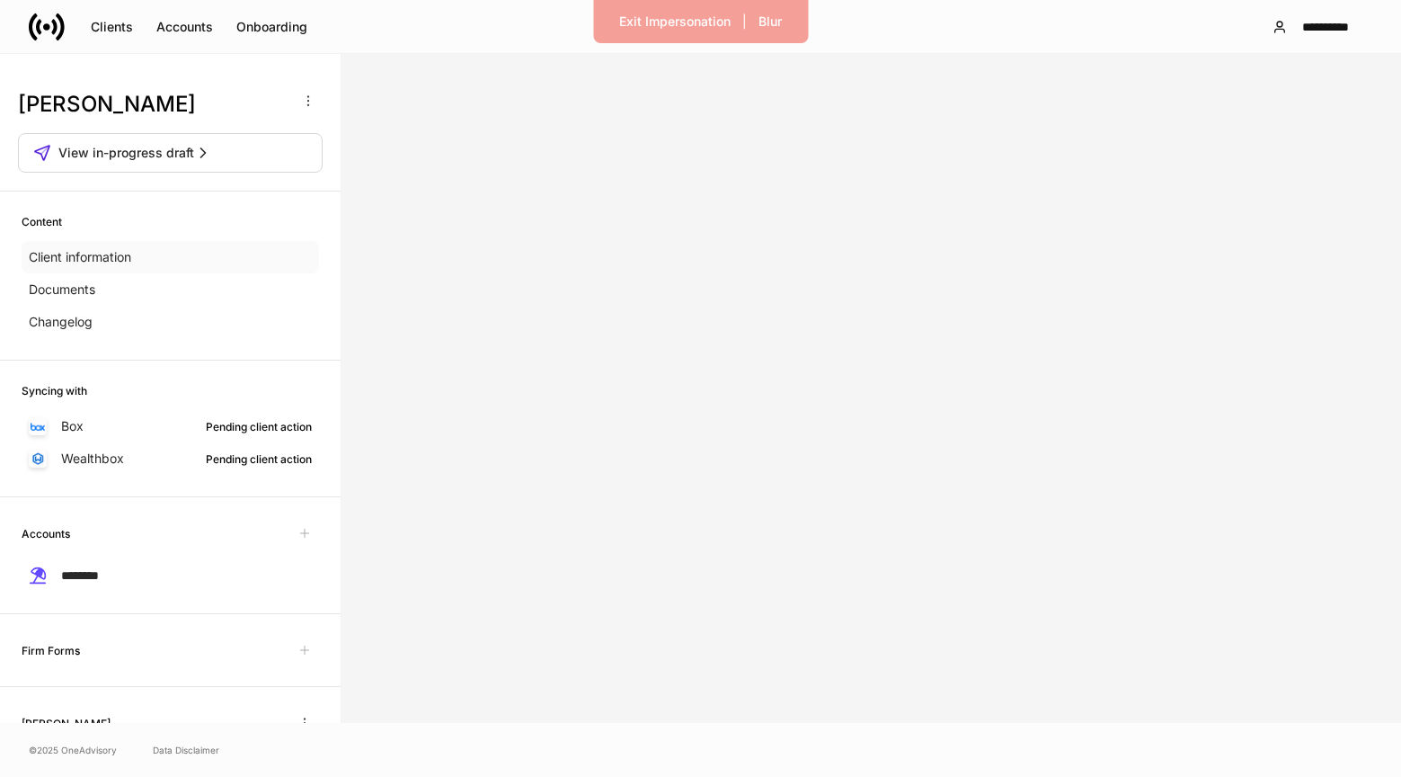
click at [118, 253] on p "Client information" at bounding box center [80, 257] width 102 height 18
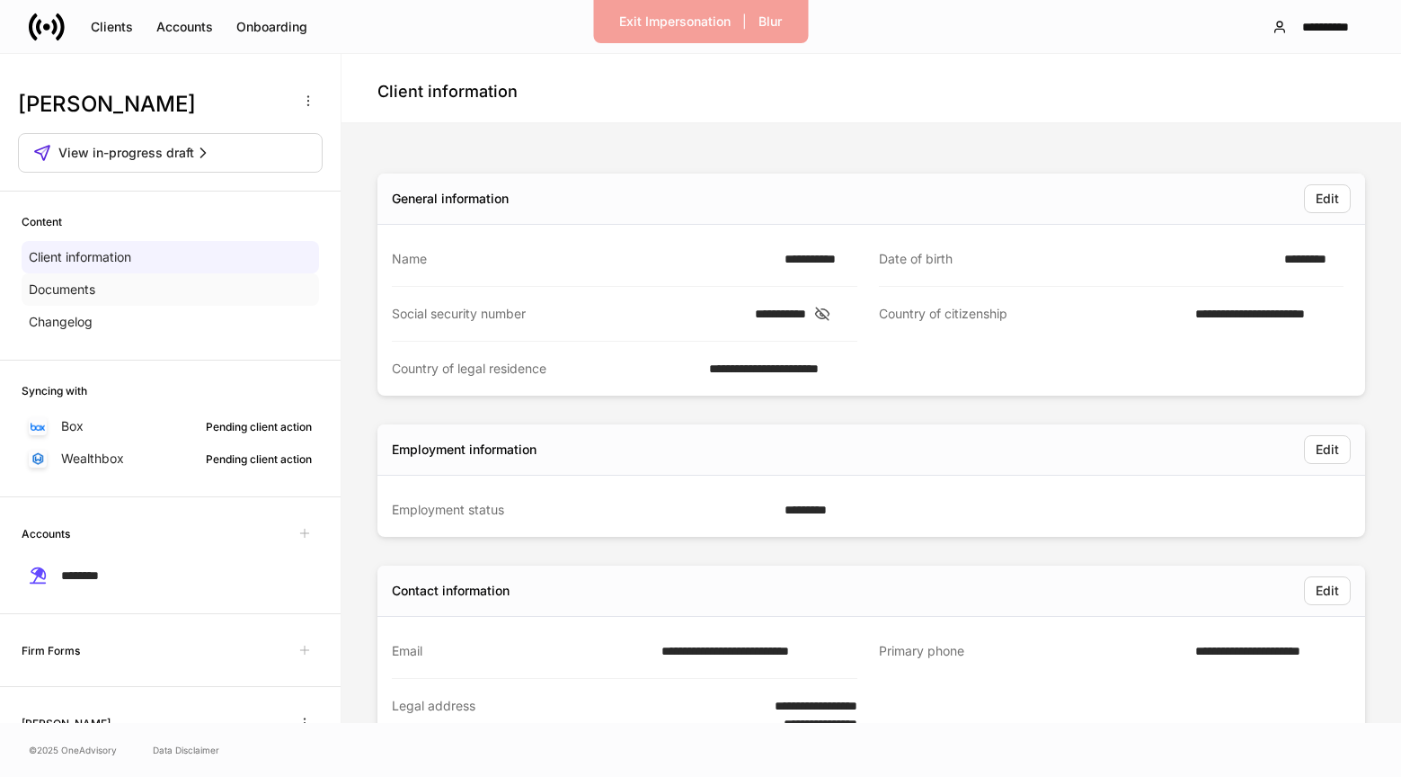
click at [108, 287] on div "Documents" at bounding box center [171, 289] width 298 height 32
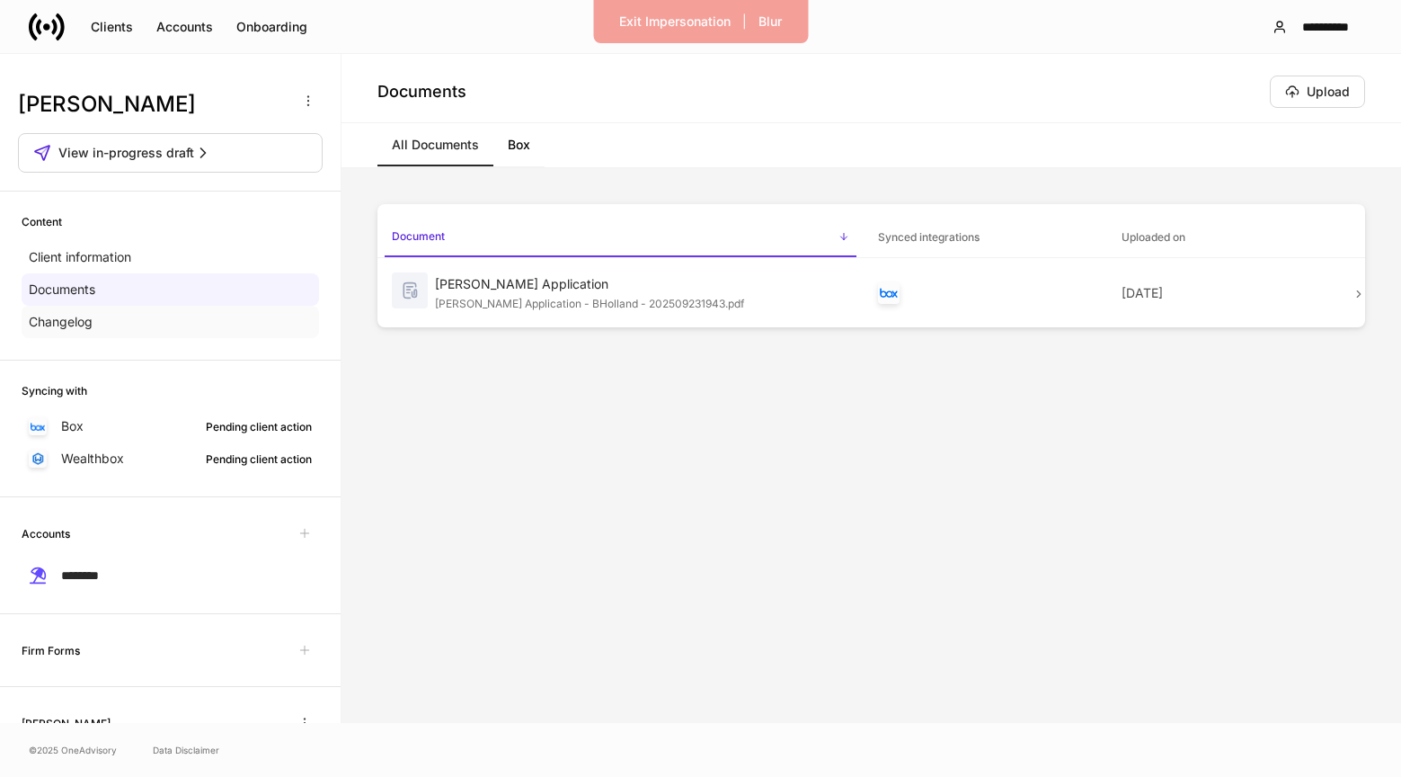
click at [97, 320] on div "Changelog" at bounding box center [171, 322] width 298 height 32
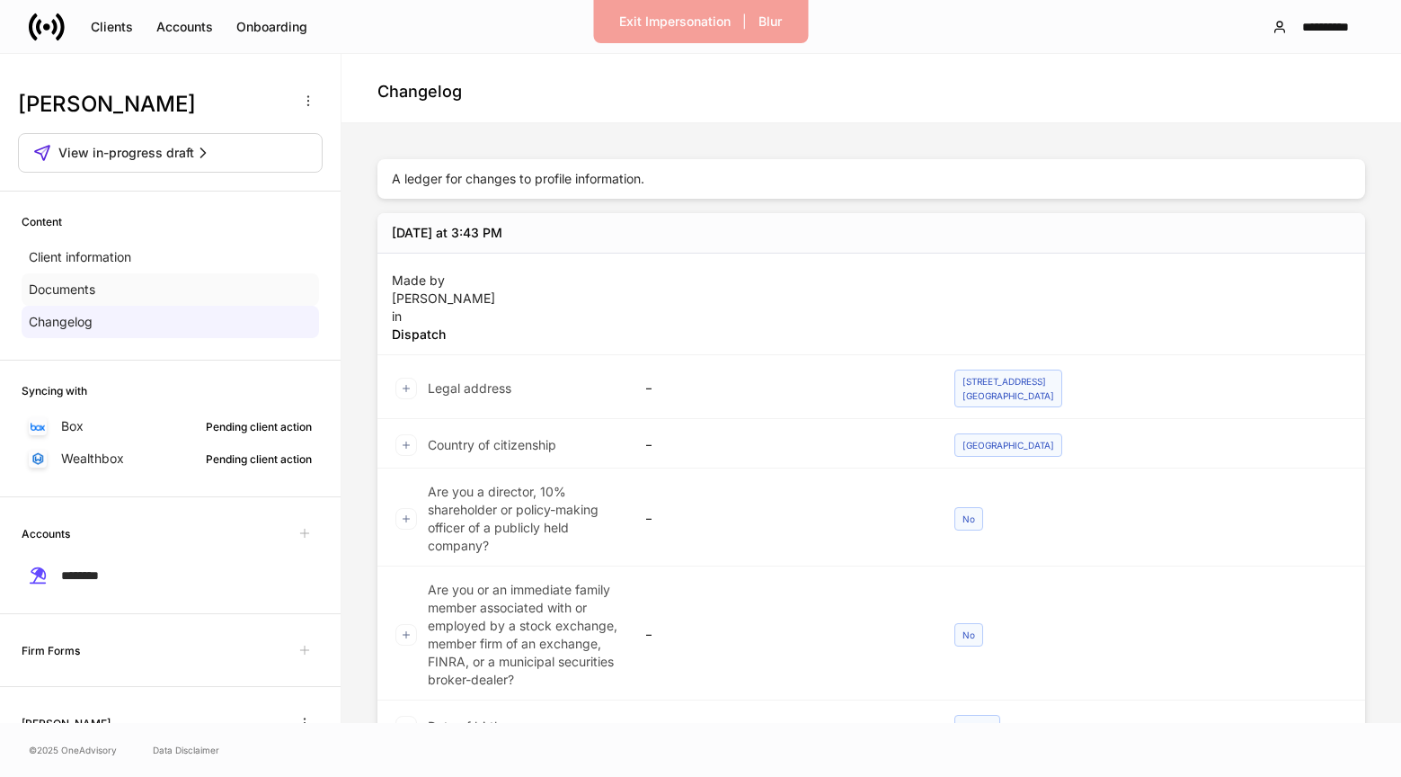
click at [203, 284] on div "Documents" at bounding box center [171, 289] width 298 height 32
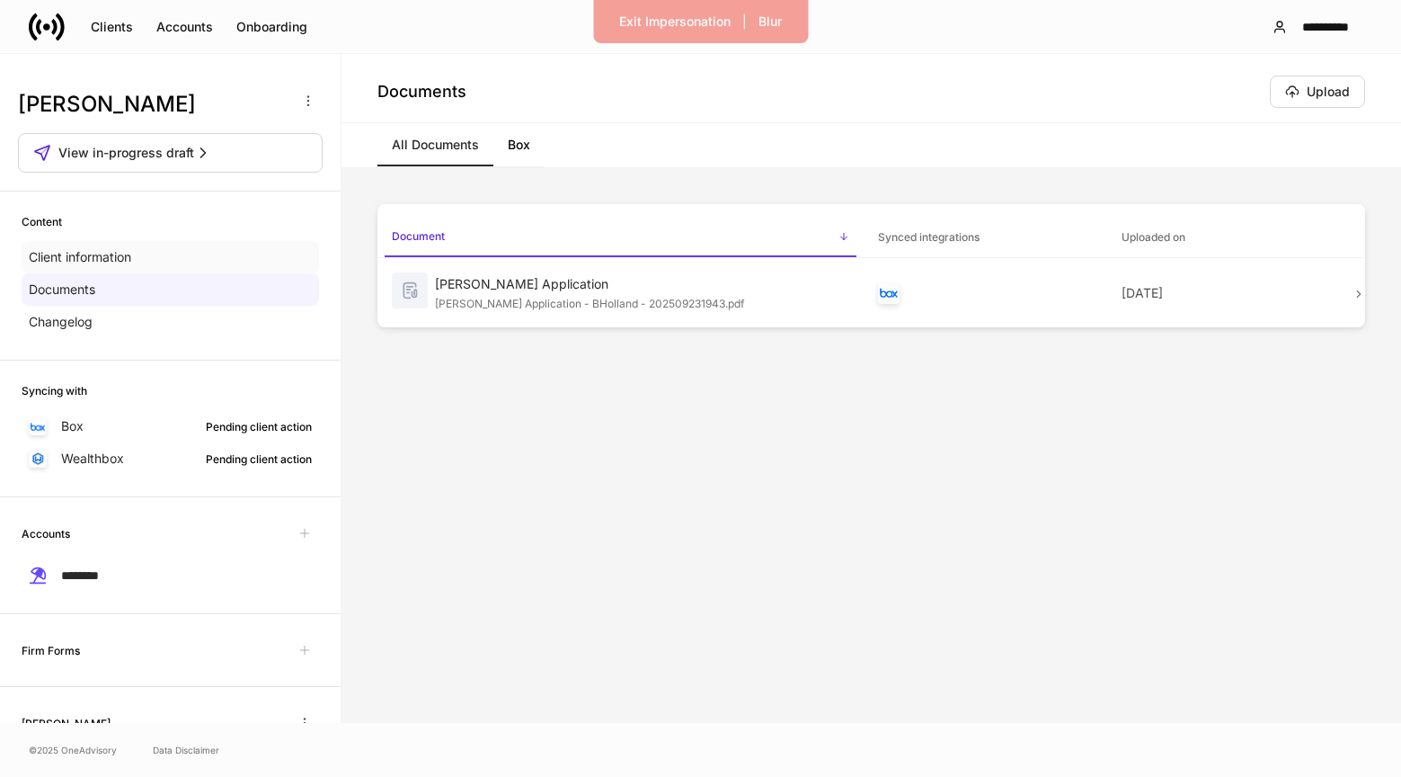
click at [210, 255] on div "Client information" at bounding box center [171, 257] width 298 height 32
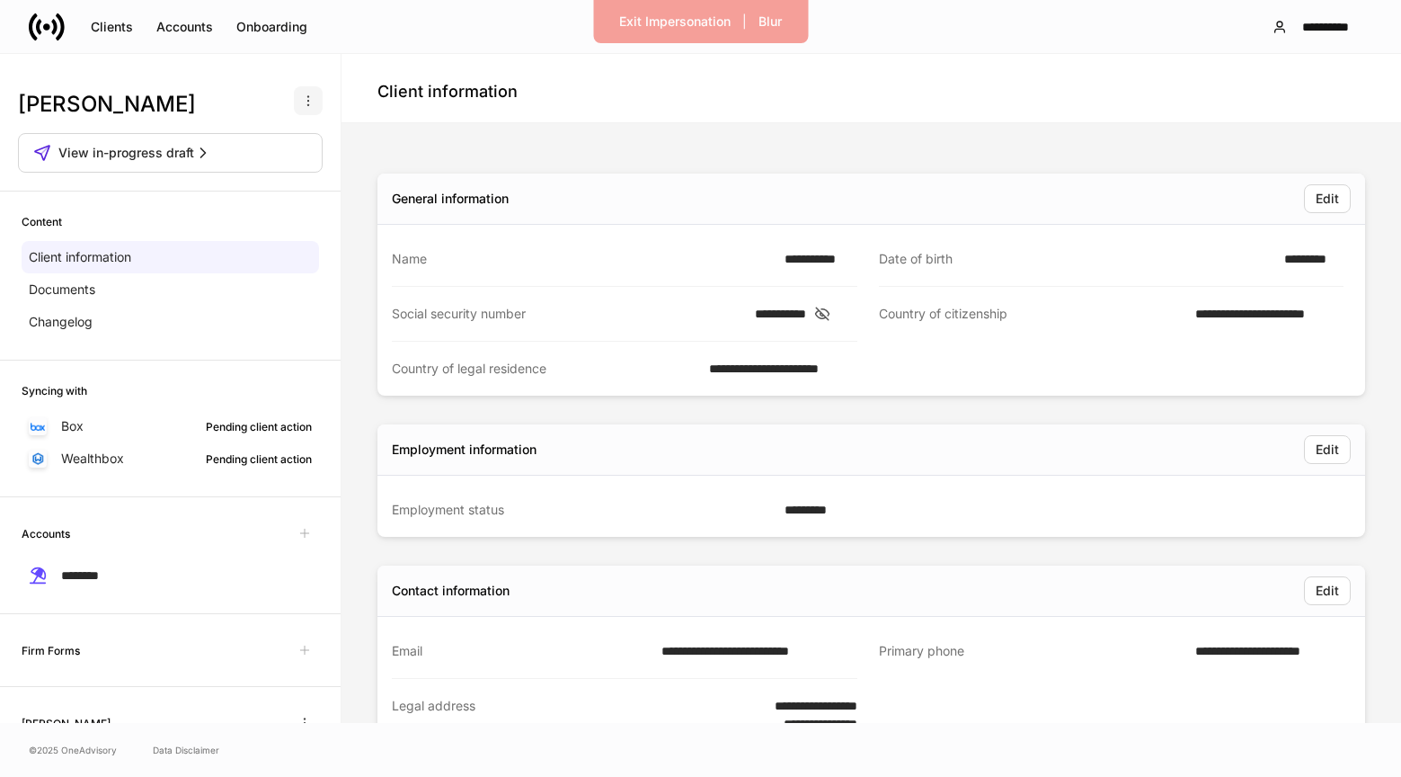
click at [302, 105] on icon "button" at bounding box center [308, 100] width 14 height 14
click at [344, 70] on div at bounding box center [700, 388] width 1401 height 777
click at [657, 14] on div "Exit Impersonation" at bounding box center [674, 22] width 111 height 18
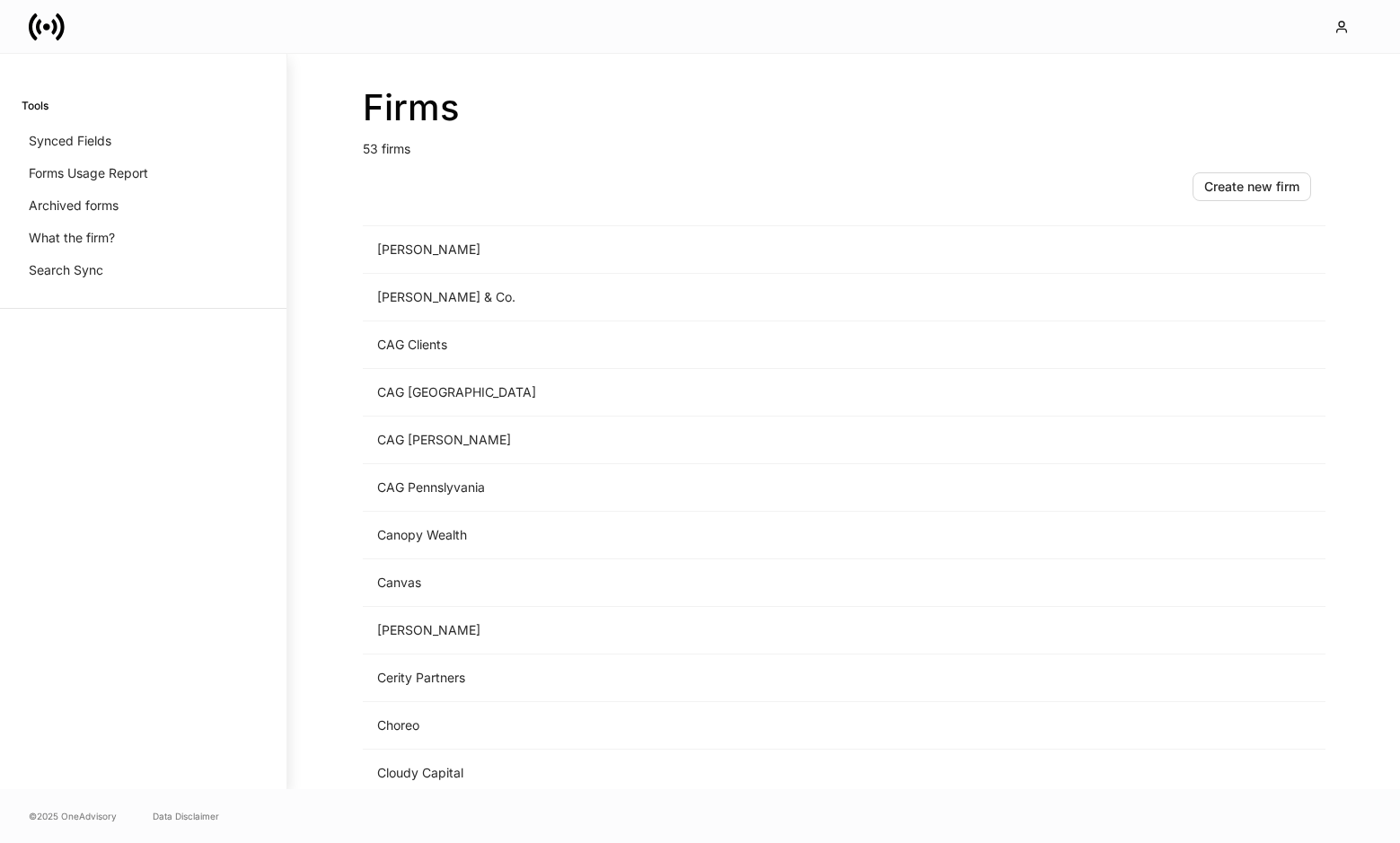
scroll to position [209, 0]
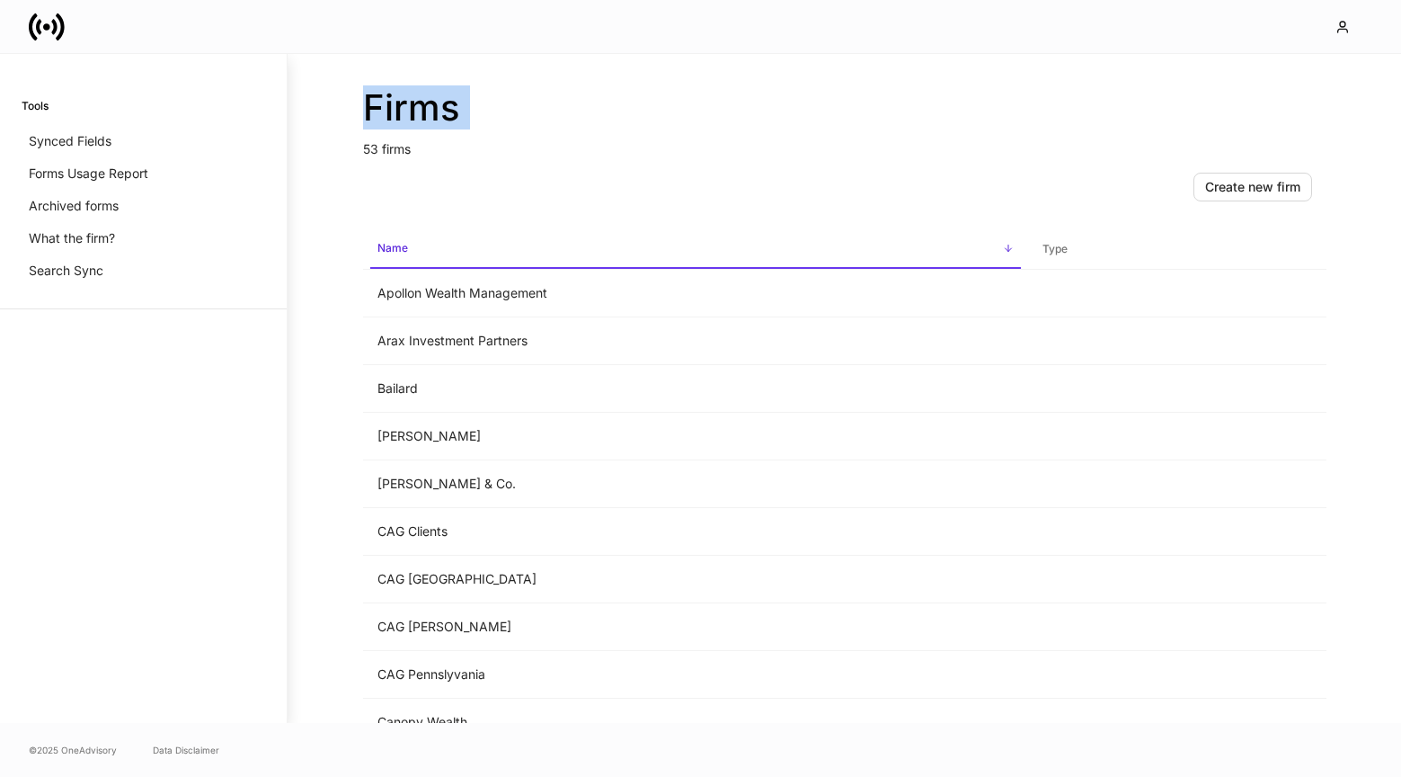
drag, startPoint x: 368, startPoint y: 107, endPoint x: 428, endPoint y: 129, distance: 64.0
click at [428, 129] on h2 "Firms" at bounding box center [845, 107] width 964 height 43
click at [393, 117] on h2 "Firms" at bounding box center [845, 107] width 964 height 43
drag, startPoint x: 367, startPoint y: 108, endPoint x: 412, endPoint y: 160, distance: 68.8
click at [412, 160] on div "Firms 53 firms Create new firm Name sorted ascending Type Apollon Wealth Manage…" at bounding box center [845, 388] width 1079 height 669
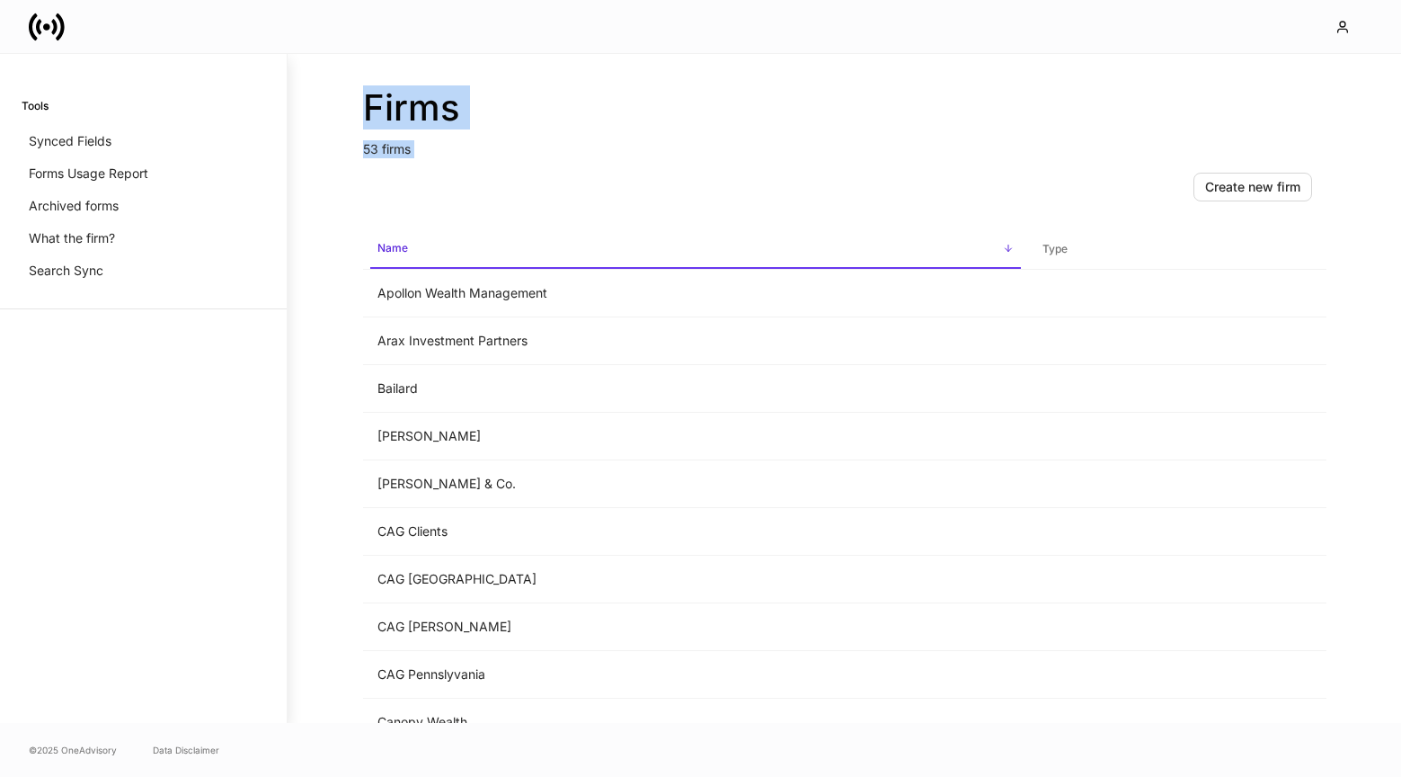
click at [409, 158] on div "Create new firm" at bounding box center [845, 187] width 964 height 58
click at [376, 112] on h2 "Firms" at bounding box center [845, 107] width 964 height 43
click at [371, 113] on h2 "Firms" at bounding box center [845, 107] width 964 height 43
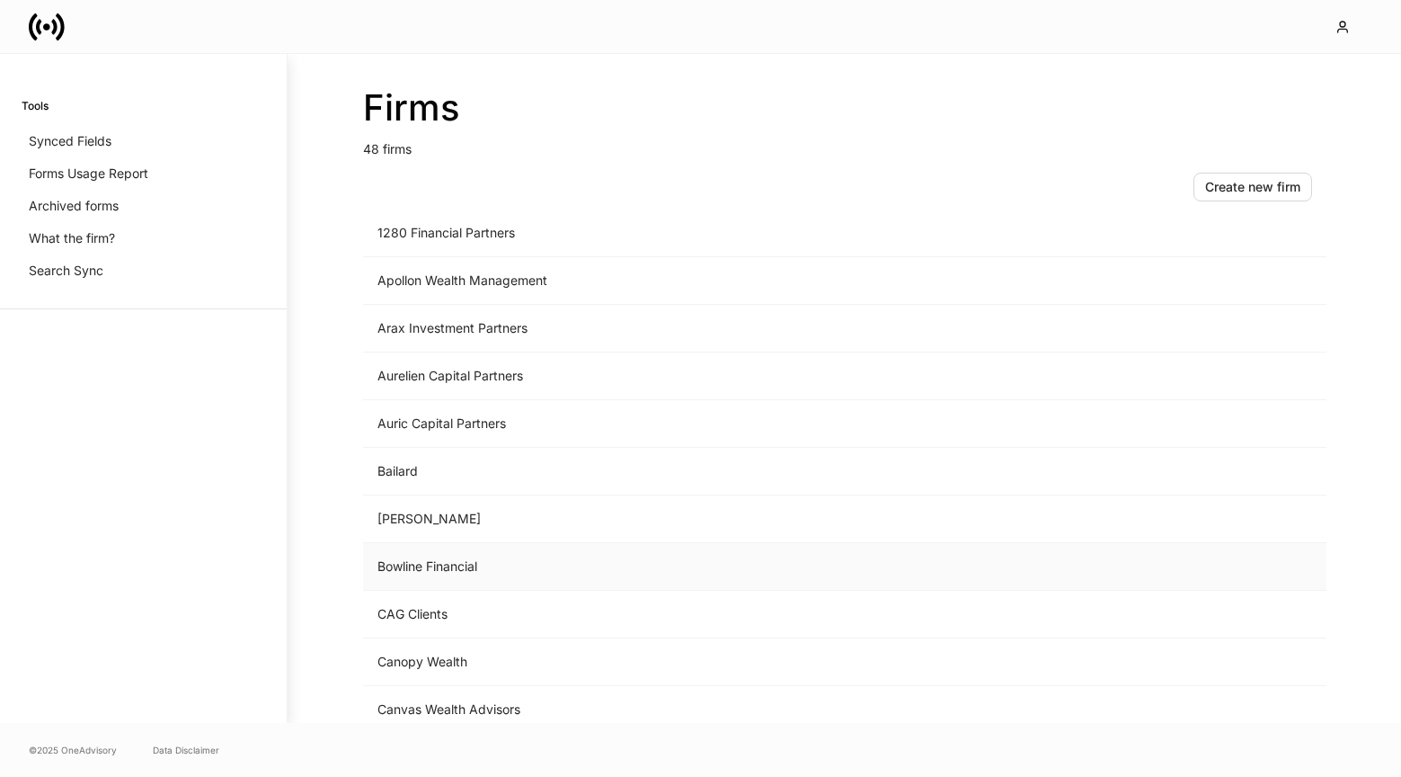
scroll to position [134, 0]
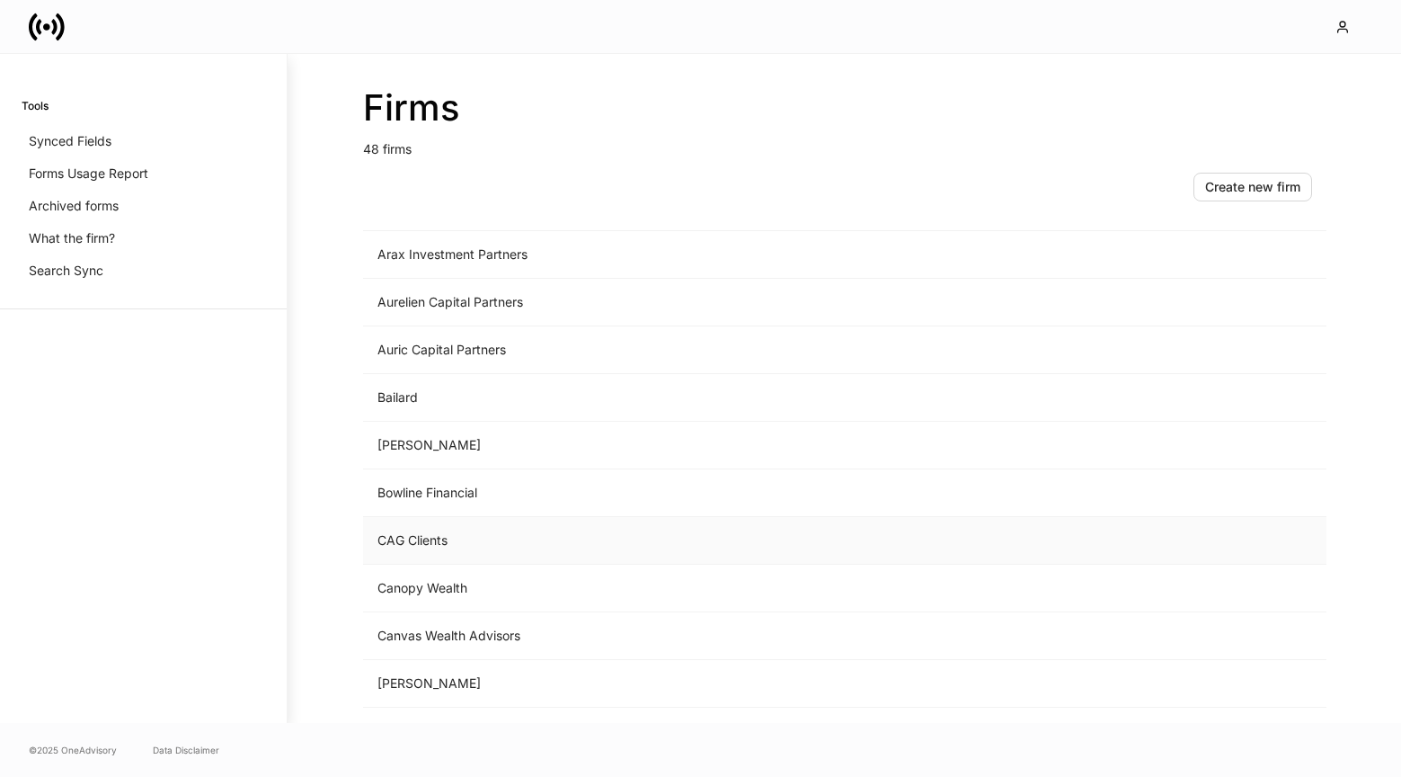
click at [454, 536] on td "CAG Clients" at bounding box center [695, 541] width 665 height 48
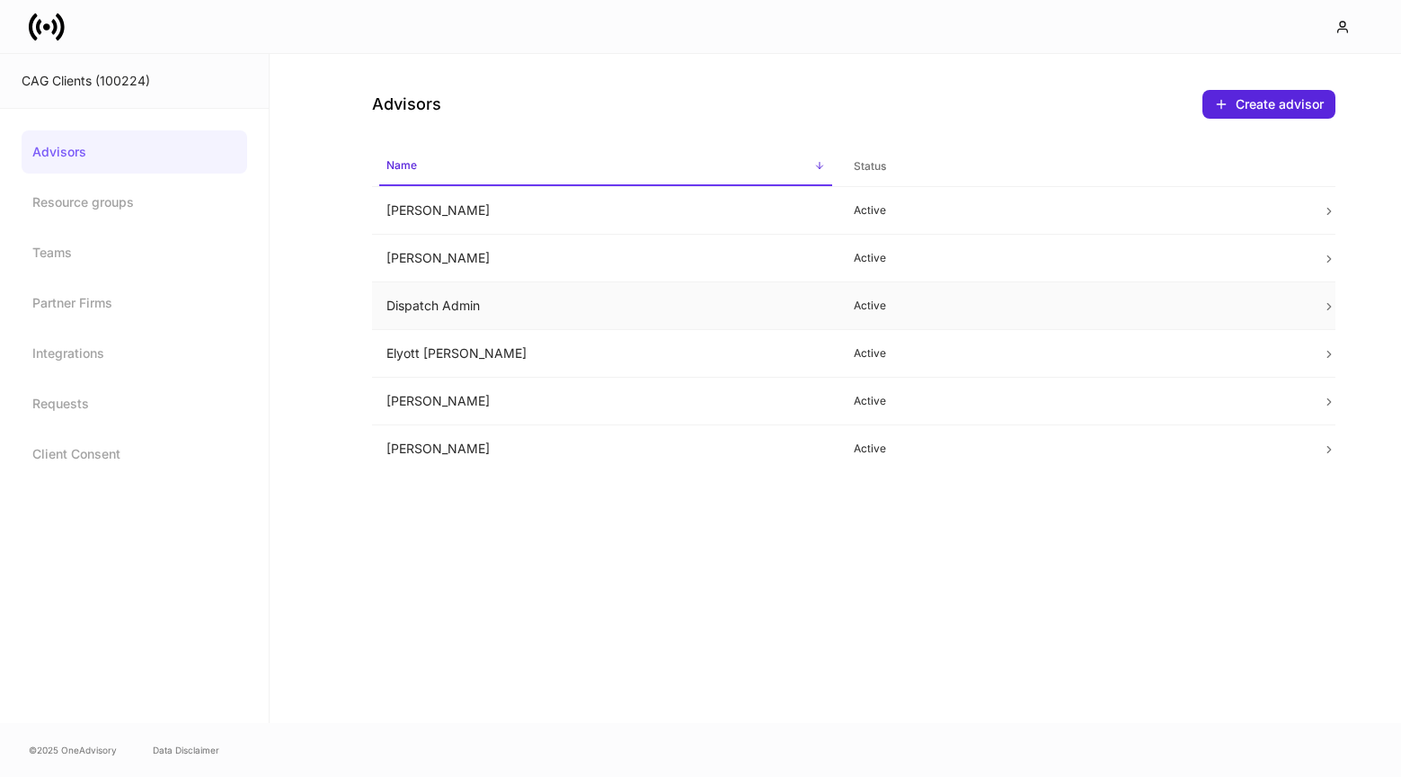
click at [520, 292] on td "Dispatch Admin" at bounding box center [606, 306] width 468 height 48
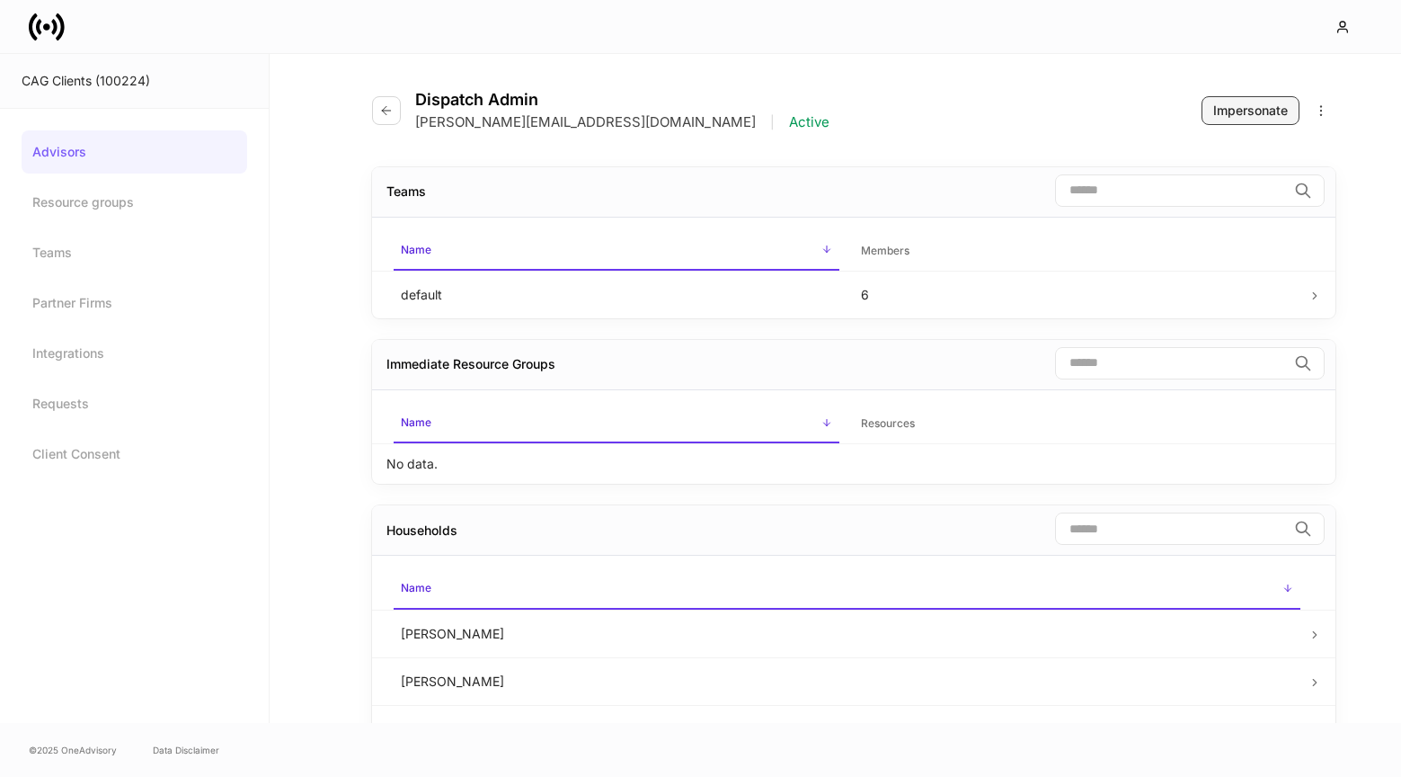
click at [1241, 104] on div "Impersonate" at bounding box center [1251, 111] width 75 height 18
